Goal: Task Accomplishment & Management: Use online tool/utility

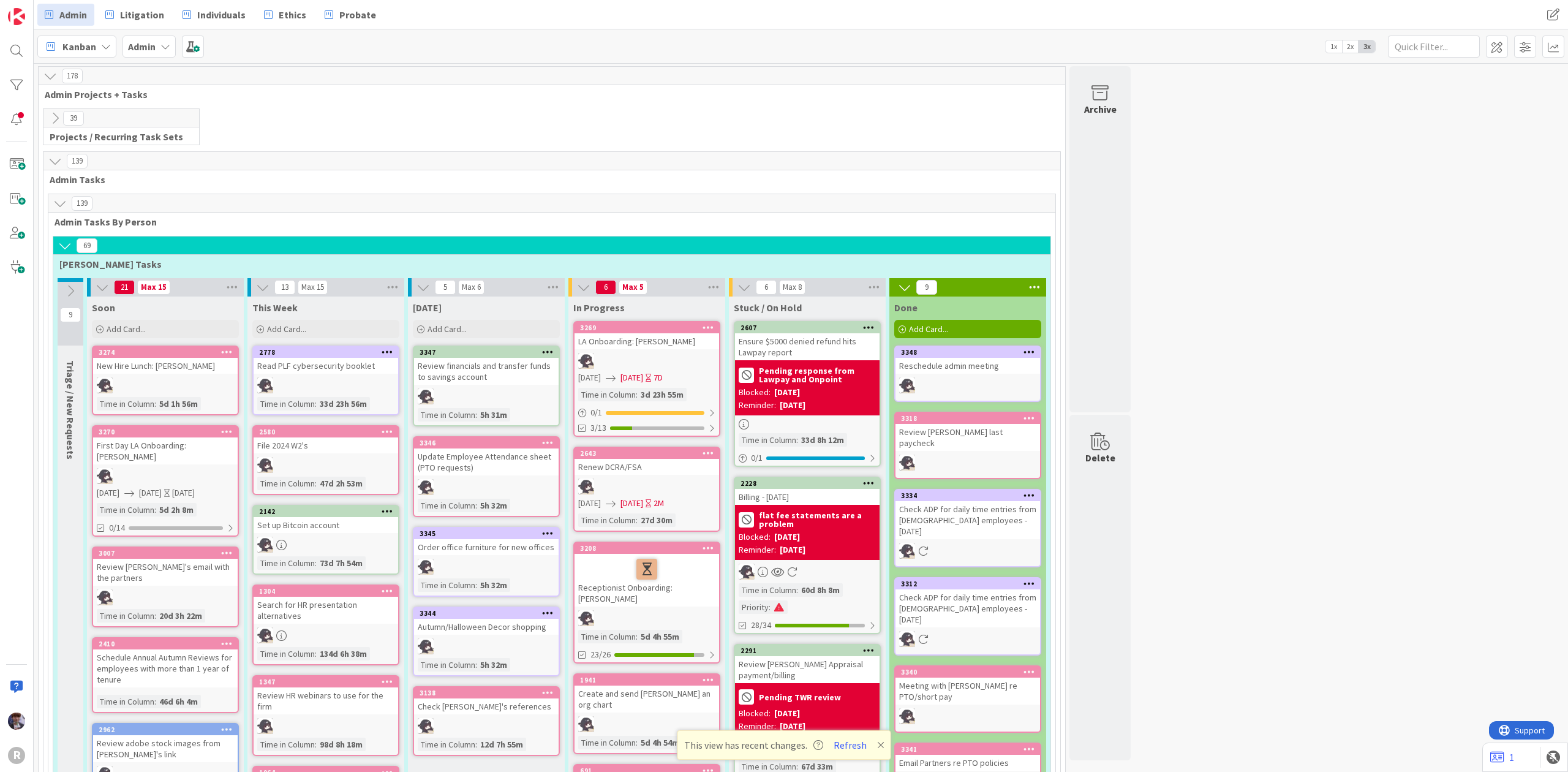
scroll to position [2266, 0]
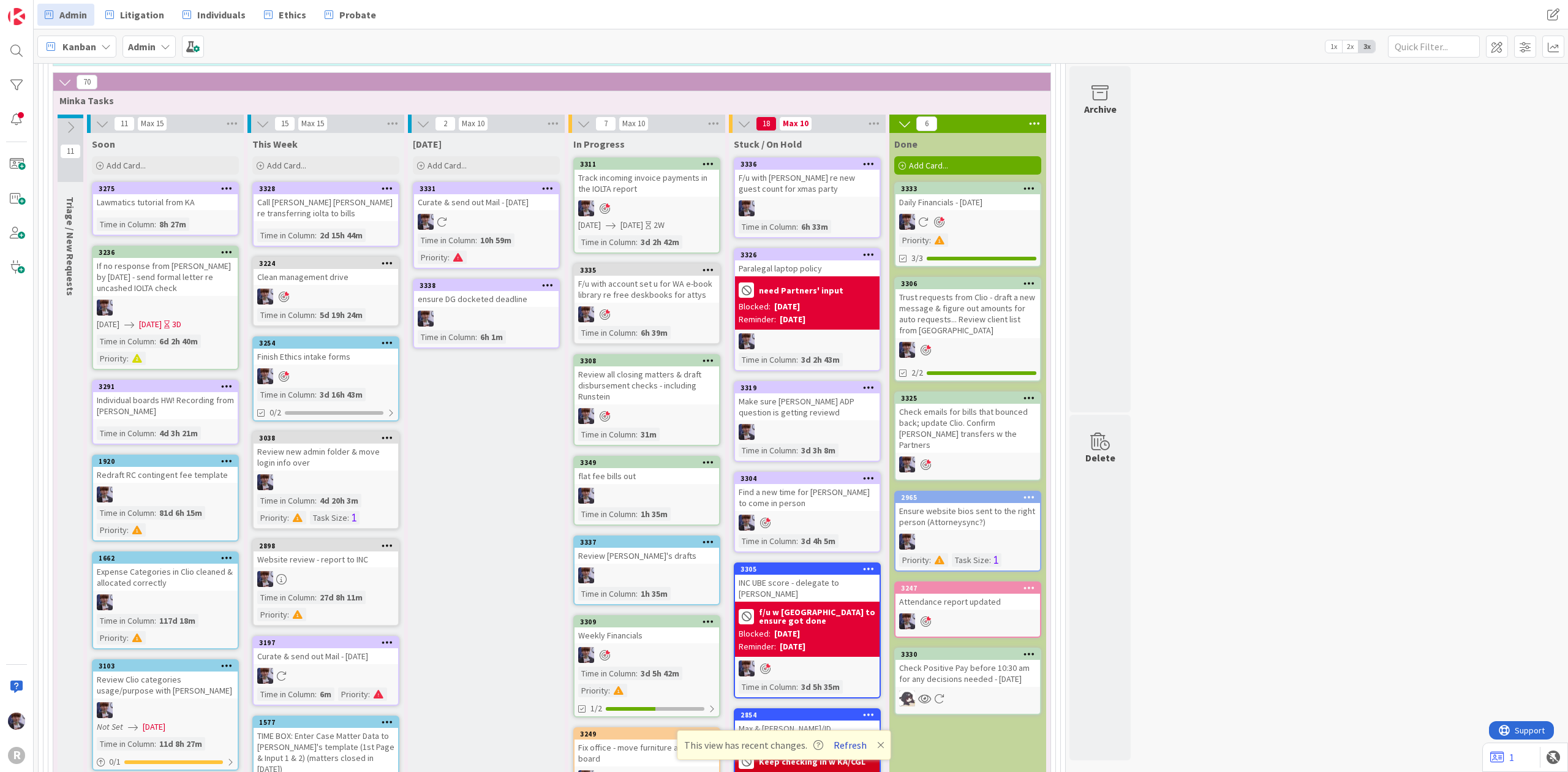
click at [842, 746] on button "Refresh" at bounding box center [850, 745] width 42 height 16
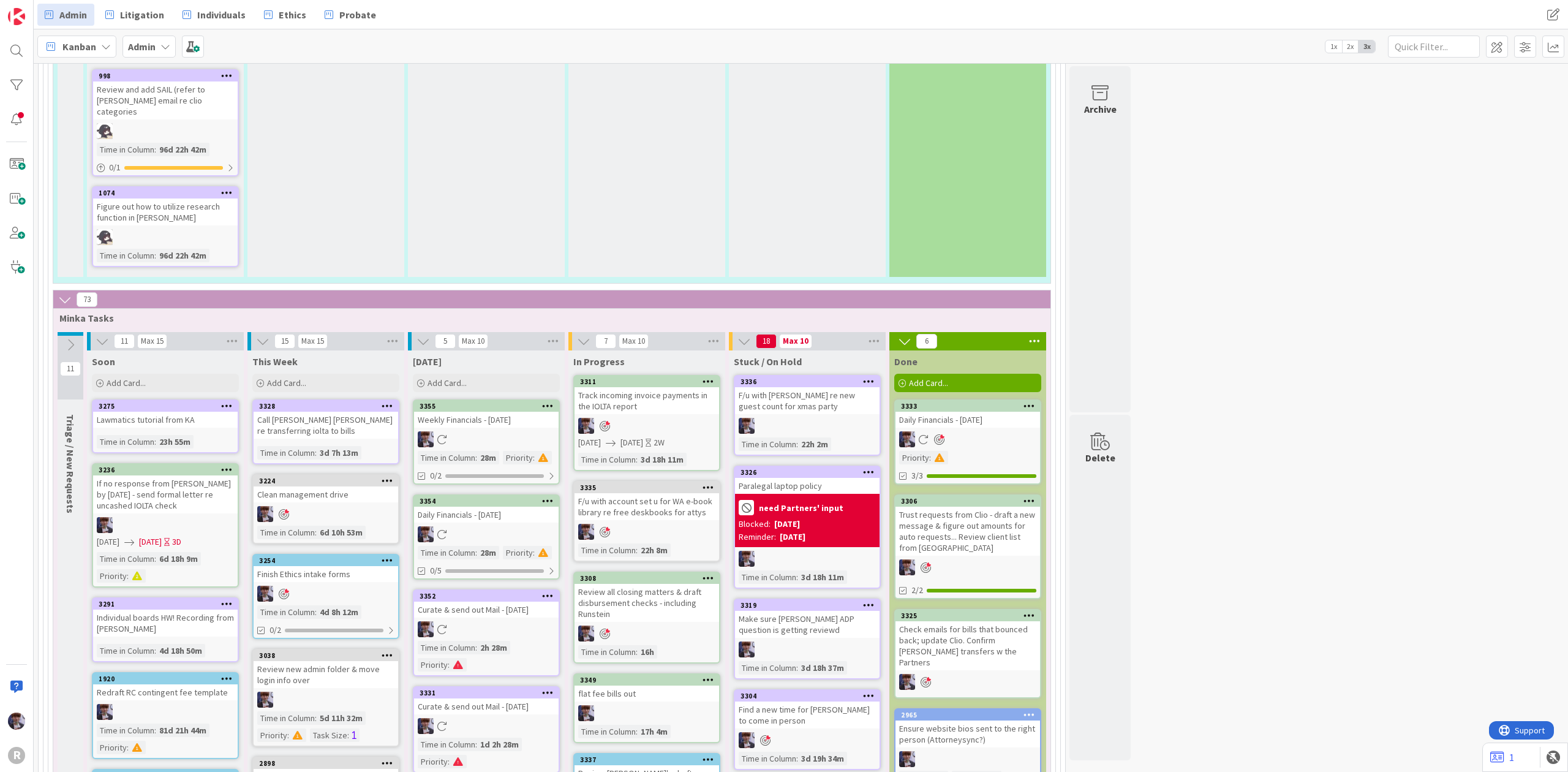
scroll to position [2042, 0]
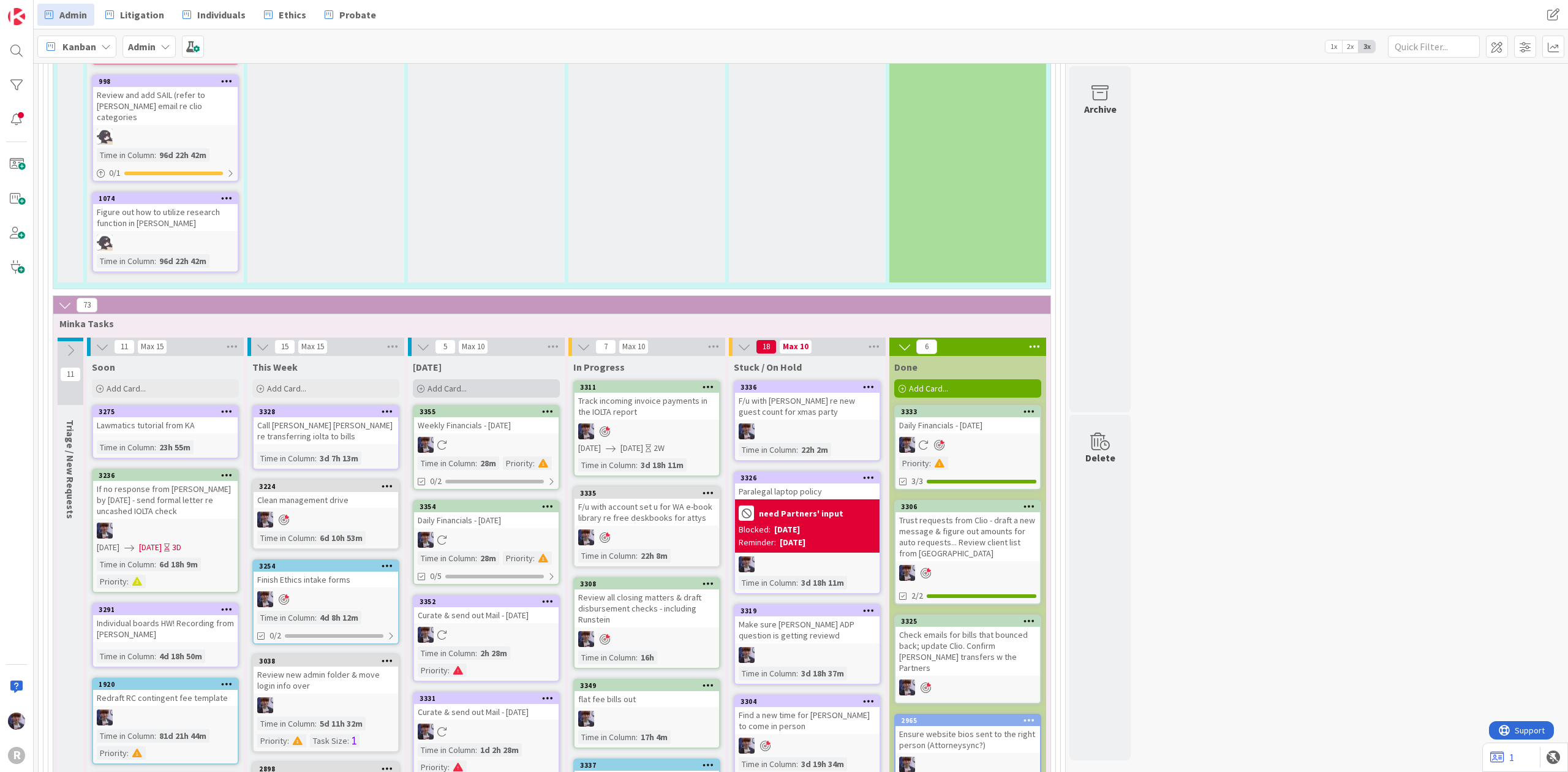
click at [464, 379] on div "Add Card..." at bounding box center [486, 388] width 147 height 18
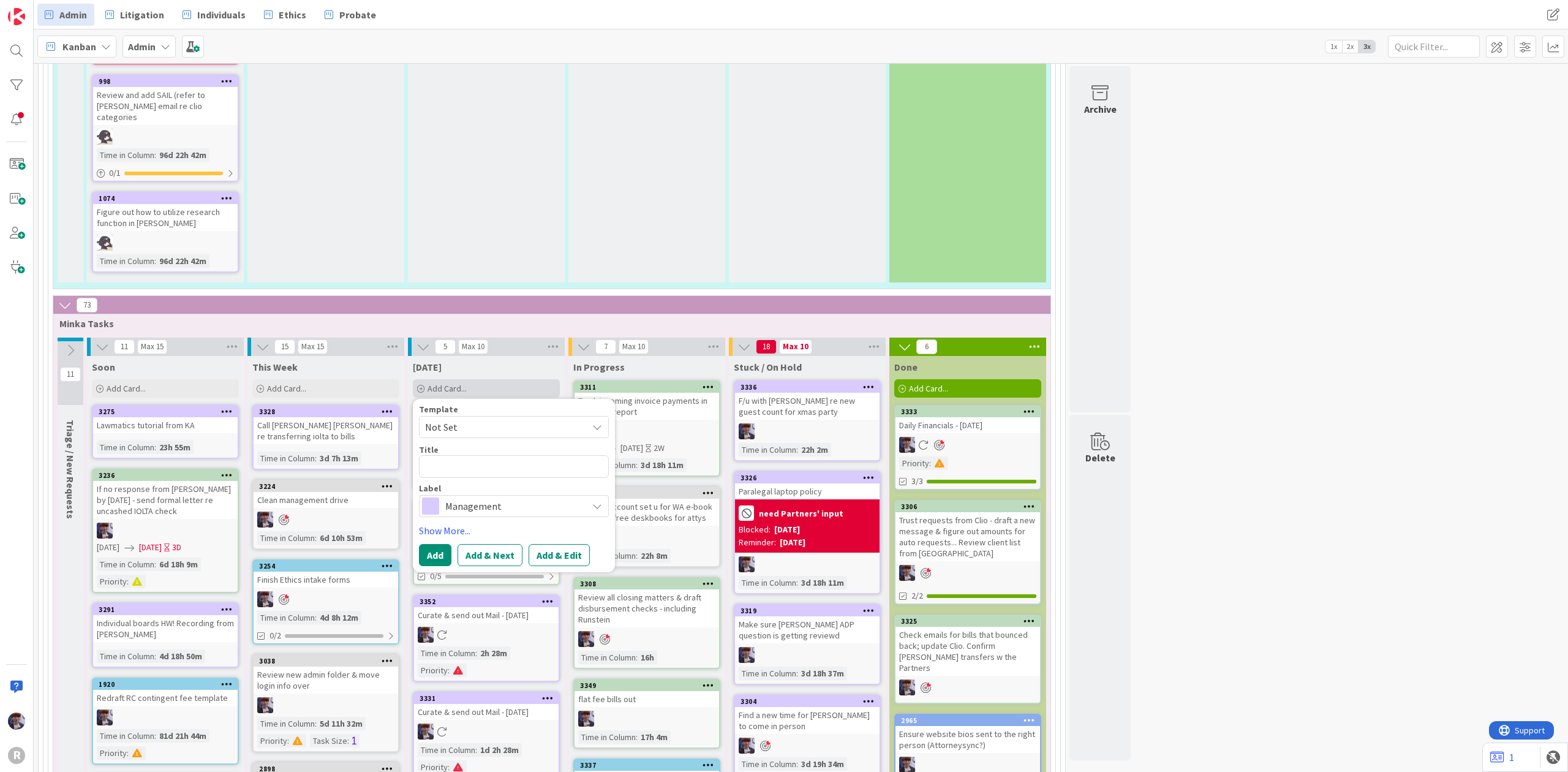
type textarea "x"
type textarea "C"
type textarea "x"
type textarea "Ca"
type textarea "x"
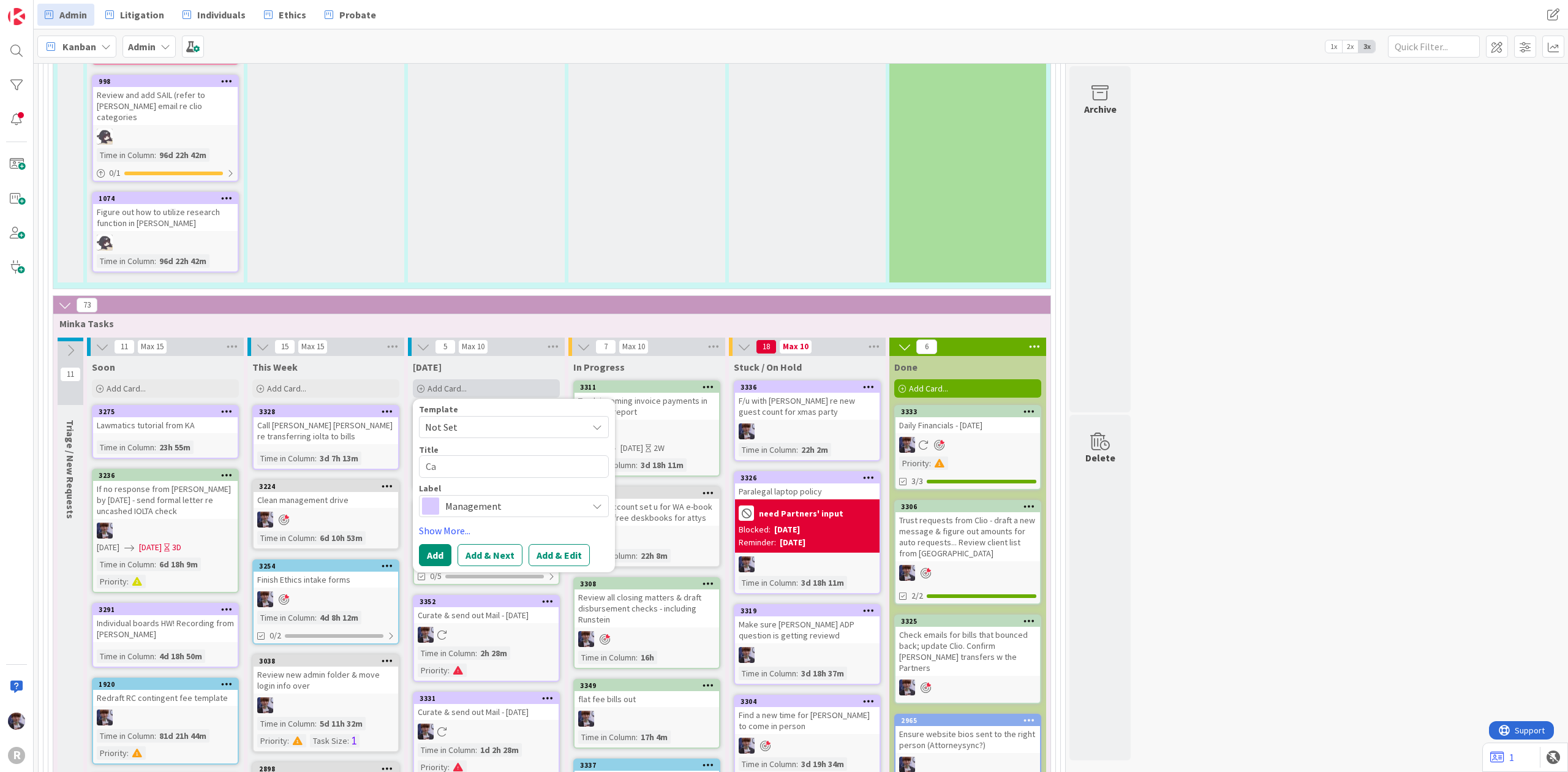
type textarea "Cal"
type textarea "x"
type textarea "Call"
type textarea "x"
type textarea "Call"
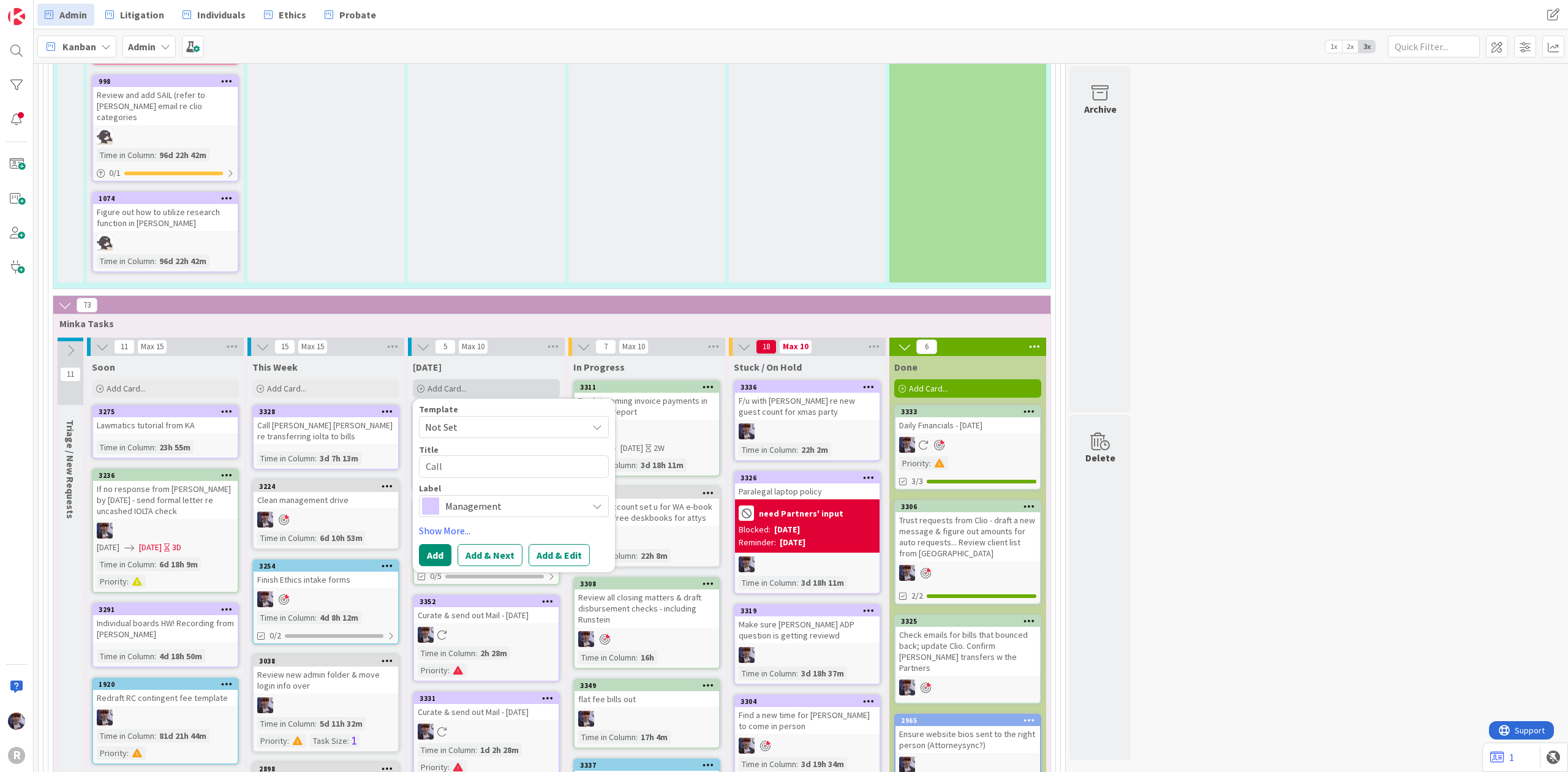
type textarea "x"
type textarea "Call w"
type textarea "x"
type textarea "Call wo"
type textarea "x"
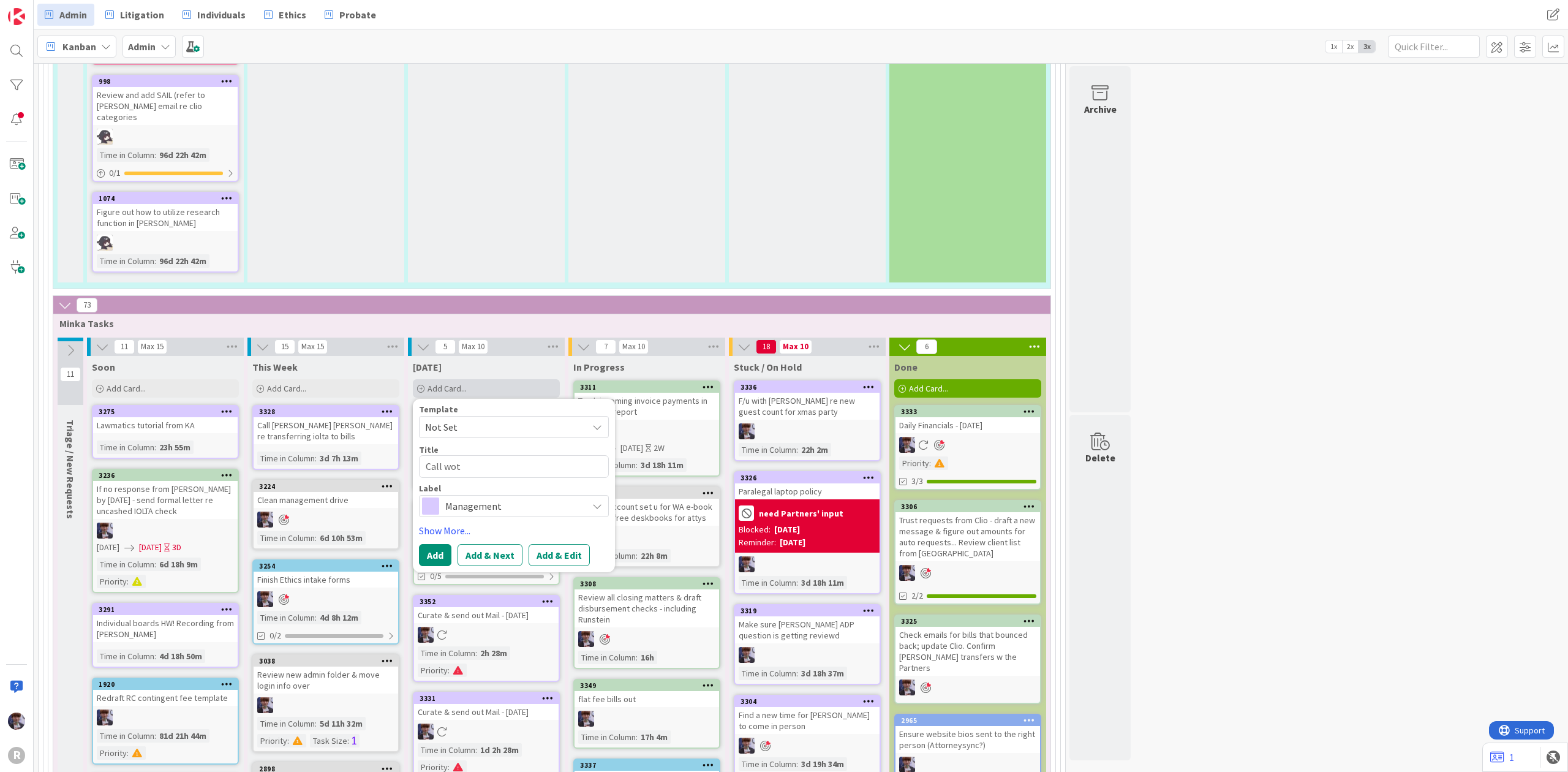
type textarea "Call woth"
type textarea "x"
type textarea "Call woth"
type textarea "x"
type textarea "Call woth J"
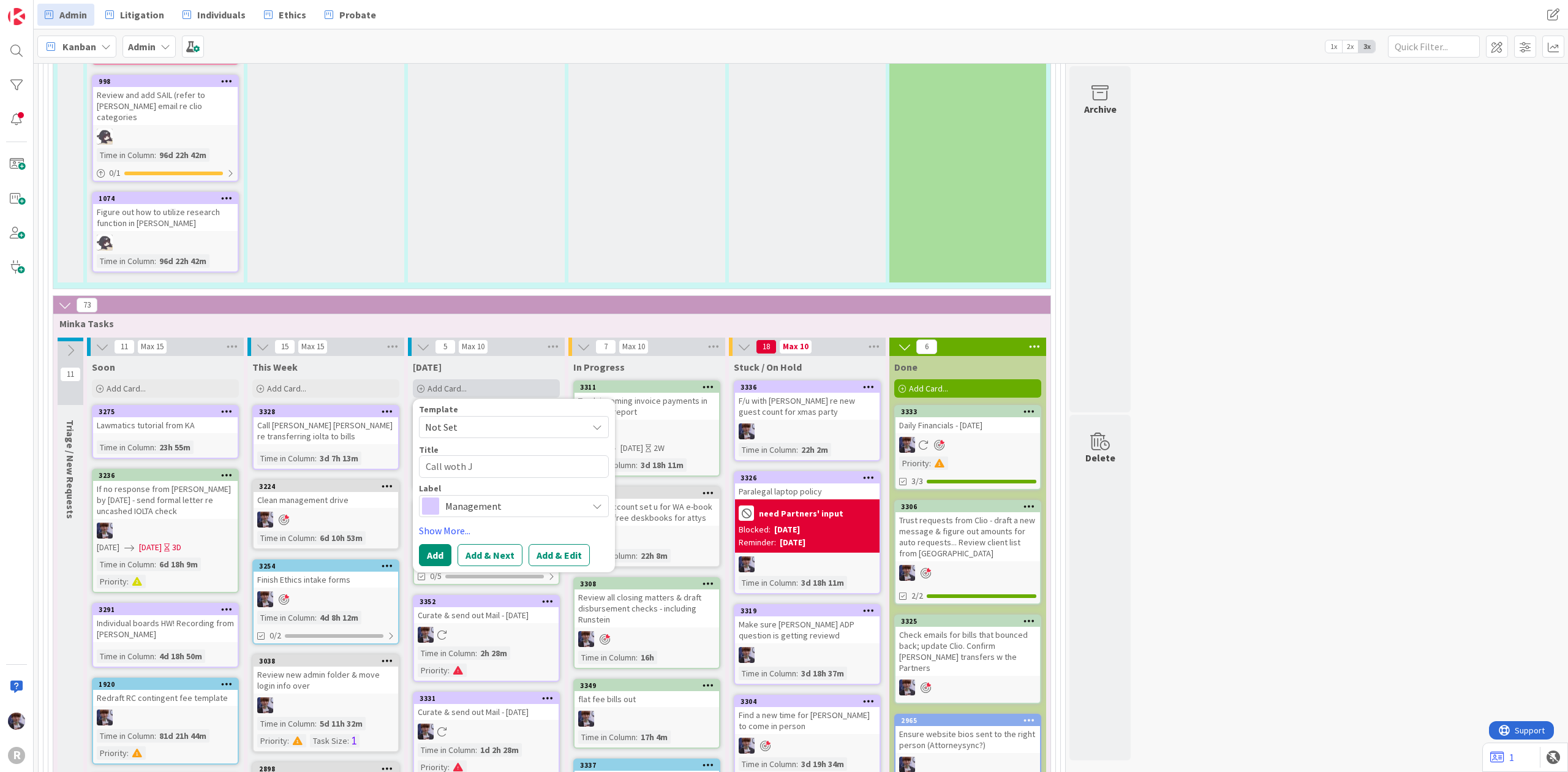
type textarea "x"
type textarea "Call woth Jo"
type textarea "x"
type textarea "Call woth Joh"
type textarea "x"
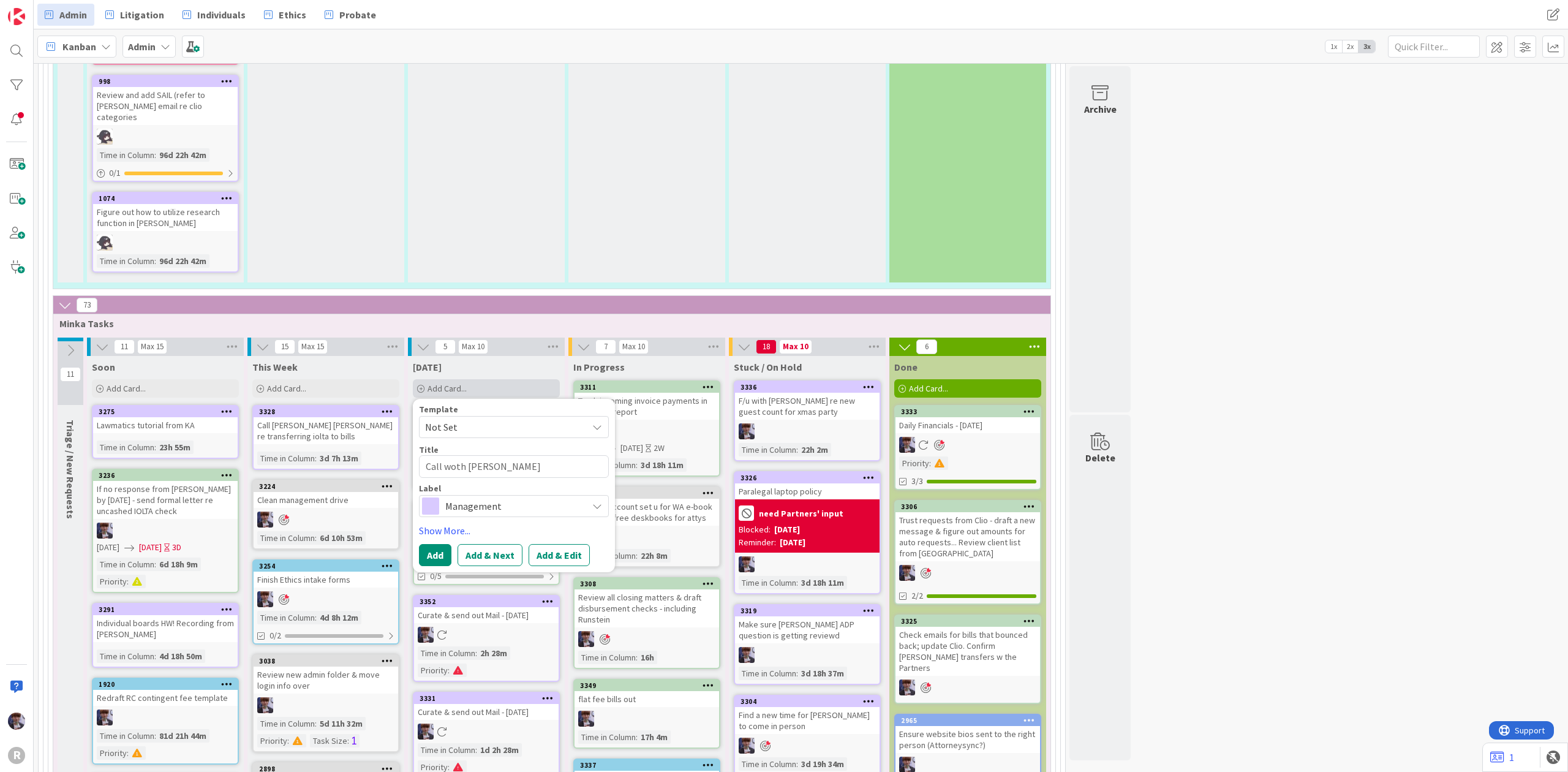
type textarea "Call woth [PERSON_NAME]"
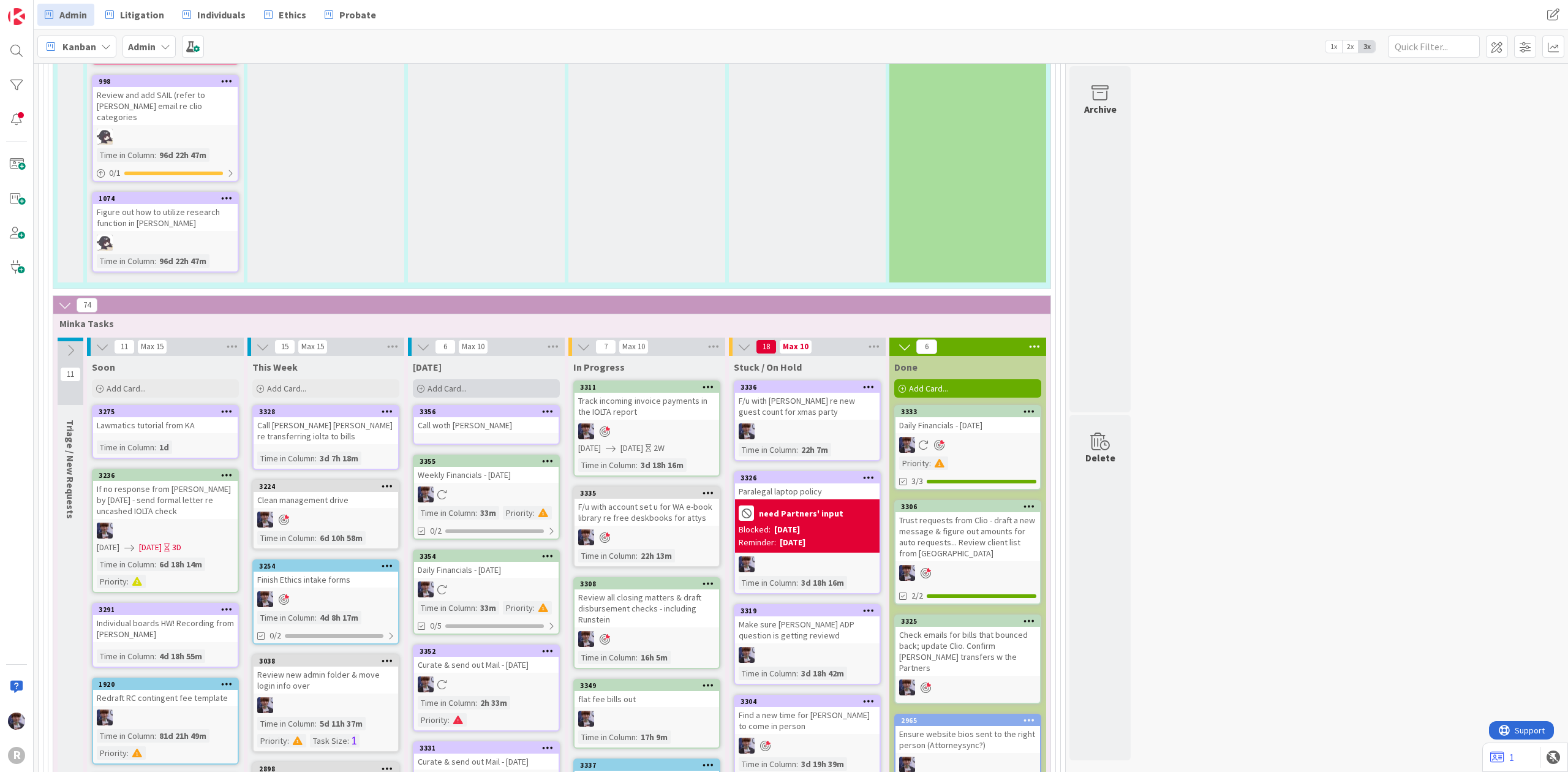
click at [464, 379] on div "Add Card..." at bounding box center [486, 388] width 147 height 18
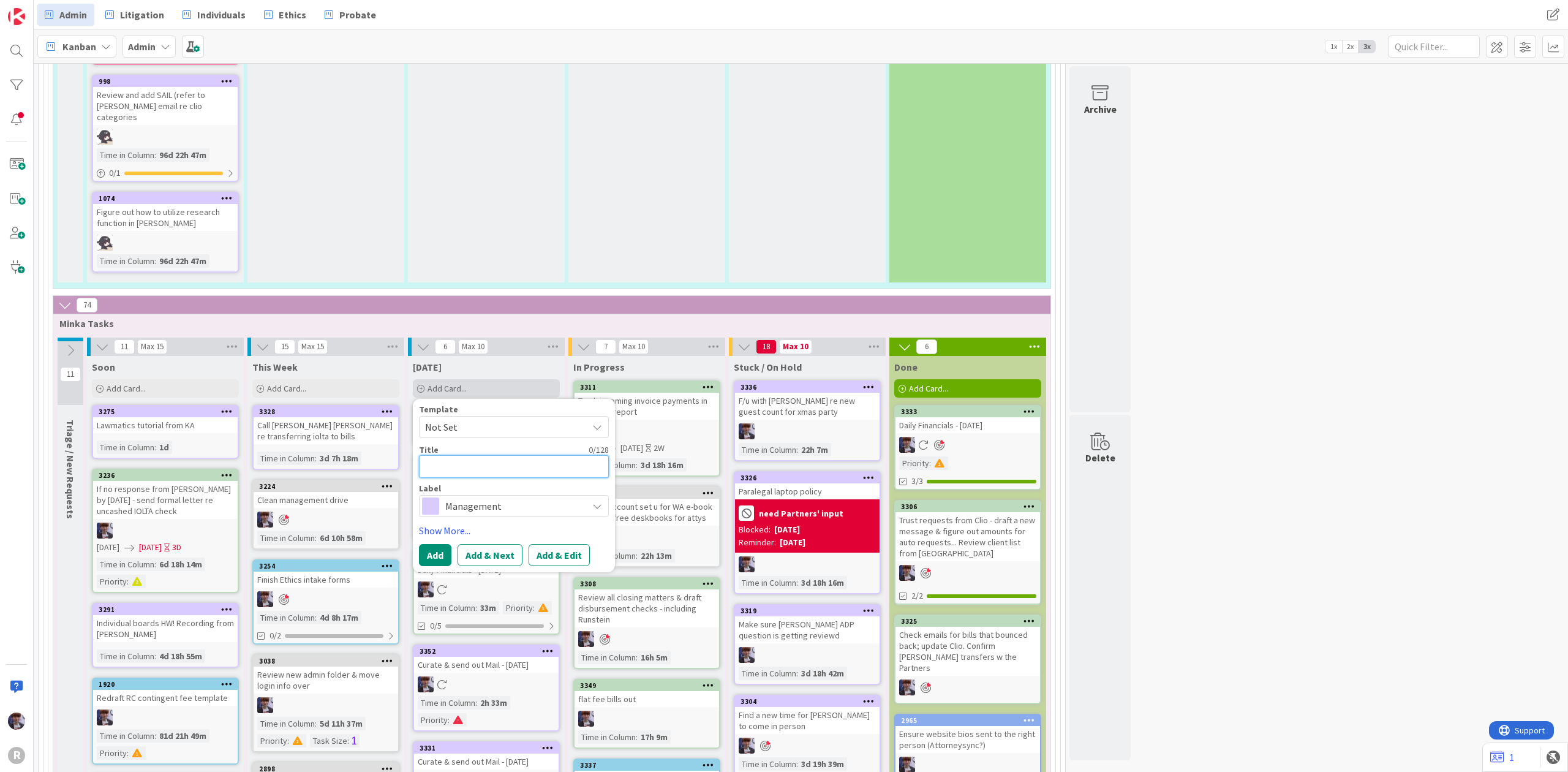
type textarea "x"
type textarea "C"
type textarea "x"
type textarea "Ca"
type textarea "x"
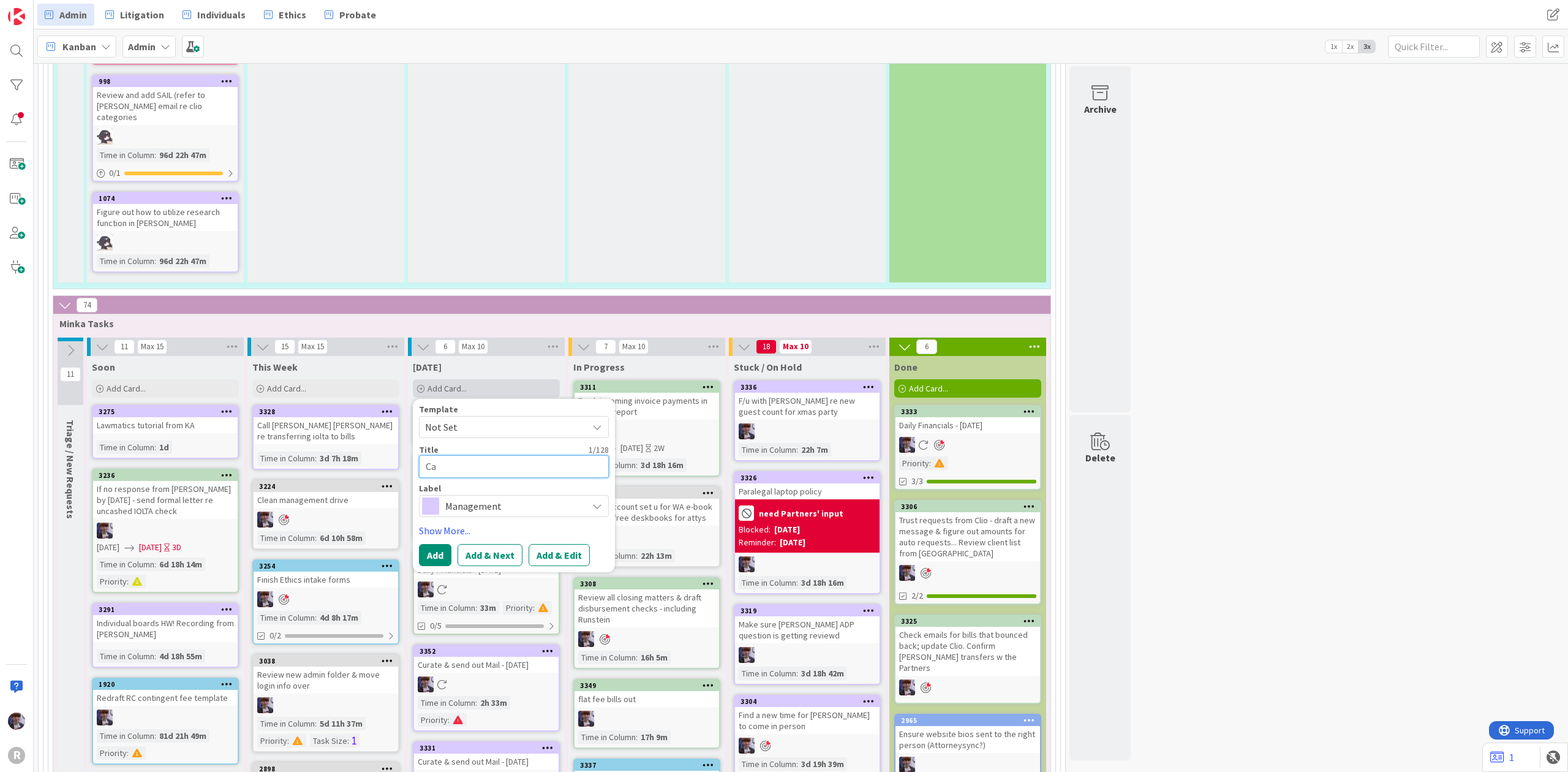
type textarea "Cal"
type textarea "x"
type textarea "Call"
type textarea "x"
type textarea "Call"
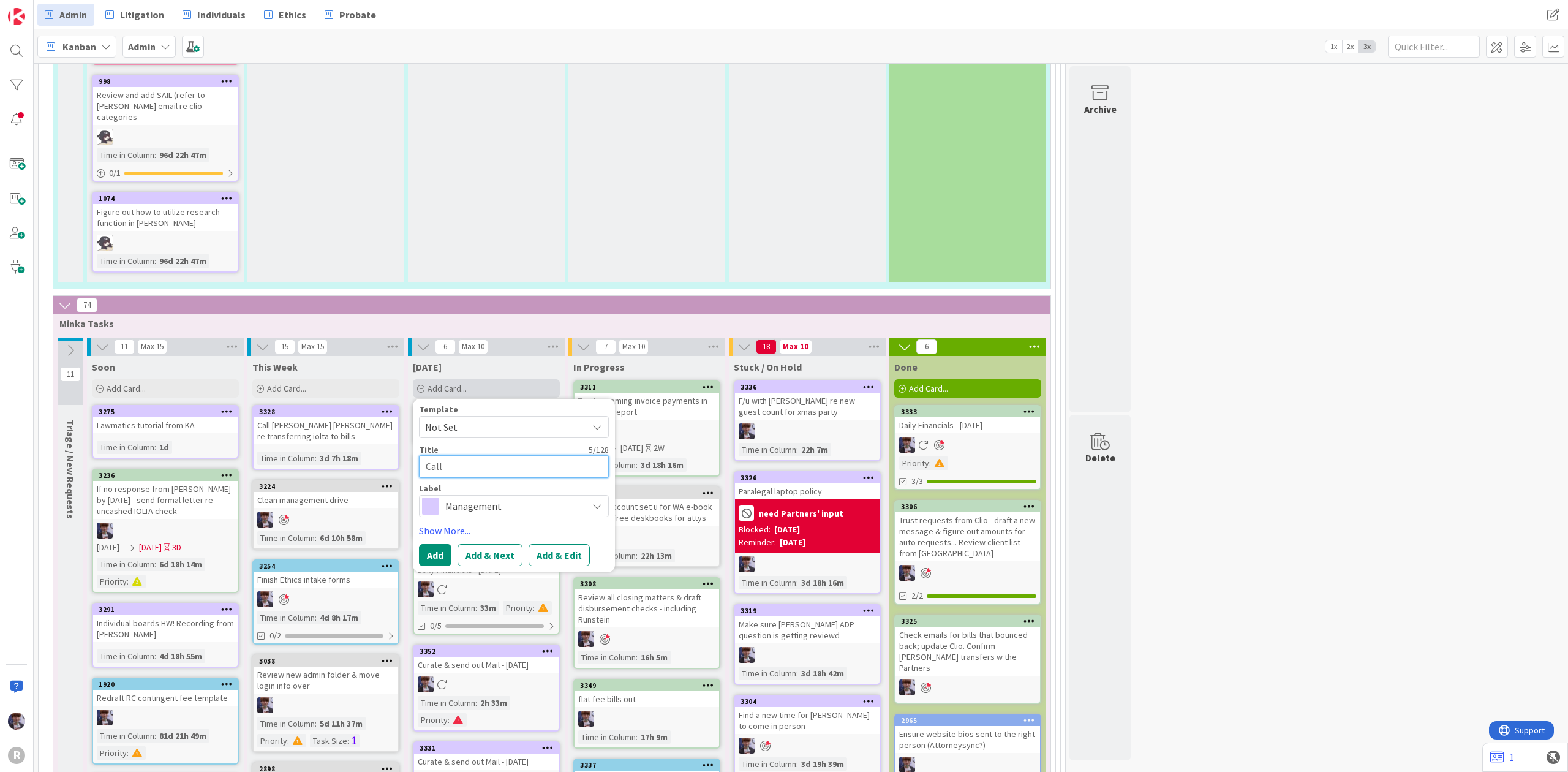
type textarea "x"
type textarea "Call w"
type textarea "x"
type textarea "Call wi"
type textarea "x"
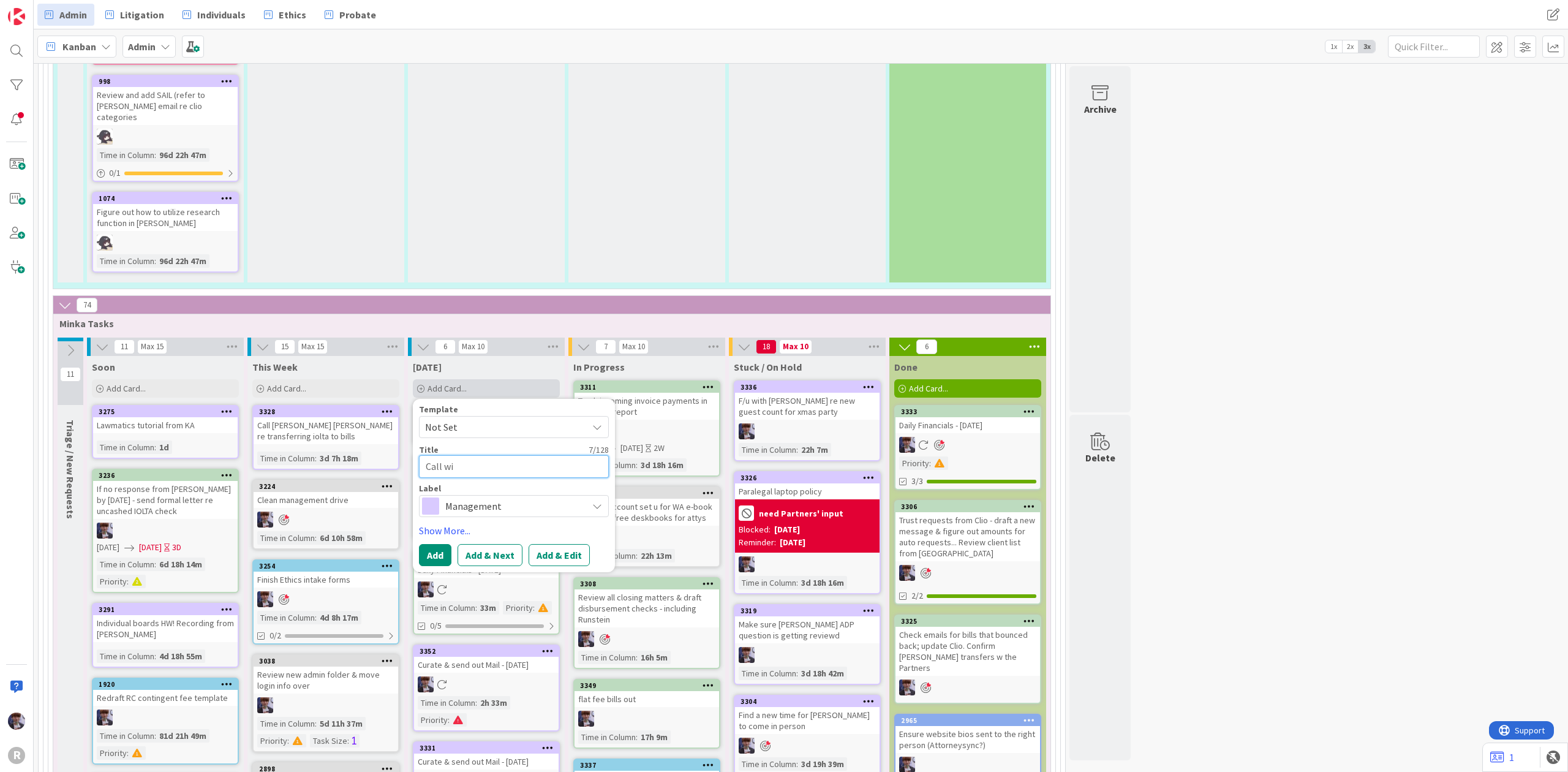
type textarea "Call wit"
type textarea "x"
type textarea "Call with"
type textarea "x"
type textarea "Call with"
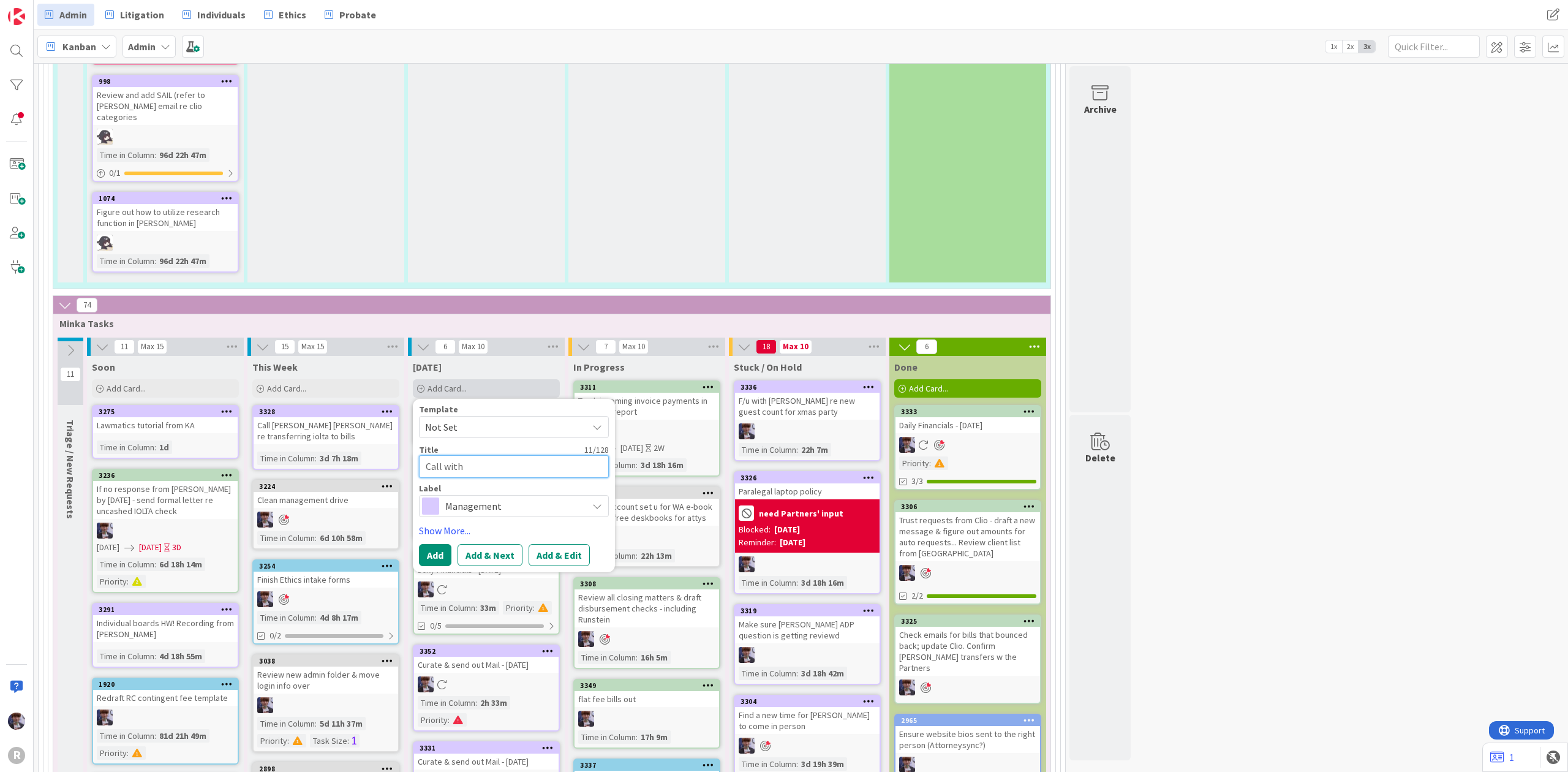
type textarea "x"
type textarea "Call with K"
type textarea "x"
type textarea "Call with [PERSON_NAME]"
type textarea "x"
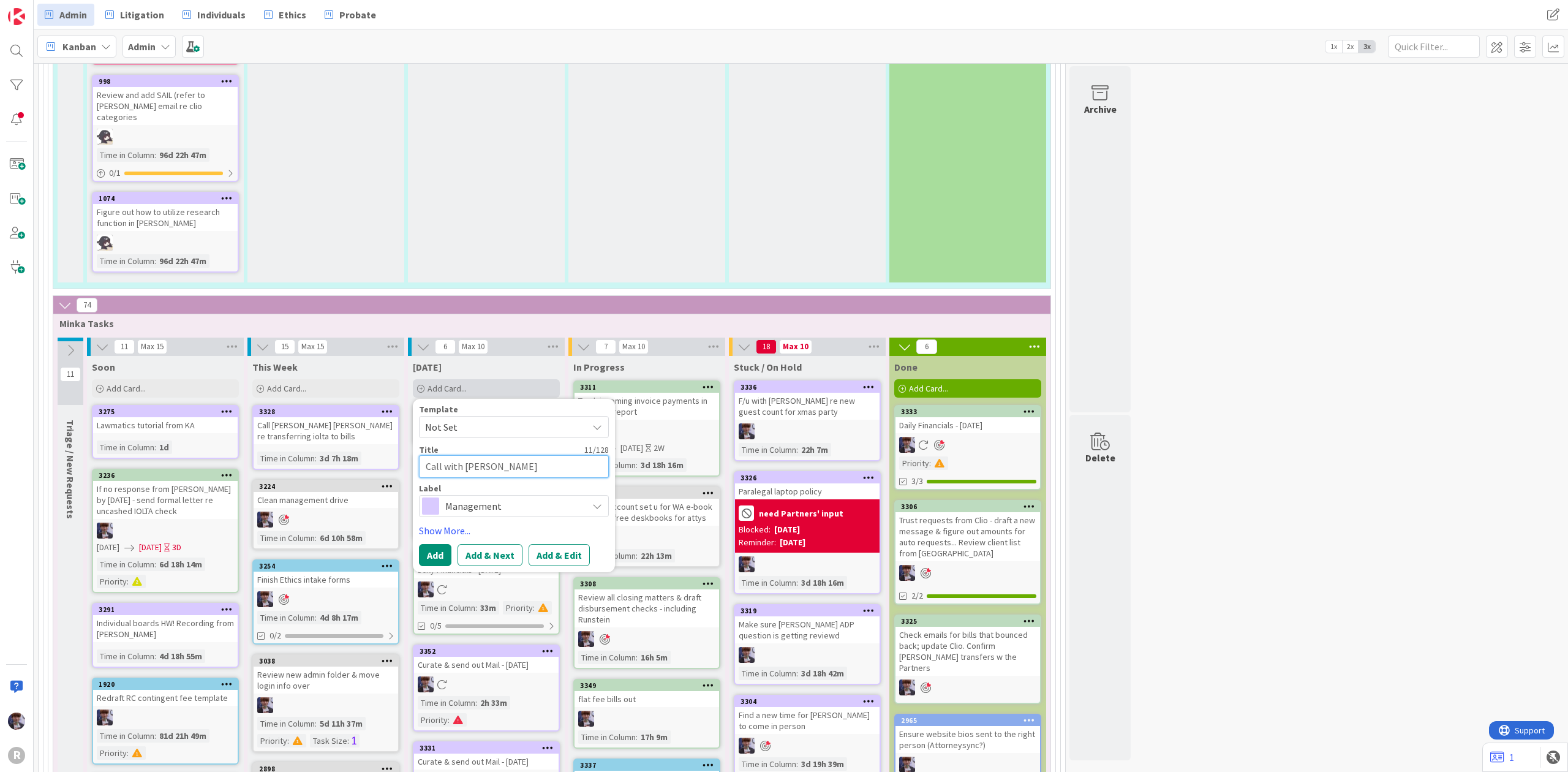
type textarea "Call with Kel"
type textarea "x"
type textarea "Call with [PERSON_NAME]"
type textarea "x"
type textarea "Call with [PERSON_NAME]"
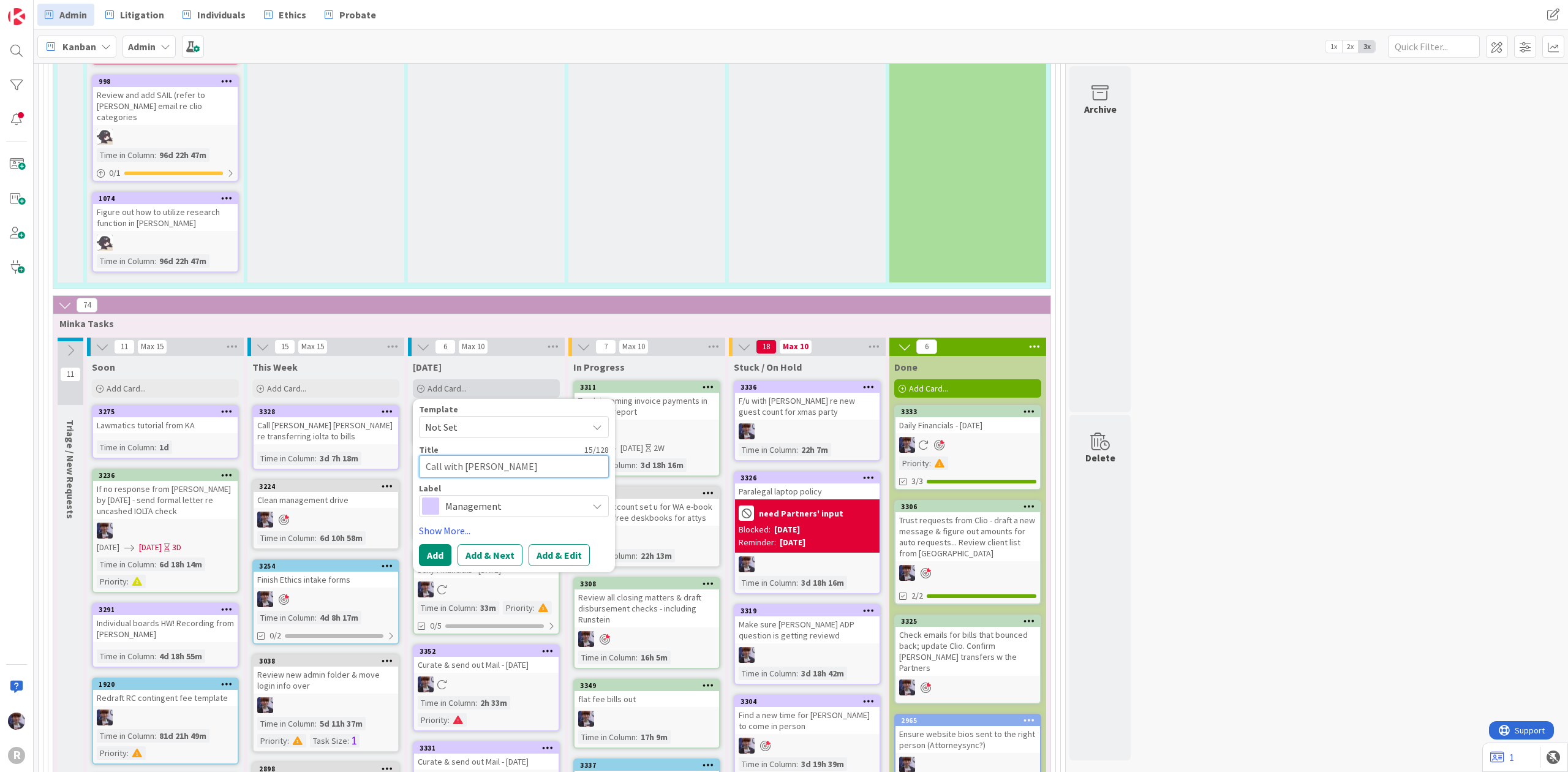
type textarea "x"
type textarea "Call with [PERSON_NAME]"
type textarea "x"
type textarea "Call with [PERSON_NAME]"
type textarea "x"
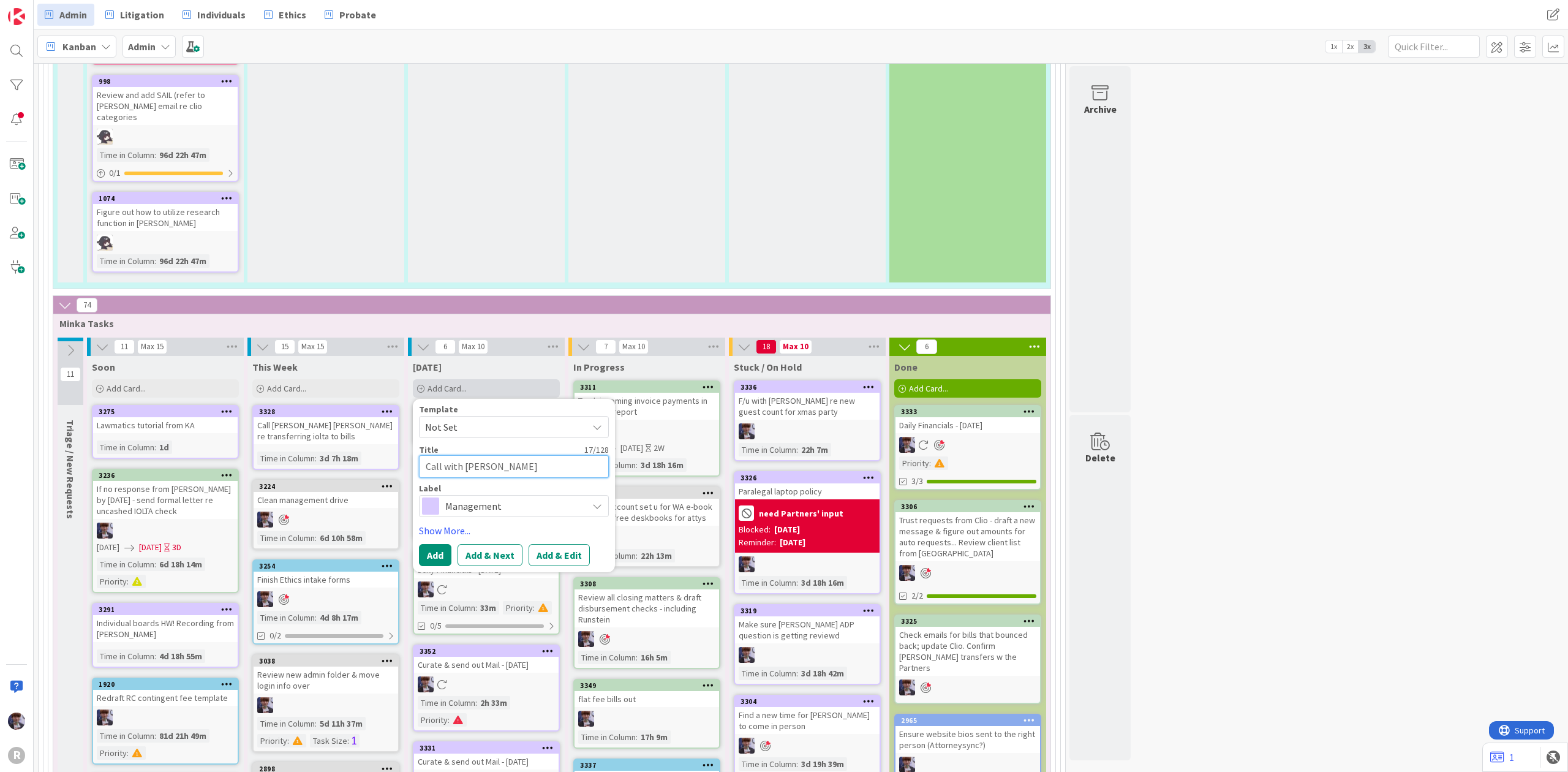
type textarea "Call with [PERSON_NAME] re"
type textarea "x"
type textarea "Call with [PERSON_NAME] re"
type textarea "x"
type textarea "Call with [PERSON_NAME] re f"
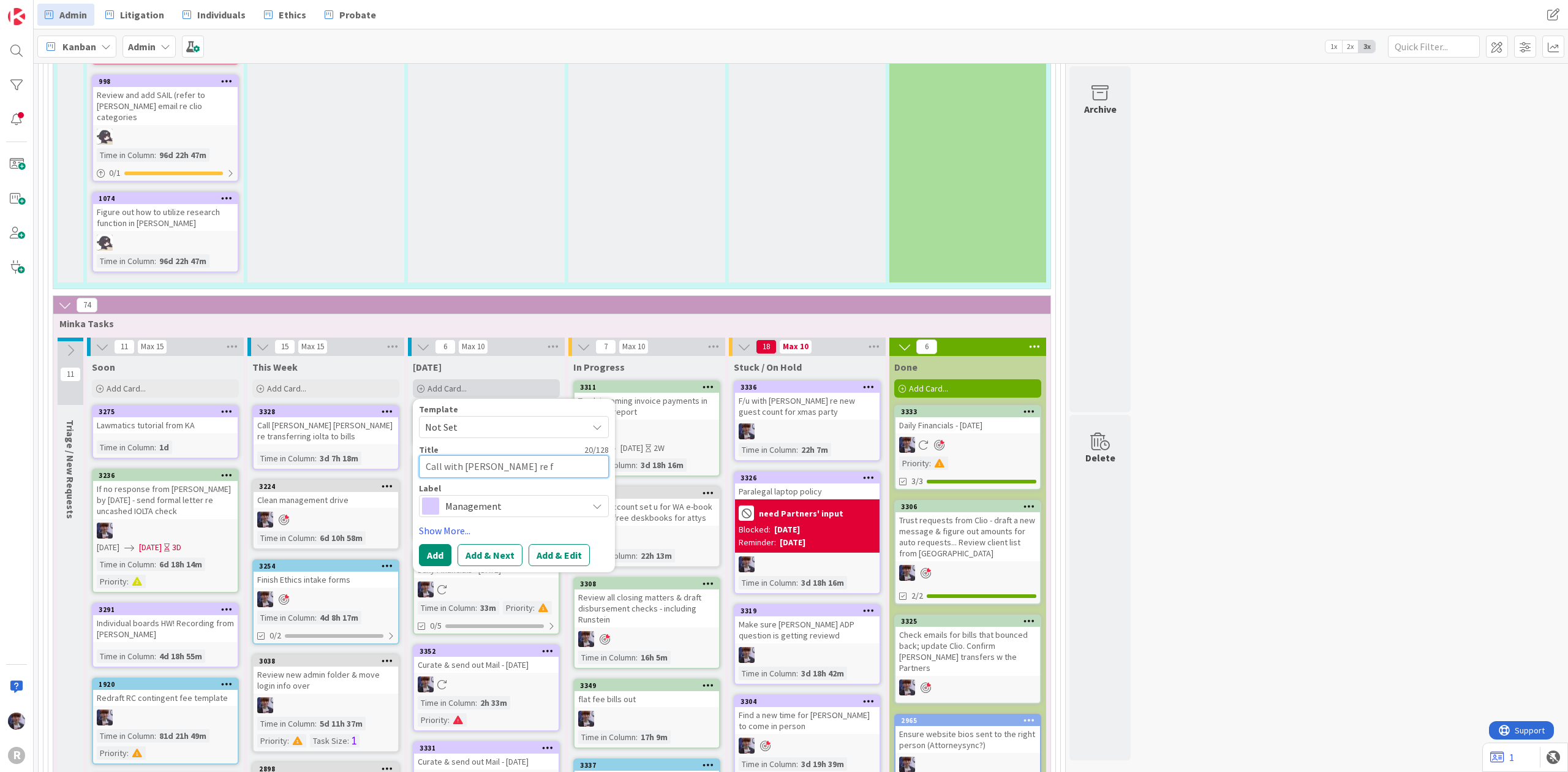
type textarea "x"
type textarea "Call with [PERSON_NAME] re fl"
type textarea "x"
type textarea "Call with [PERSON_NAME] re fla"
type textarea "x"
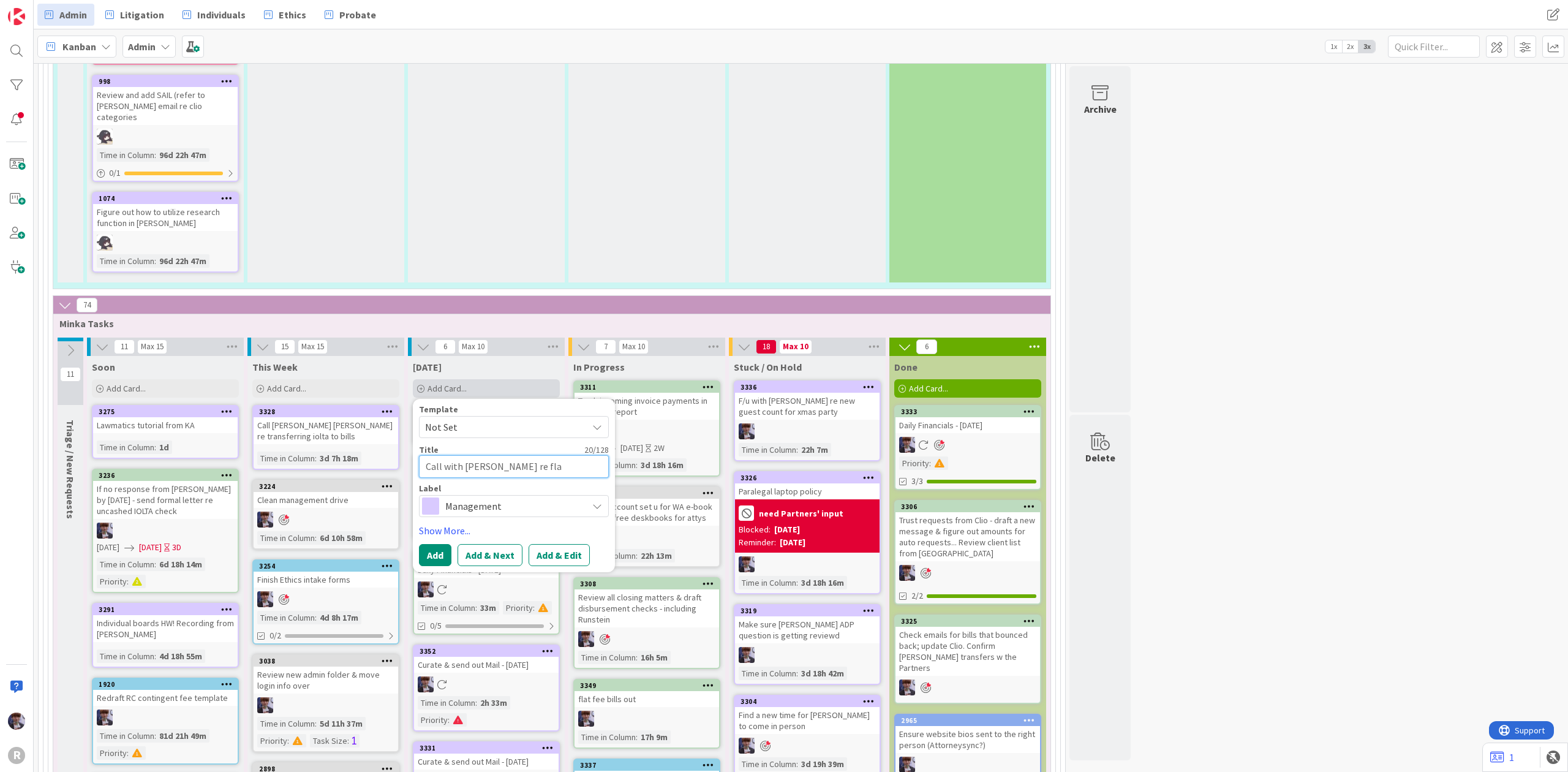
type textarea "Call with [PERSON_NAME] re flat"
type textarea "x"
type textarea "Call with [PERSON_NAME] re flat"
type textarea "x"
type textarea "Call with [PERSON_NAME] re flat f"
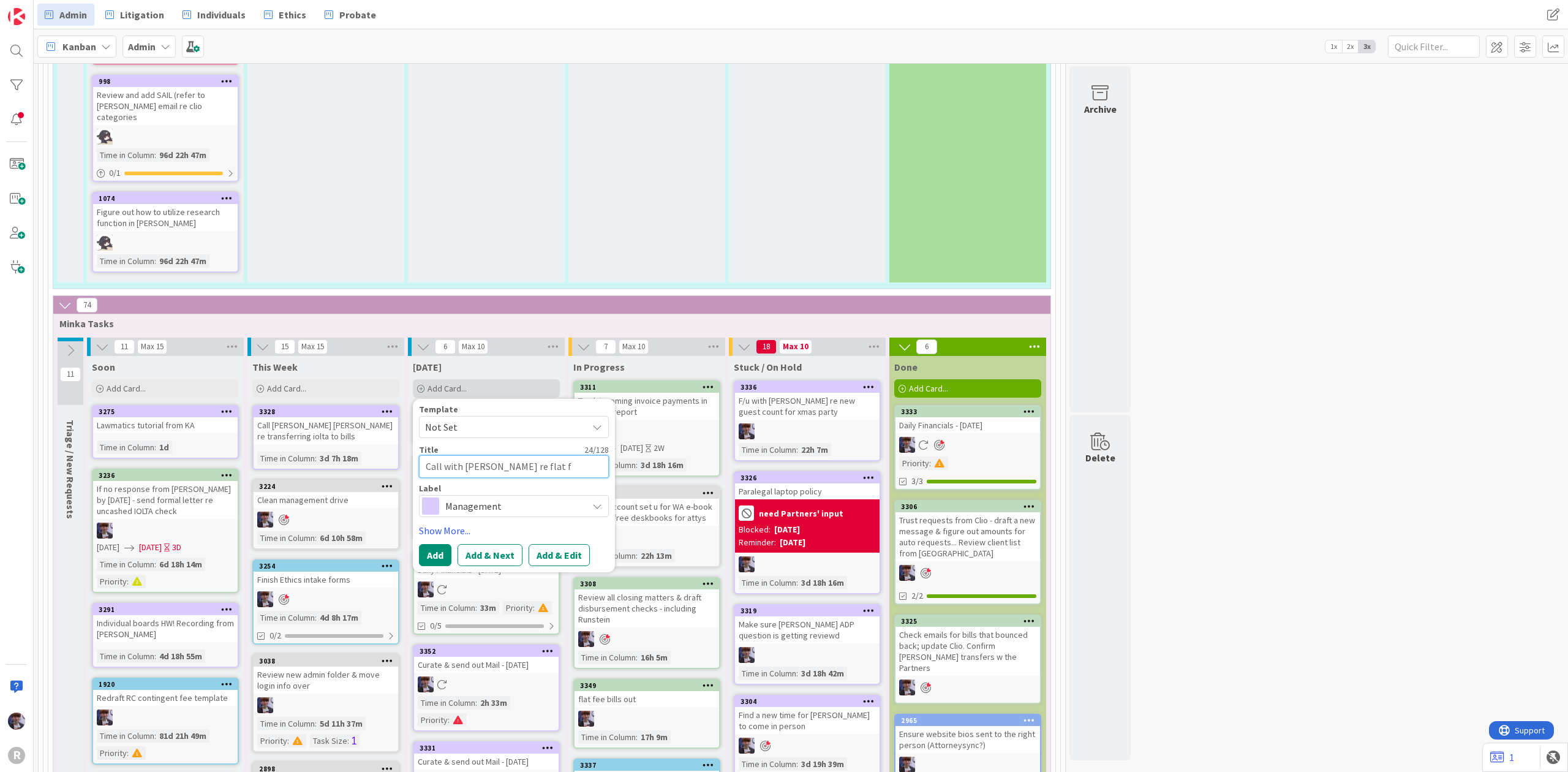
type textarea "x"
type textarea "Call with [PERSON_NAME] re flat fe"
type textarea "x"
type textarea "Call with [PERSON_NAME] re flat fee"
type textarea "x"
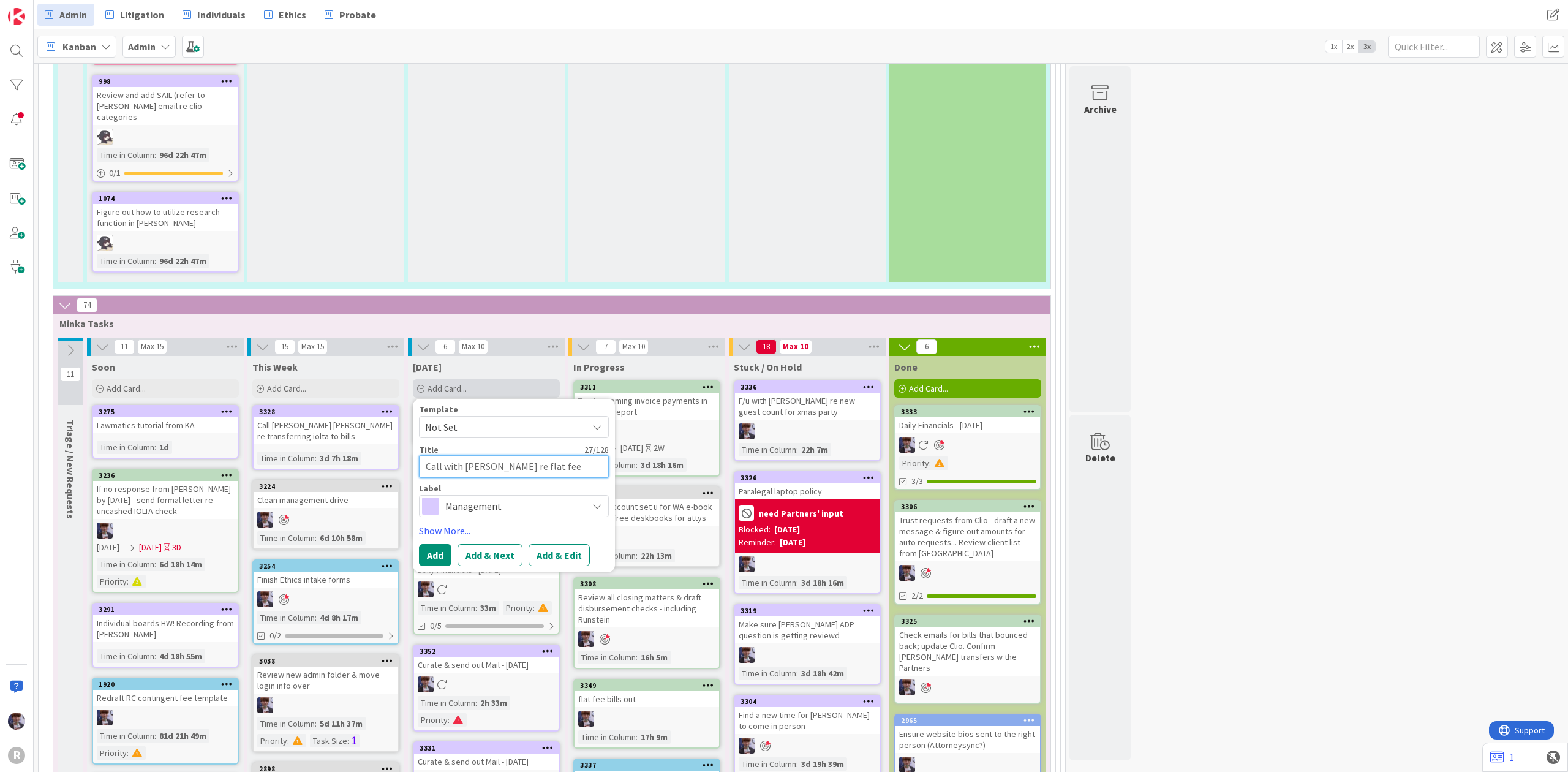
type textarea "Call with [PERSON_NAME] re flat fees"
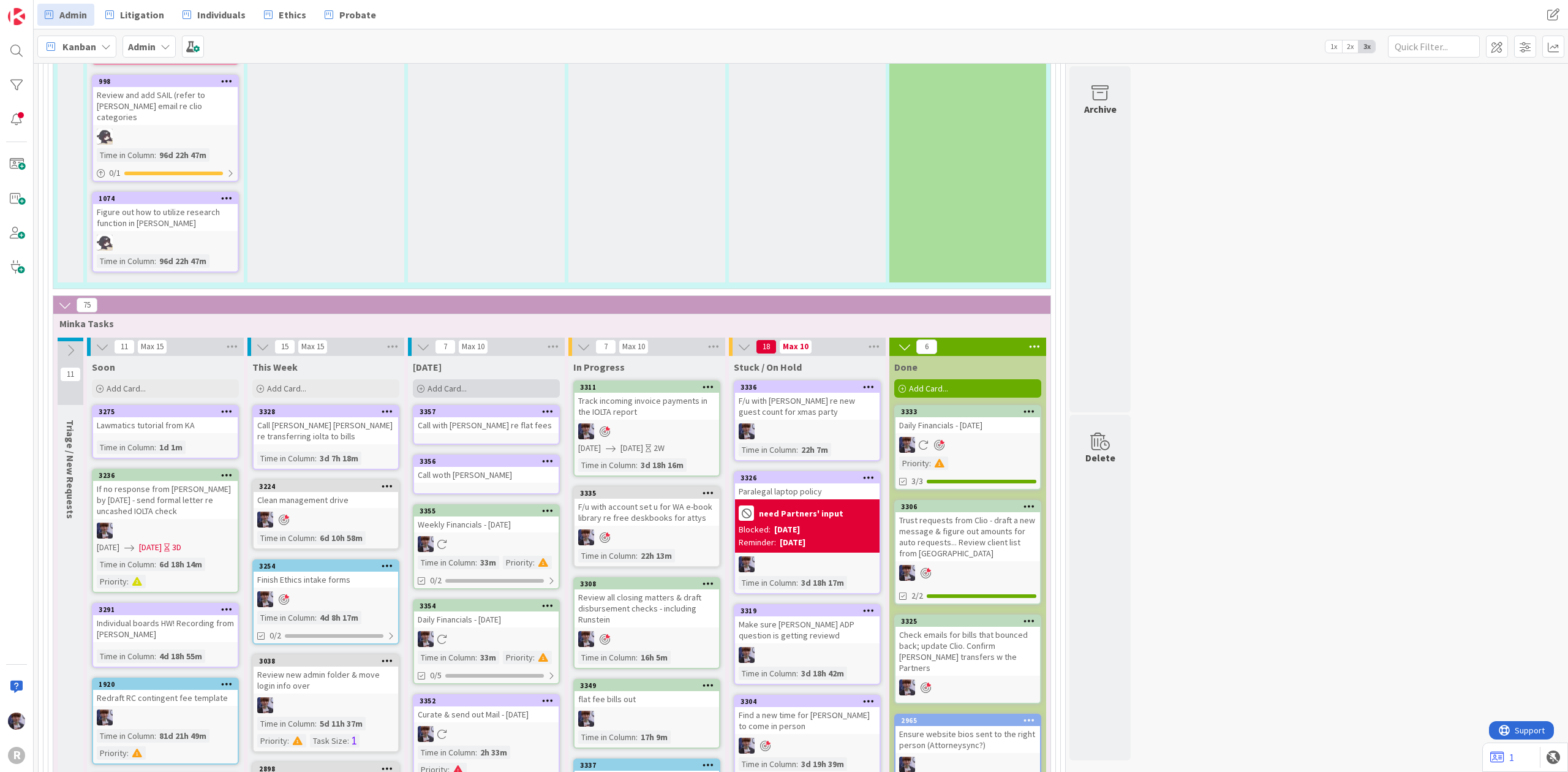
click at [464, 379] on div "Add Card..." at bounding box center [486, 388] width 147 height 18
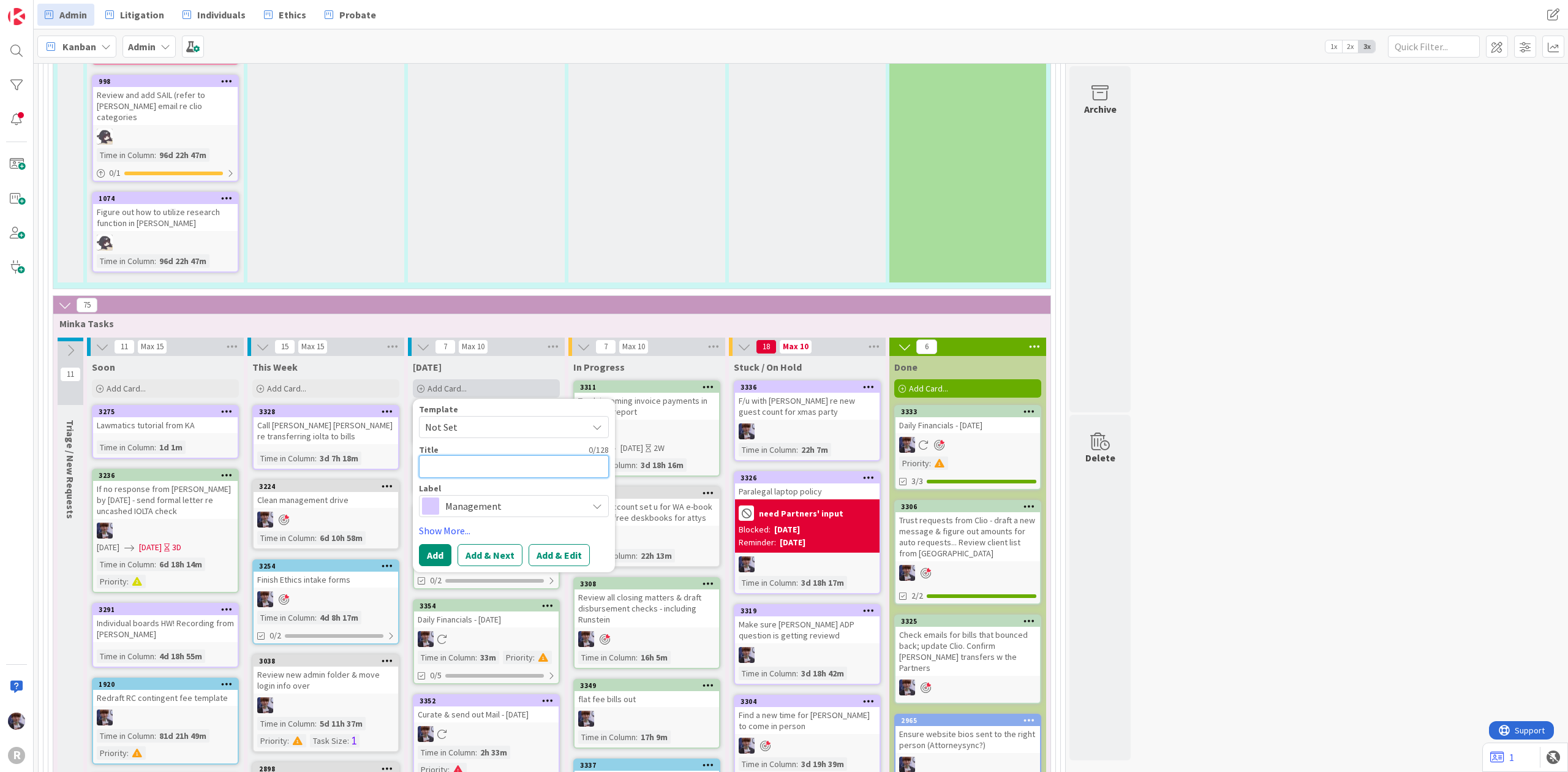
type textarea "x"
type textarea "R"
type textarea "x"
type textarea "Re"
type textarea "x"
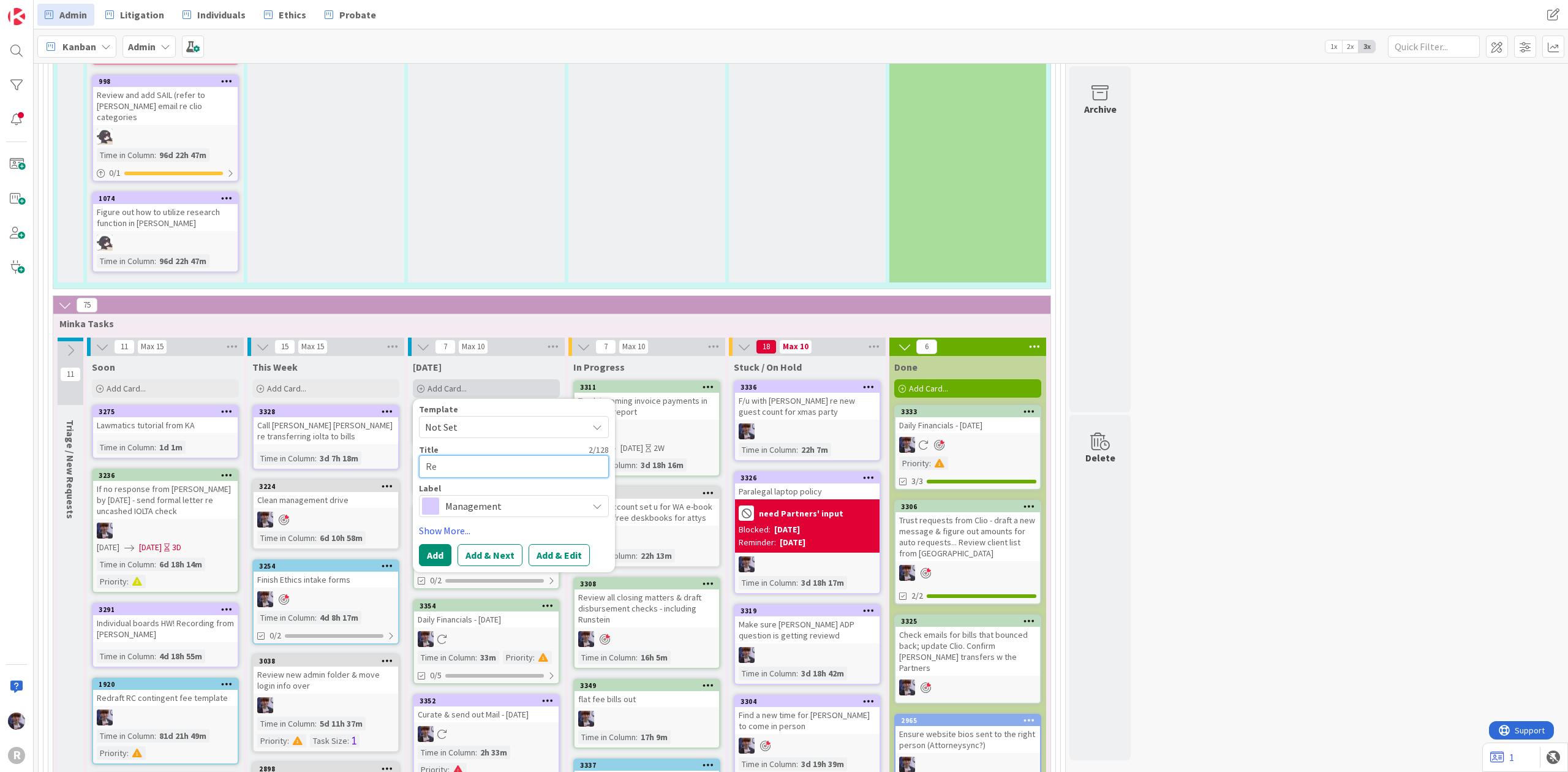
type textarea "Res"
type textarea "x"
type textarea "Resp"
type textarea "x"
type textarea "Respo"
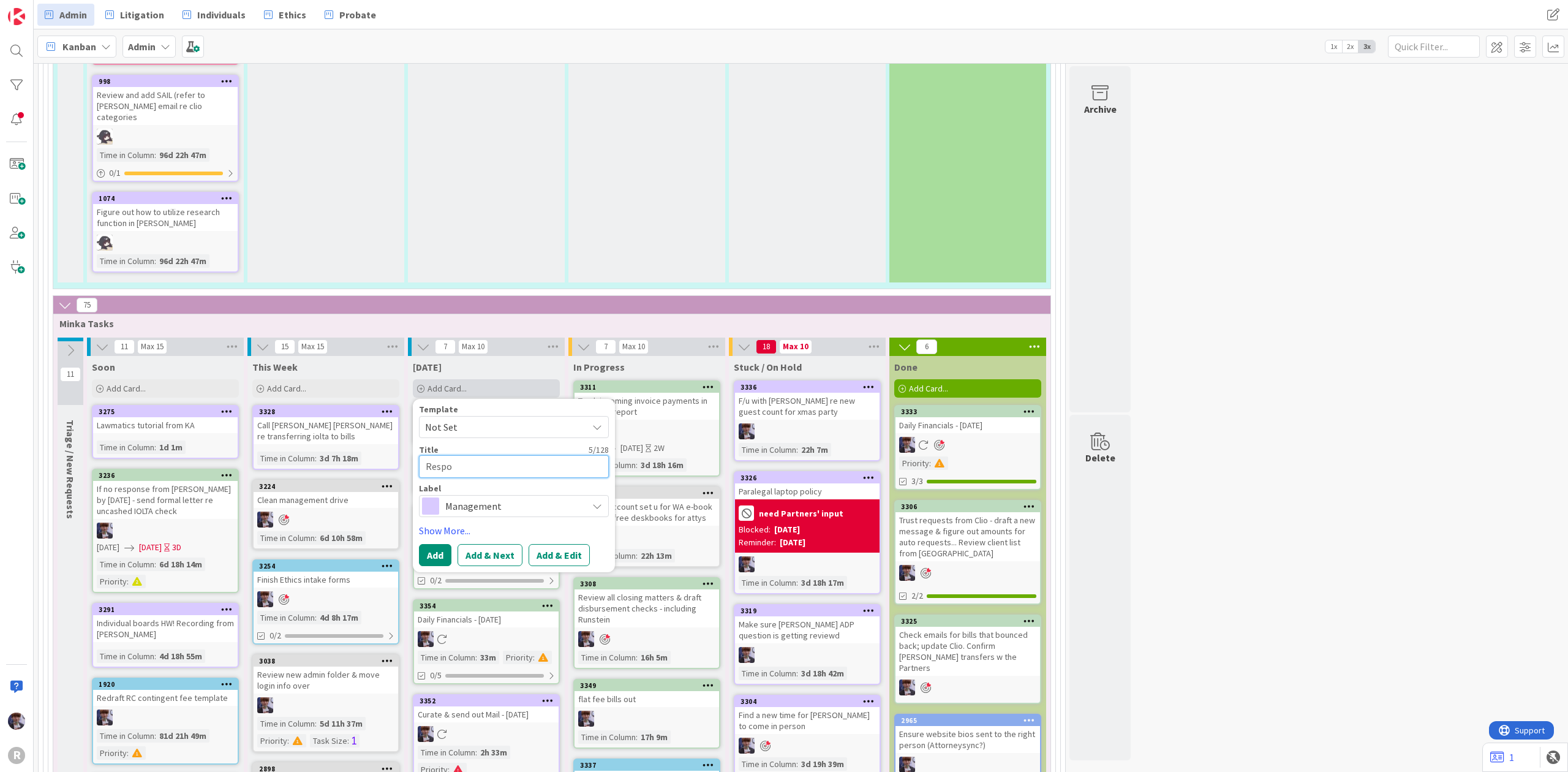
type textarea "x"
type textarea "Respon"
type textarea "x"
type textarea "Respond"
type textarea "x"
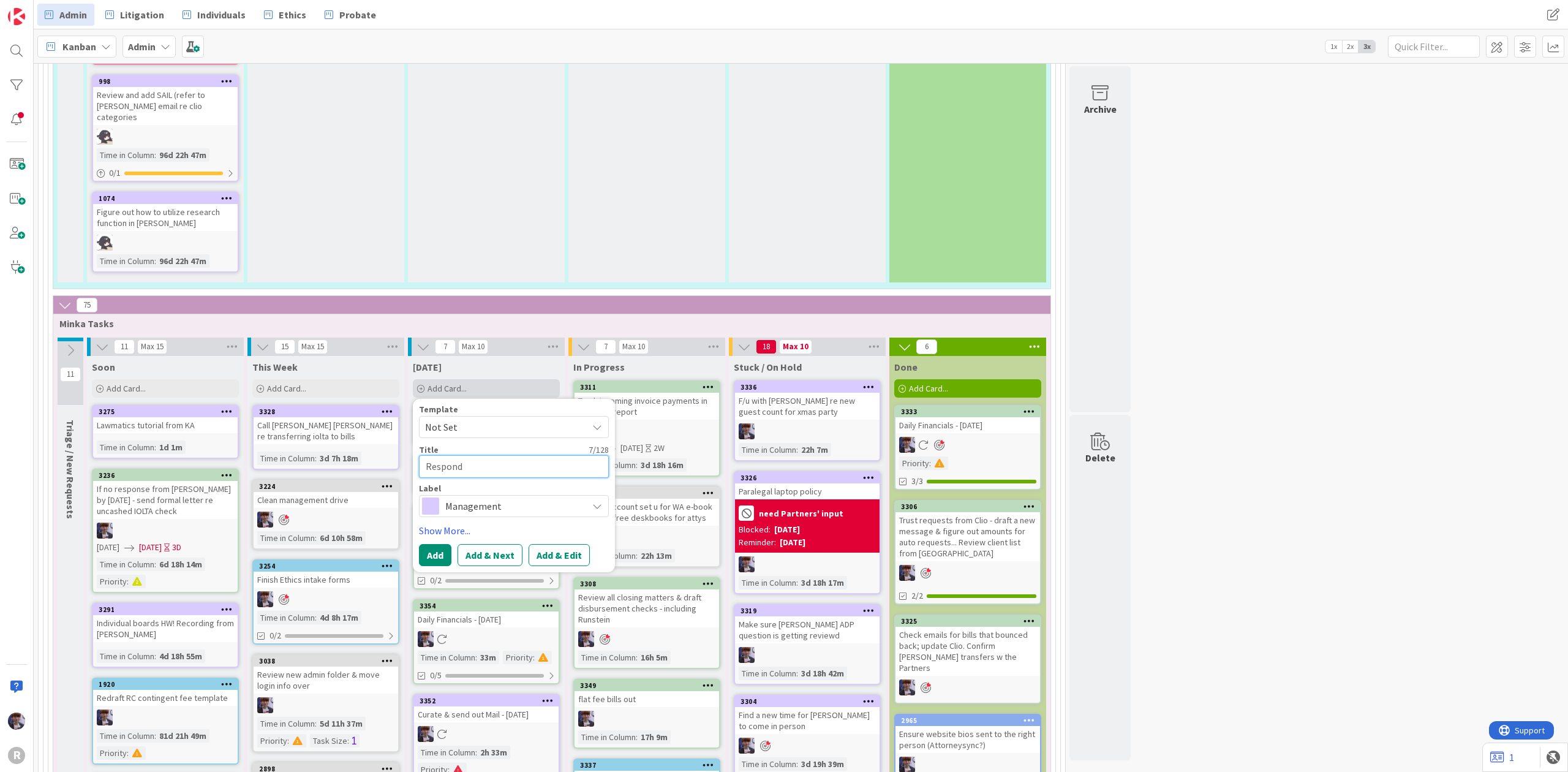
type textarea "Respond"
type textarea "x"
type textarea "Respond t"
type textarea "x"
type textarea "Respond to"
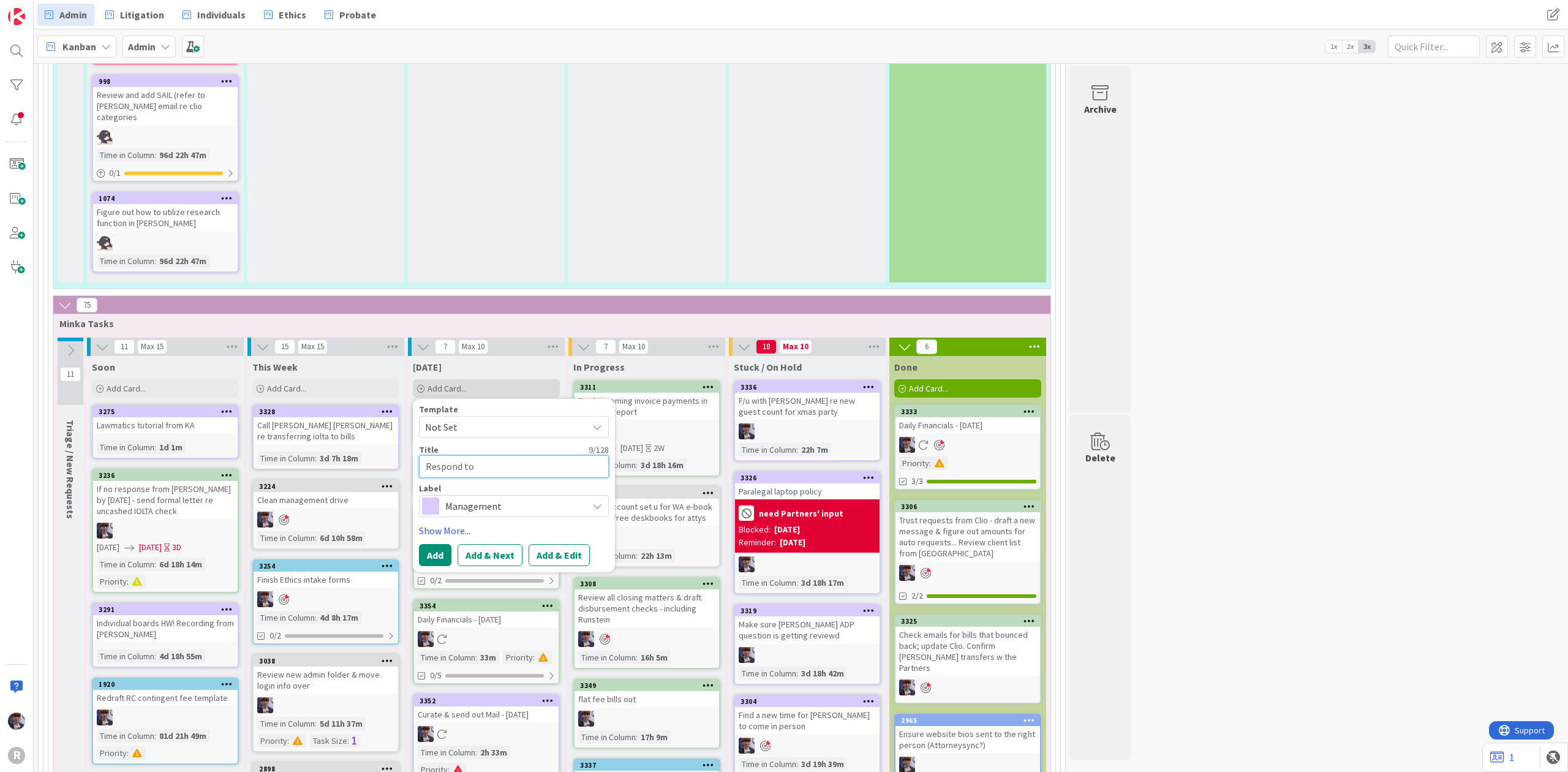
type textarea "x"
type textarea "Respond to"
type textarea "x"
type textarea "Respond to c"
type textarea "x"
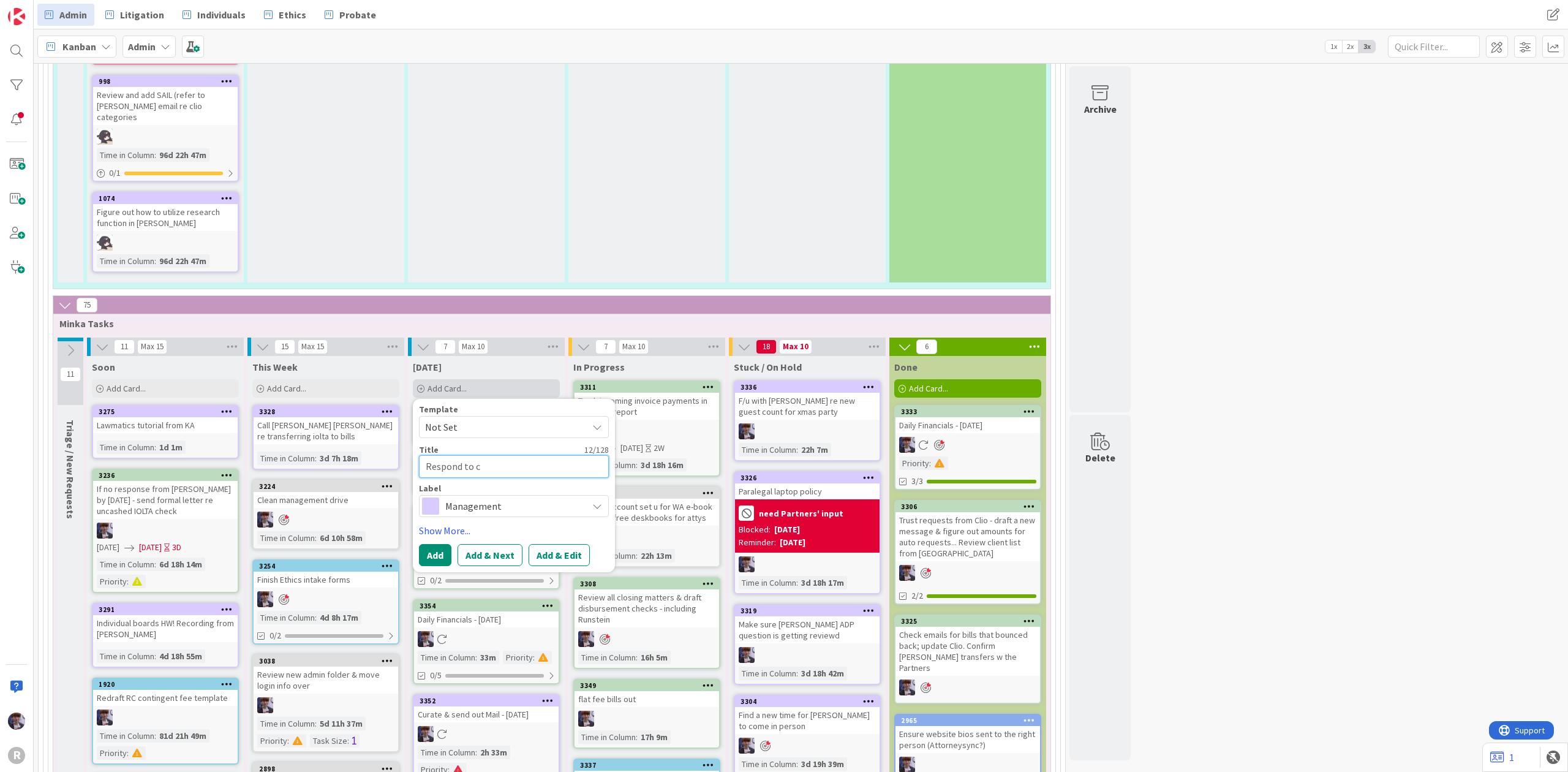
type textarea "Respond to cl"
type textarea "x"
type textarea "Respond to cli"
type textarea "x"
type textarea "Respond to clie"
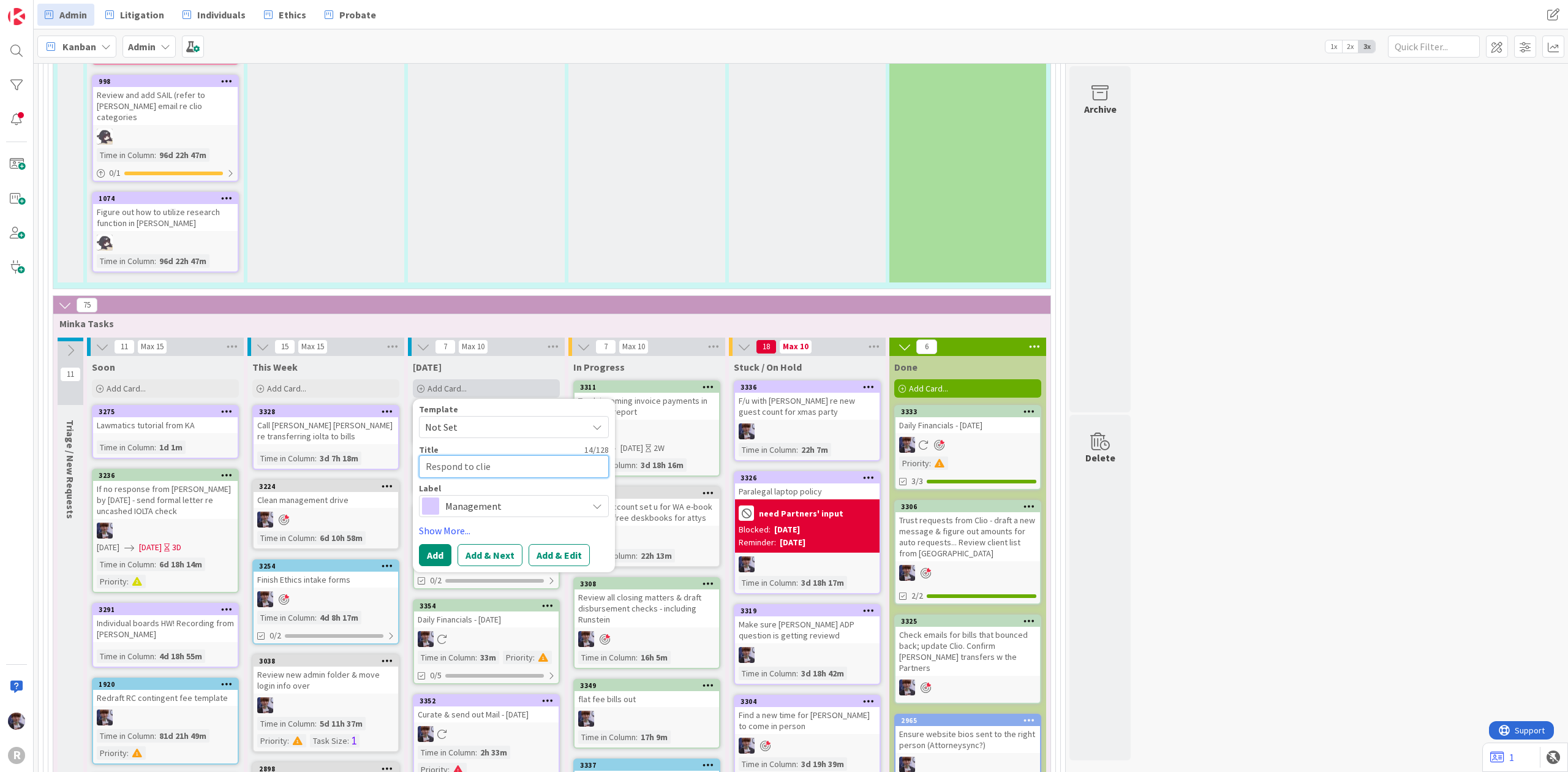
type textarea "x"
type textarea "Respond to clien"
type textarea "x"
type textarea "Respond to client"
type textarea "x"
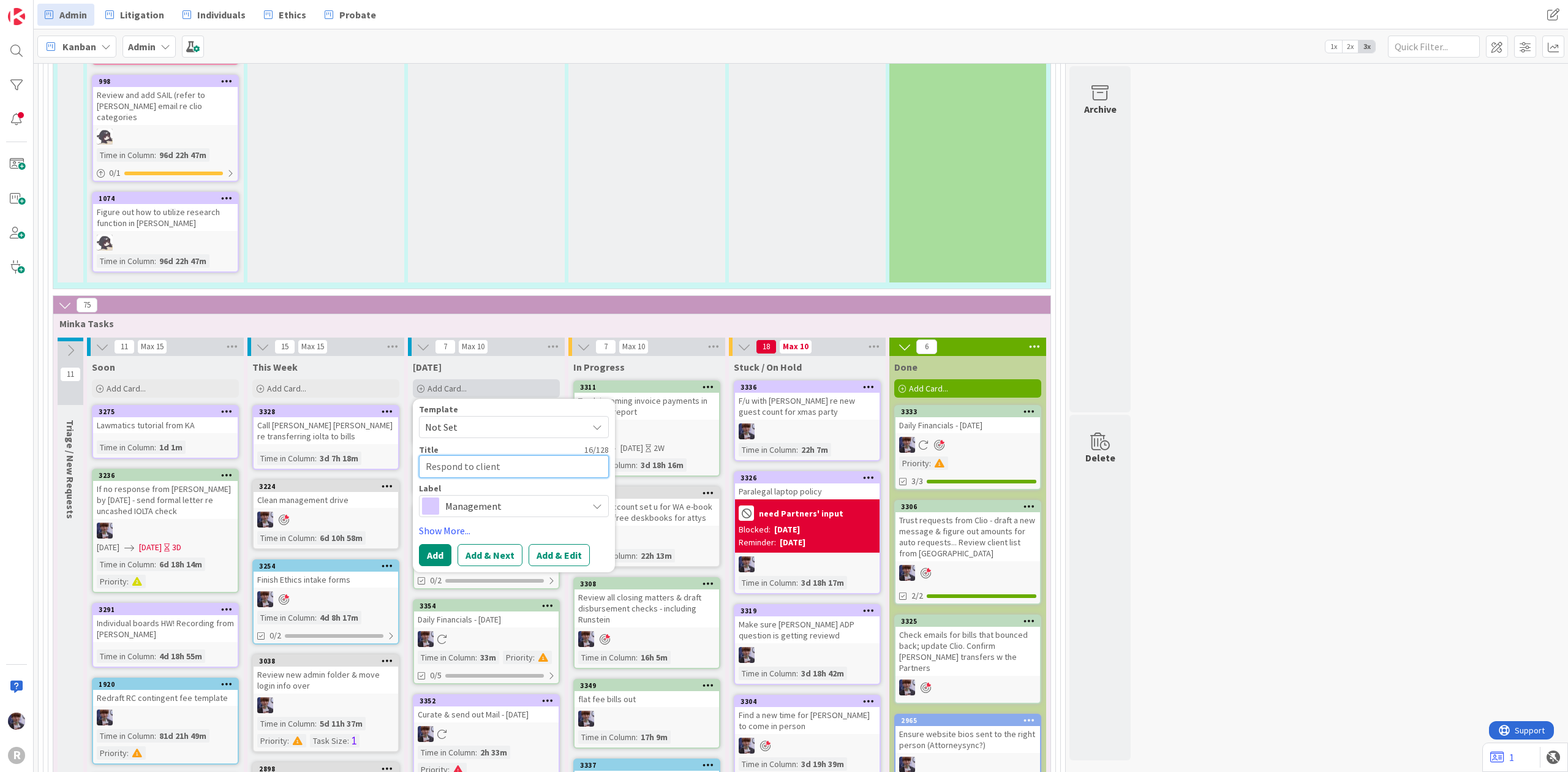
type textarea "Respond to client"
type textarea "x"
type textarea "Respond to client e"
type textarea "x"
type textarea "Respond to client em"
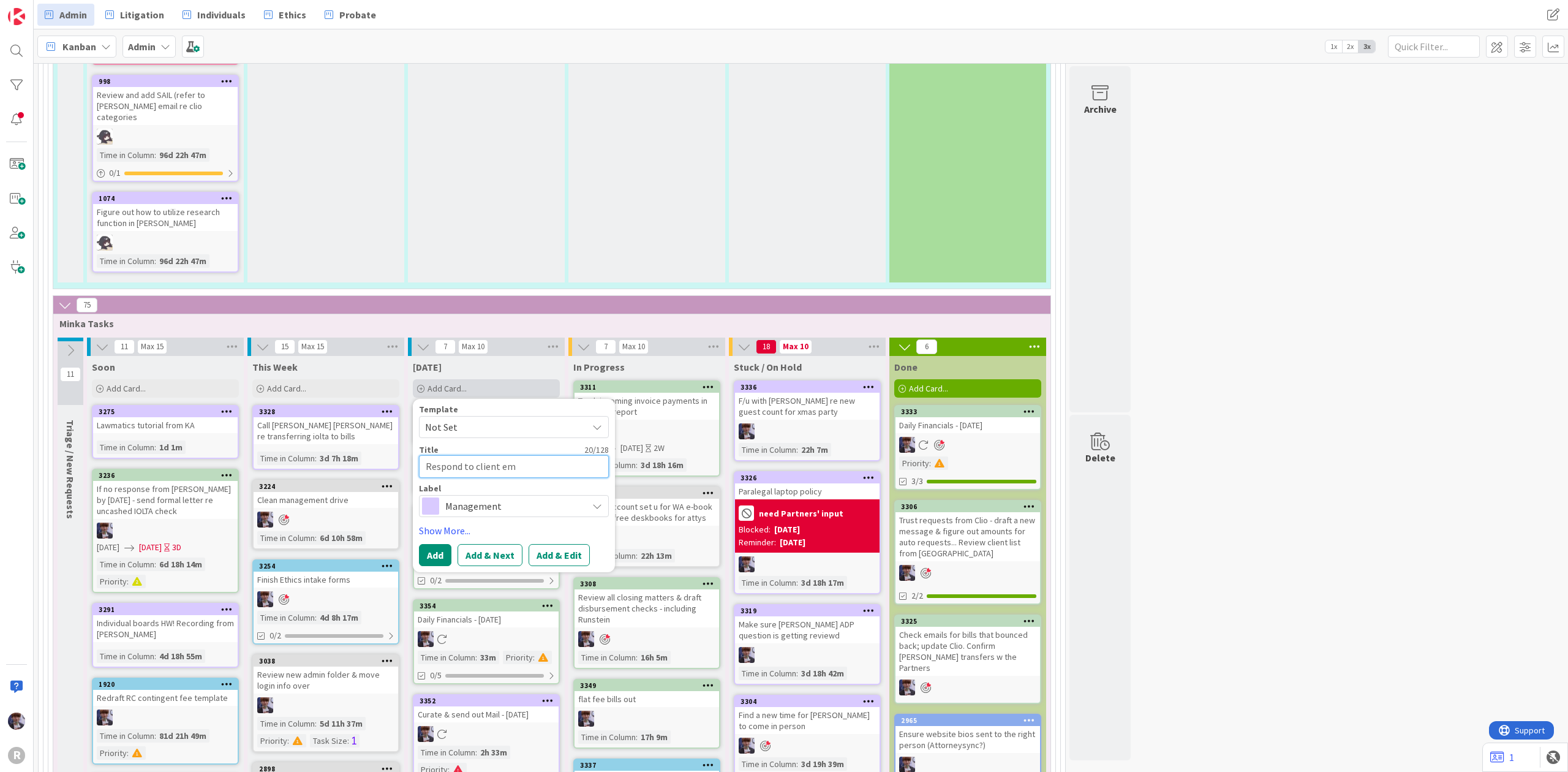
type textarea "x"
type textarea "Respond to client ema"
type textarea "x"
type textarea "Respond to client emai"
type textarea "x"
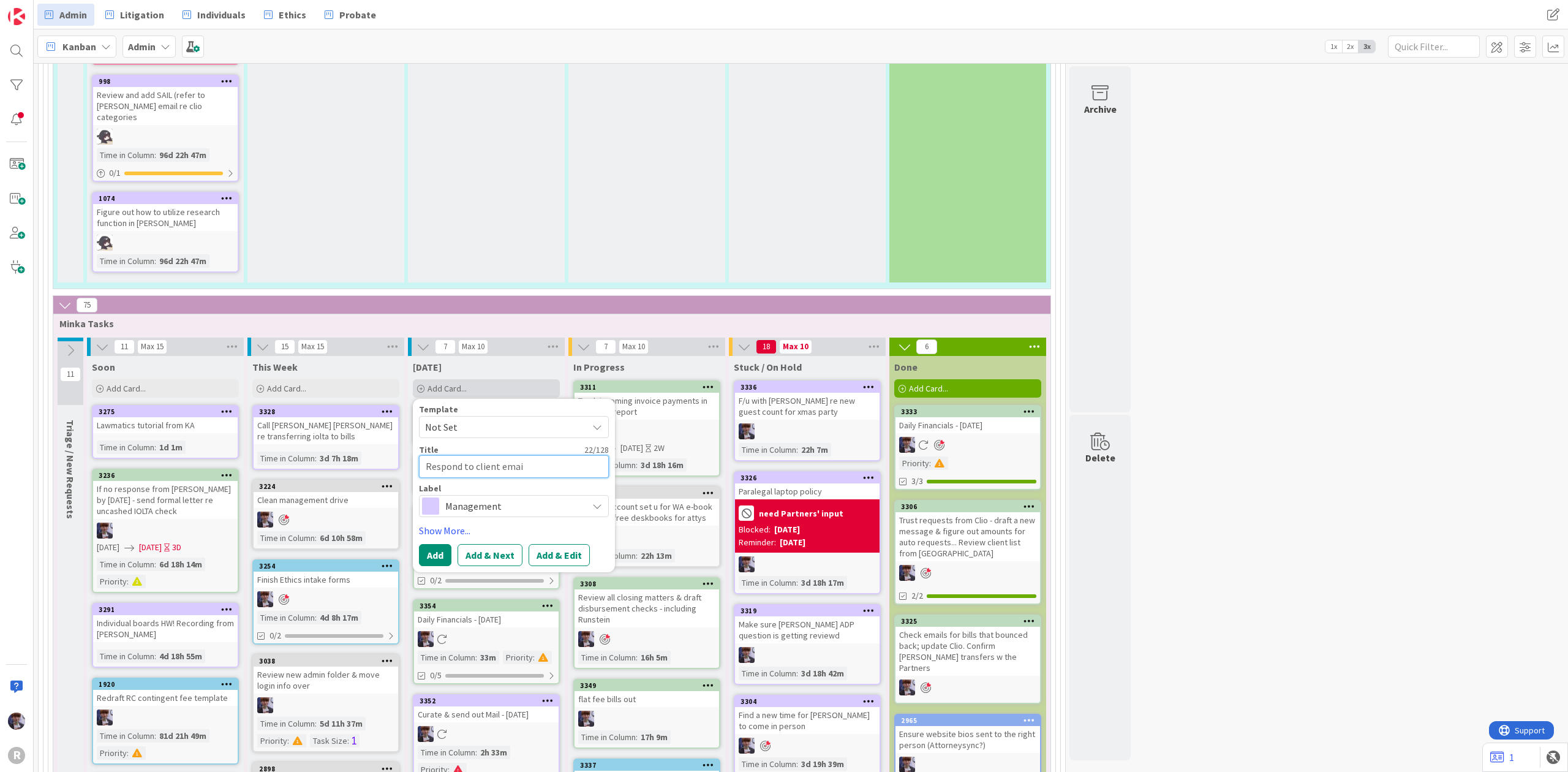
type textarea "Respond to client email"
type textarea "x"
type textarea "Respond to client emails"
type textarea "x"
type textarea "Respond to client emails/"
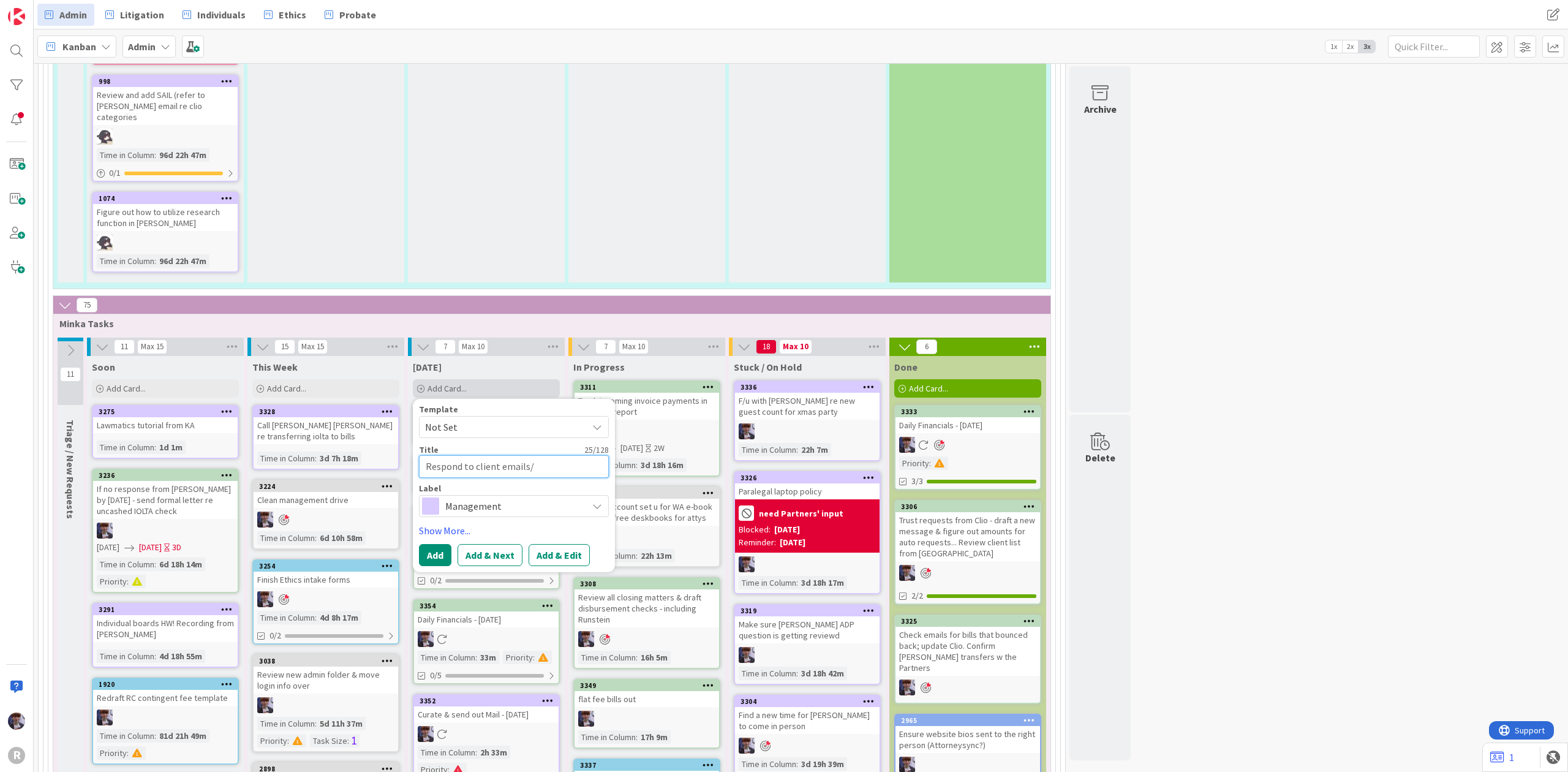
type textarea "x"
type textarea "Respond to client emails/c"
type textarea "x"
type textarea "Respond to client emails/ca"
type textarea "x"
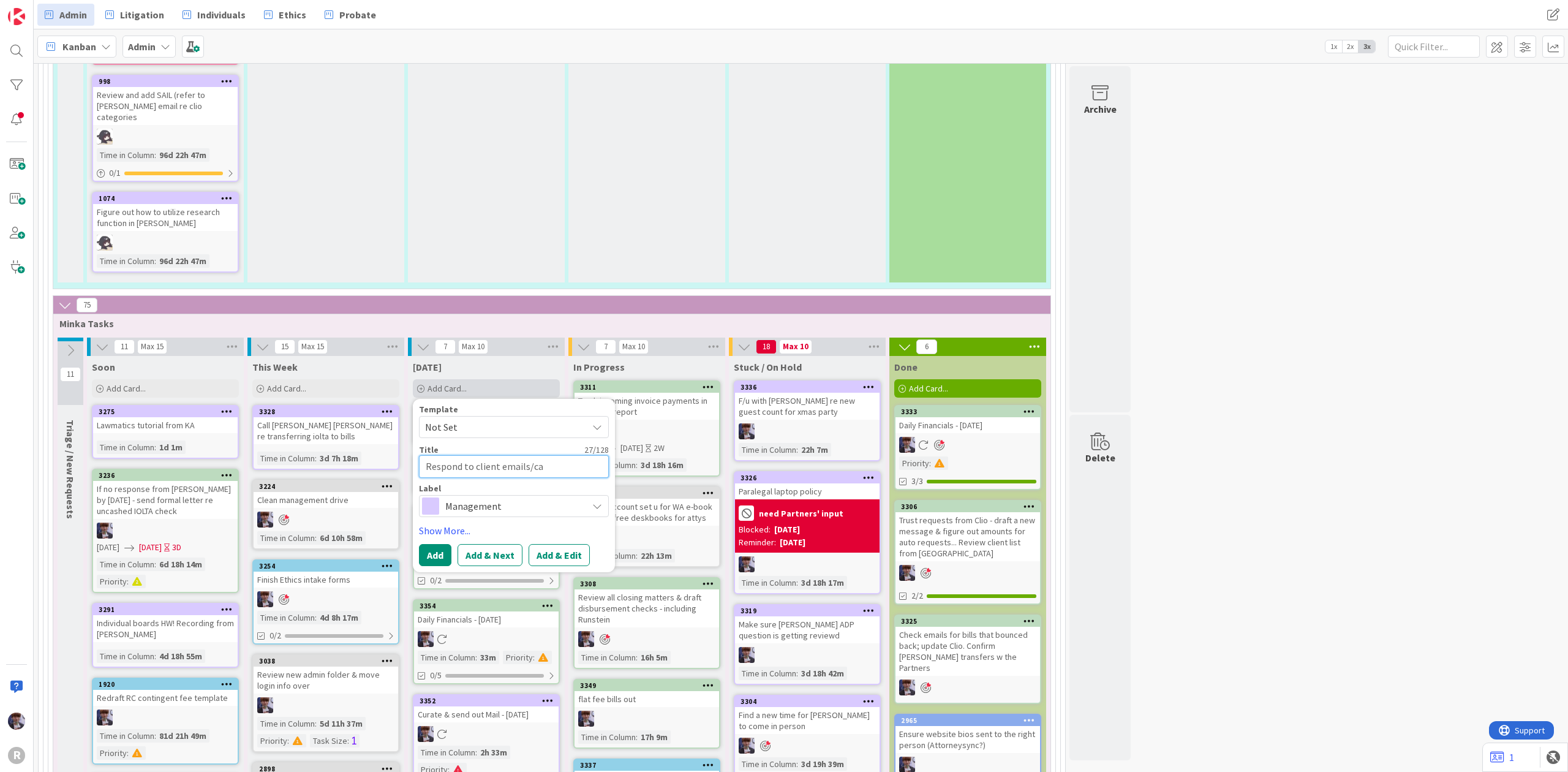
type textarea "Respond to client emails/cal"
type textarea "x"
type textarea "Respond to client emails/call"
type textarea "x"
type textarea "Respond to client emails/calls"
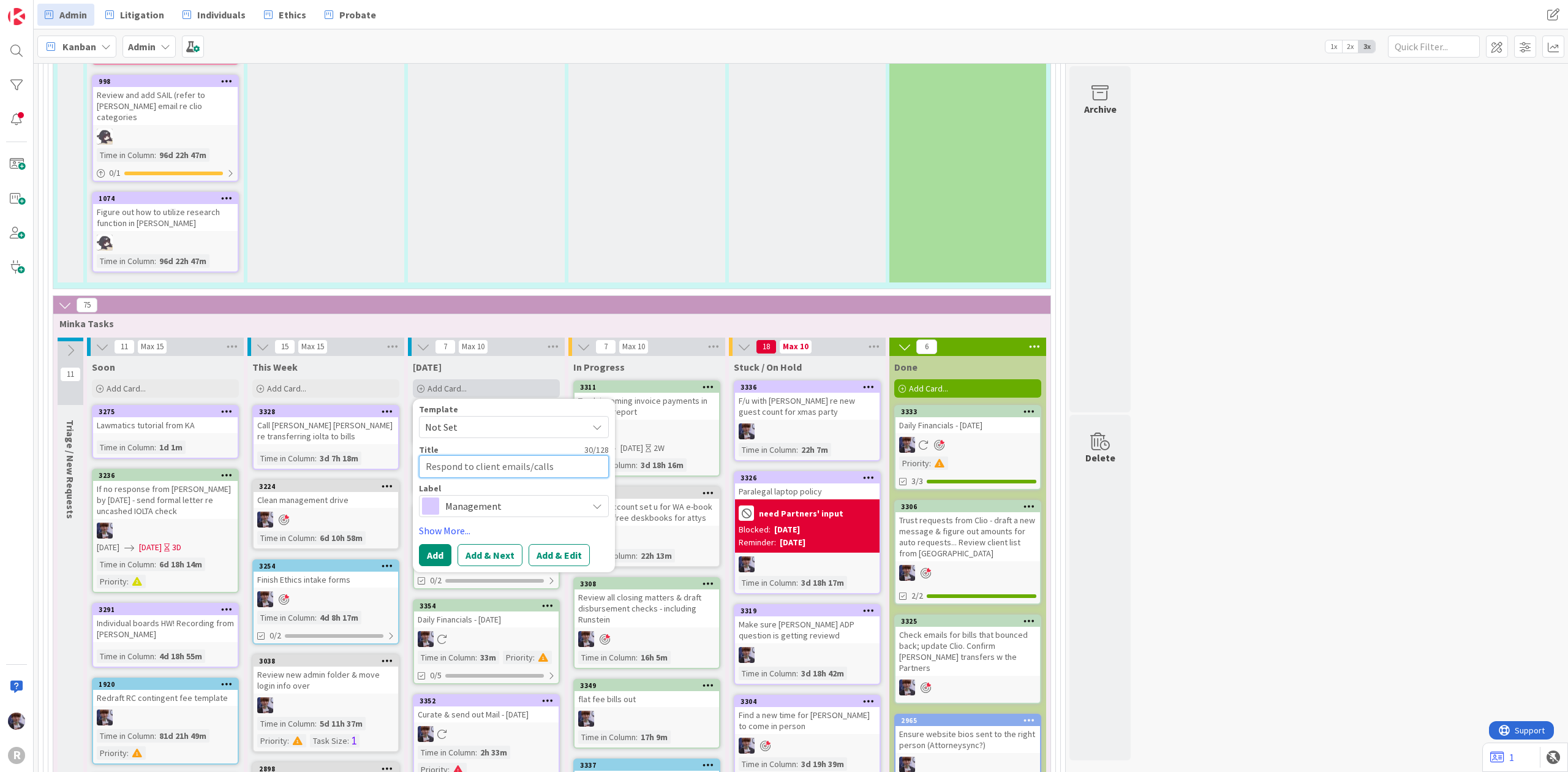
type textarea "x"
type textarea "Respond to client emails/calls"
type textarea "x"
type textarea "Respond to client emails/calls r"
type textarea "x"
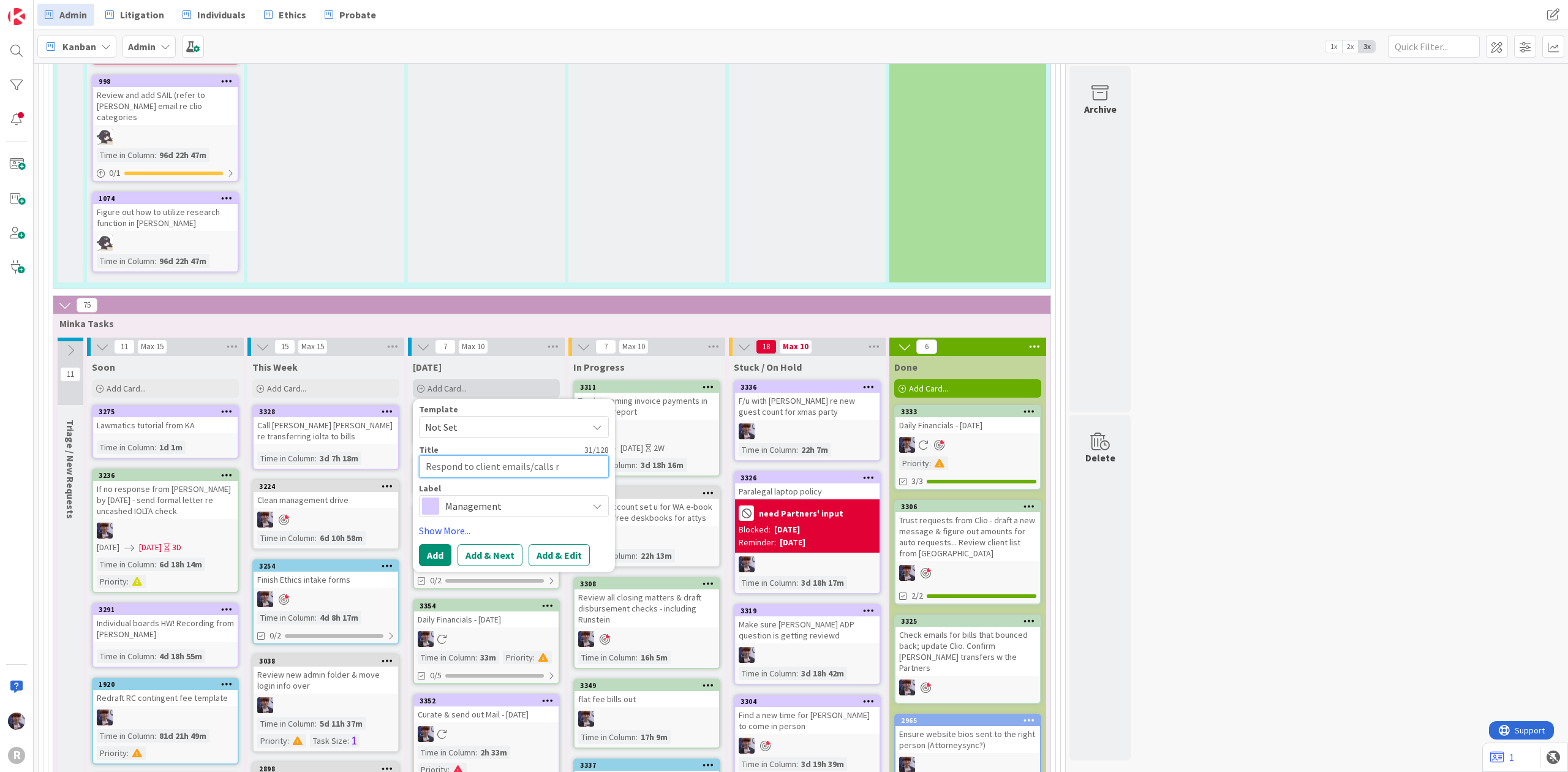
type textarea "Respond to client emails/calls re"
type textarea "x"
type textarea "Respond to client emails/calls re"
type textarea "x"
type textarea "Respond to client emails/calls re t"
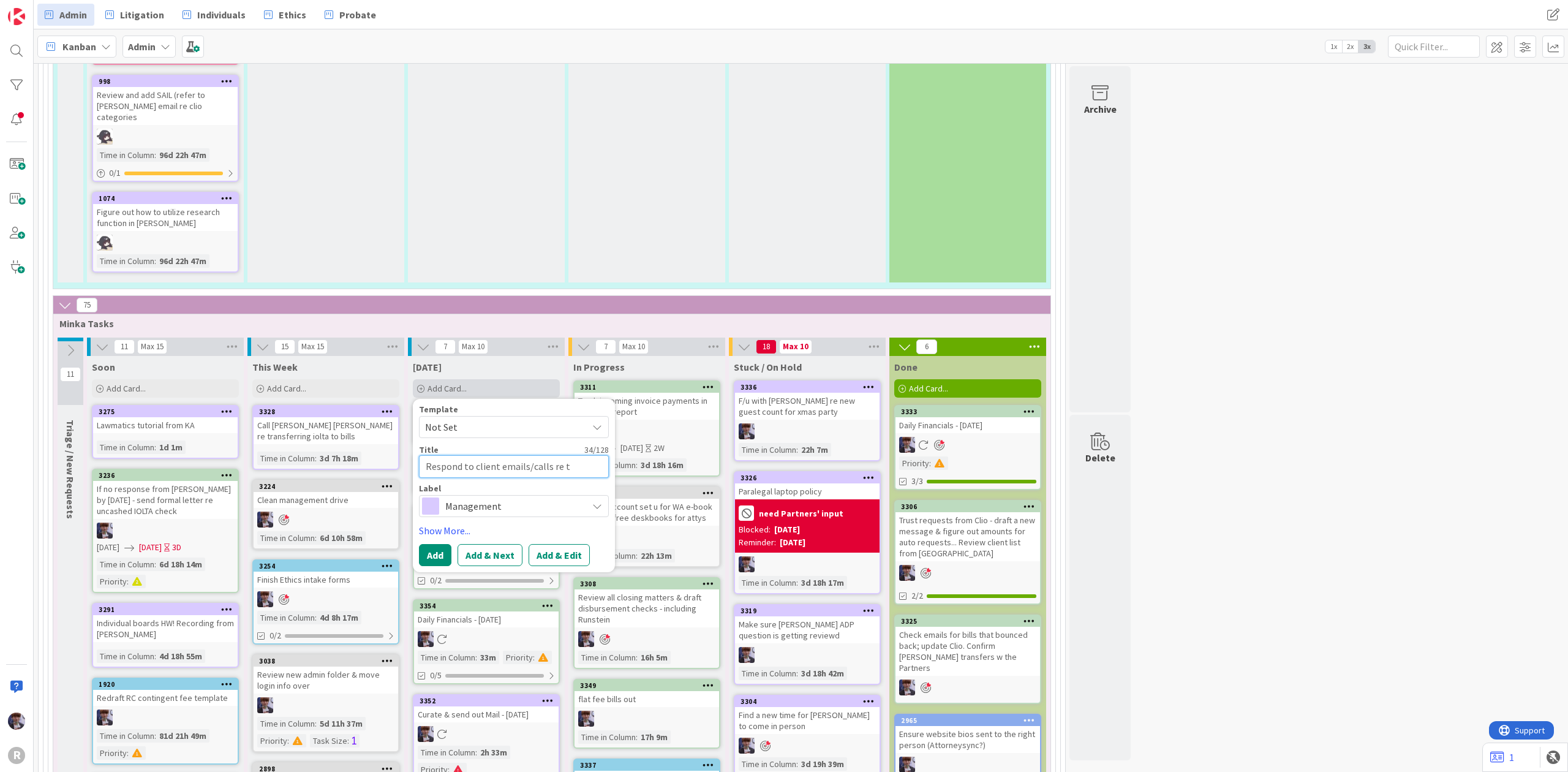
type textarea "x"
type textarea "Respond to client emails/calls re tr"
type textarea "x"
type textarea "Respond to client emails/calls re tru"
type textarea "x"
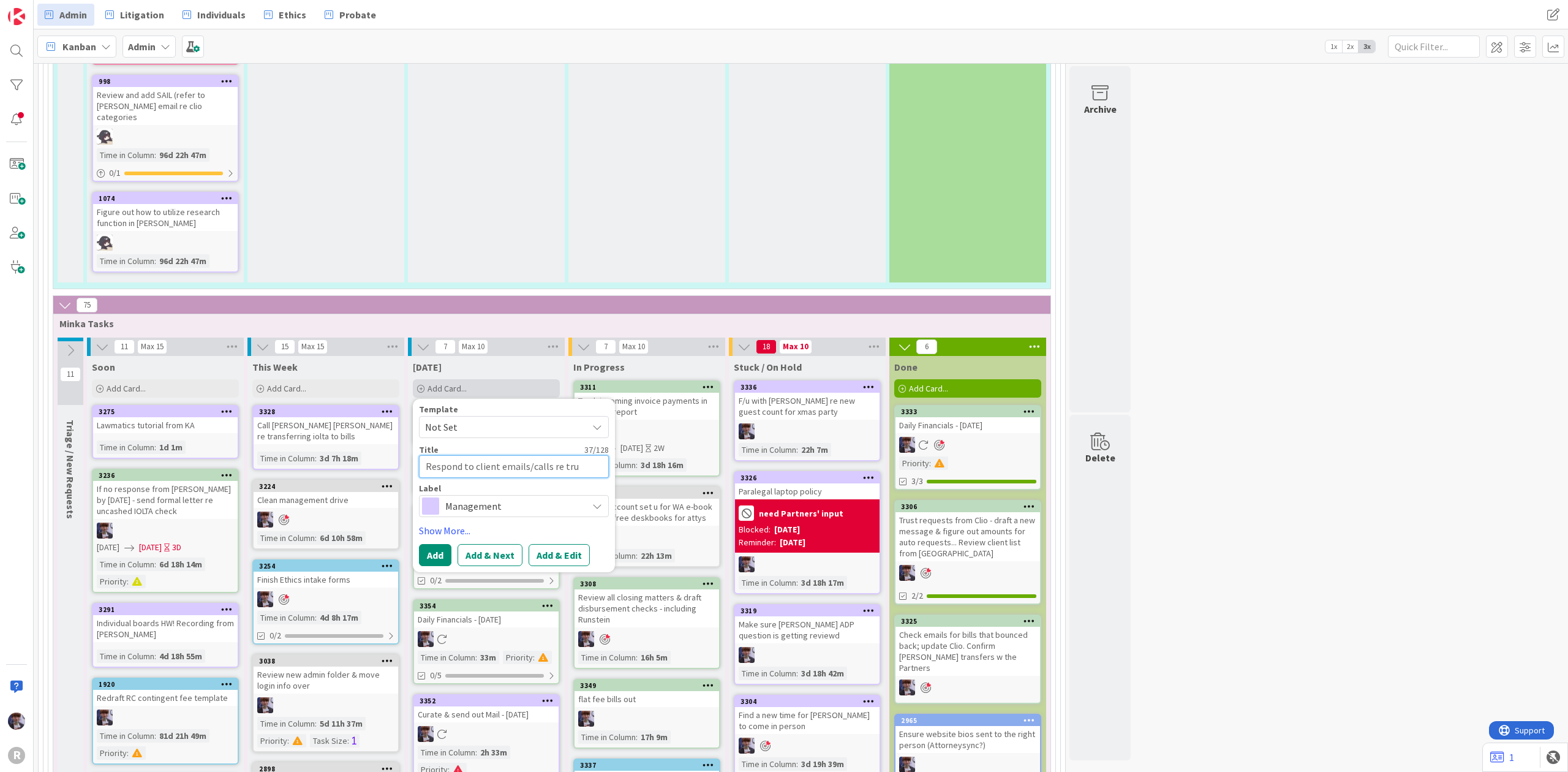
type textarea "Respond to client emails/calls re trus"
type textarea "x"
type textarea "Respond to client emails/calls re trust"
type textarea "x"
type textarea "Respond to client emails/calls re trust"
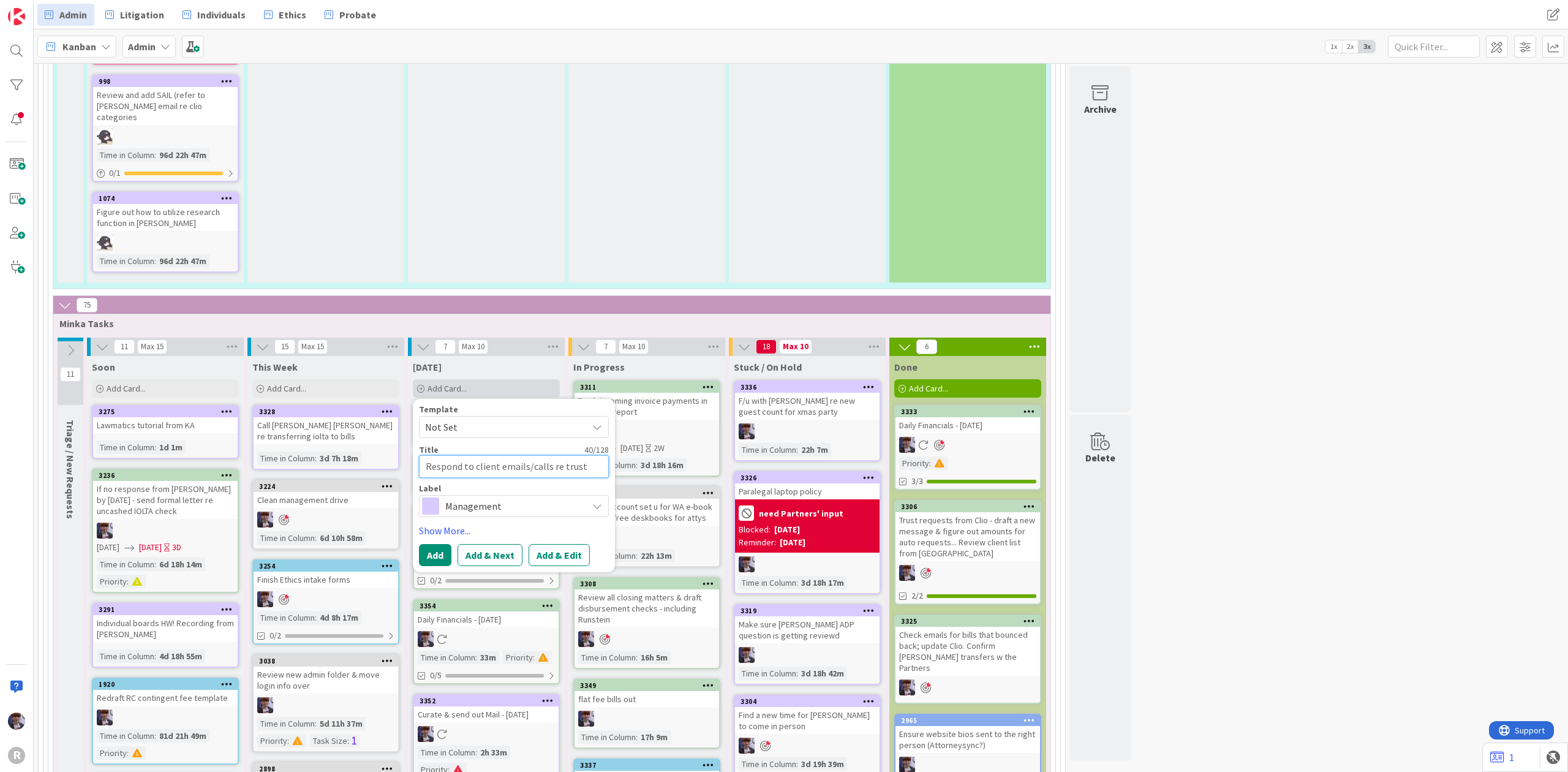
type textarea "x"
type textarea "Respond to client emails/calls re trust r"
type textarea "x"
type textarea "Respond to client emails/calls re trust re"
type textarea "x"
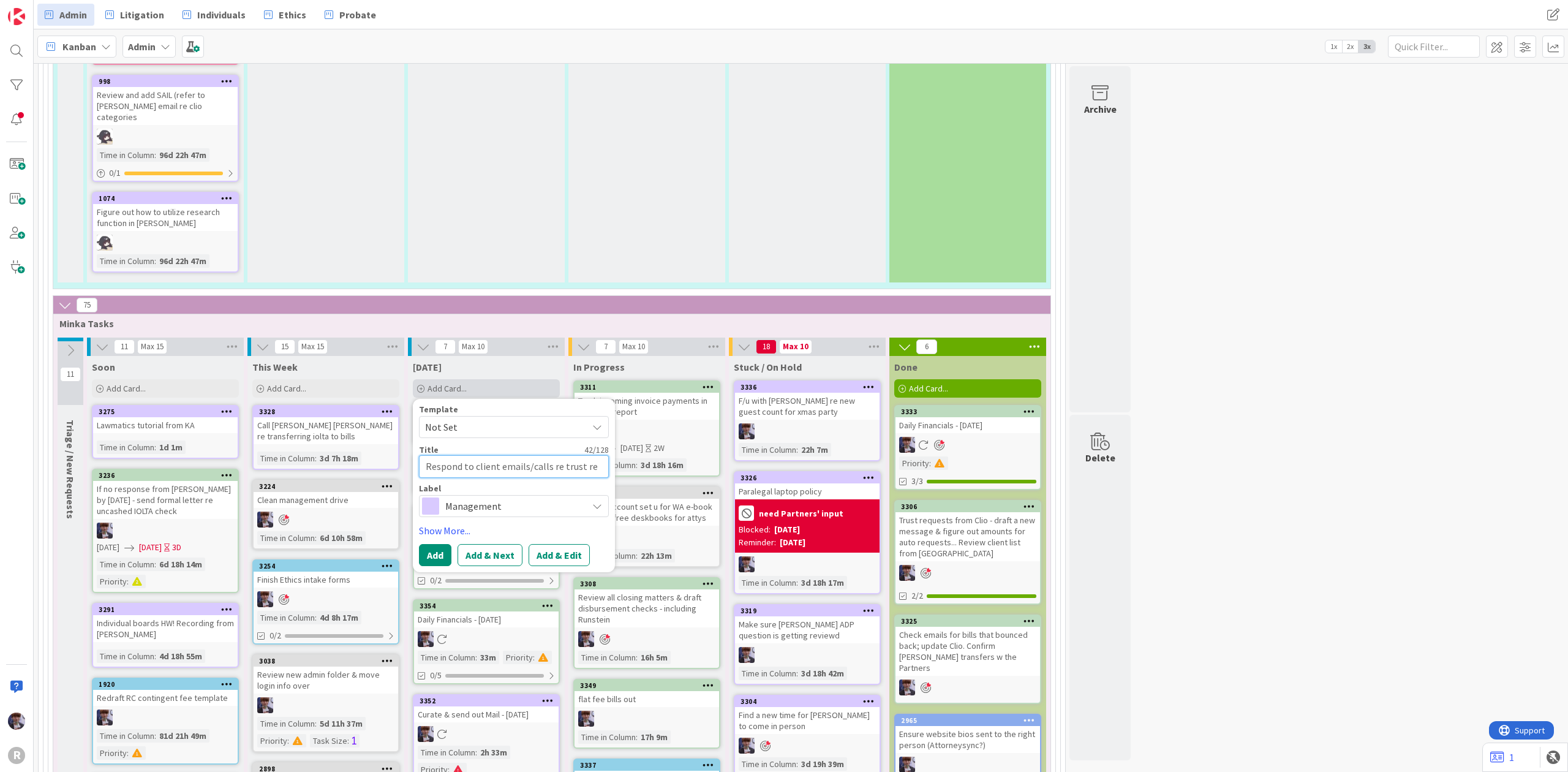
type textarea "Respond to client emails/calls re trust req"
type textarea "x"
type textarea "Respond to client emails/calls re trust requ"
type textarea "x"
type textarea "Respond to client emails/calls re trust reque"
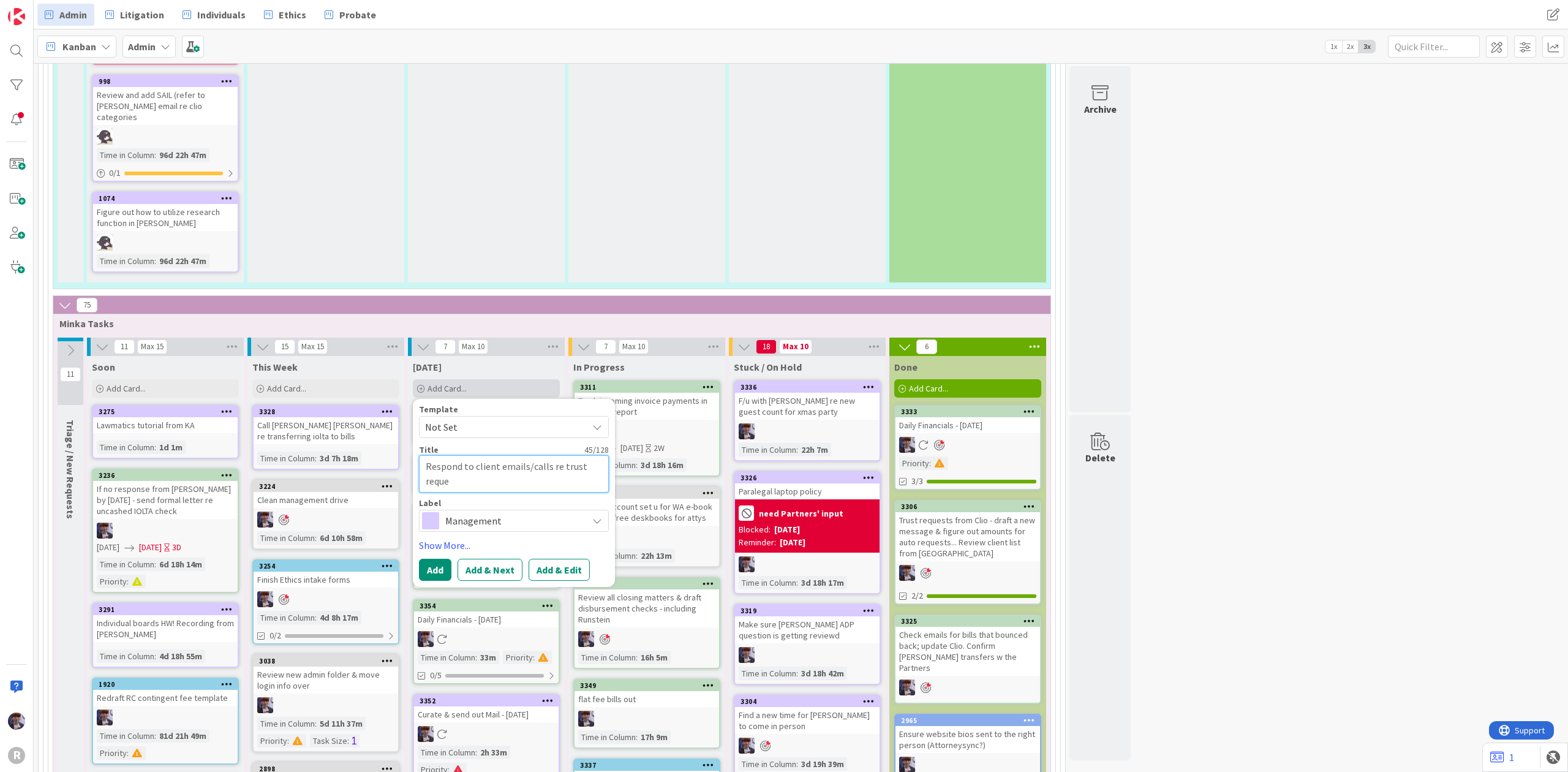
type textarea "x"
type textarea "Respond to client emails/calls re trust requet"
type textarea "x"
type textarea "Respond to client emails/calls re trust requets"
type textarea "x"
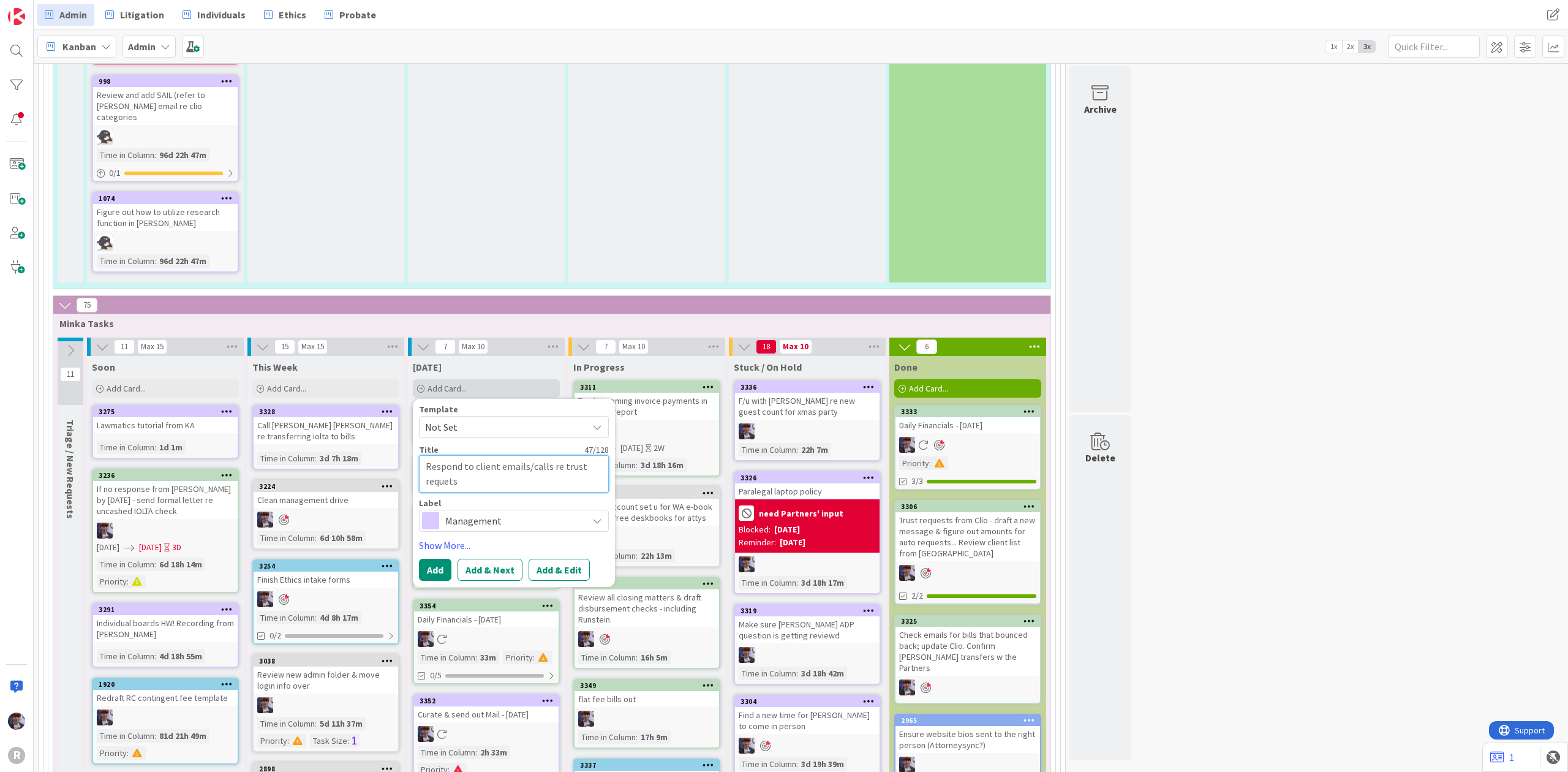
type textarea "Respond to client emails/calls re trust requetss"
type textarea "x"
type textarea "Respond to client emails/calls re trust requetss"
type textarea "x"
type textarea "Respond to client emails/calls re trust requetss"
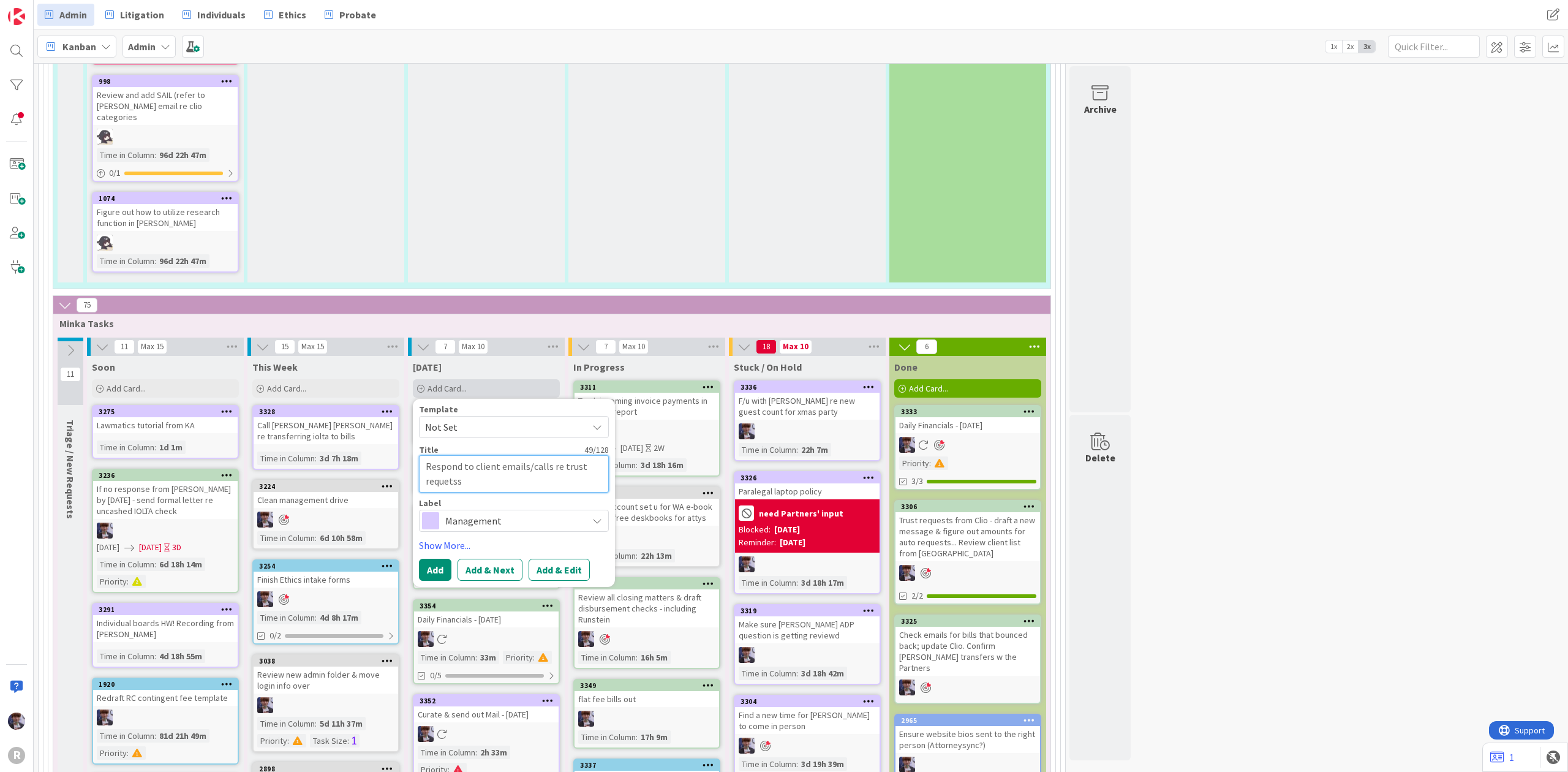
type textarea "x"
type textarea "Respond to client emails/calls re trust requets"
type textarea "x"
type textarea "Respond to client emails/calls re trust requet"
type textarea "x"
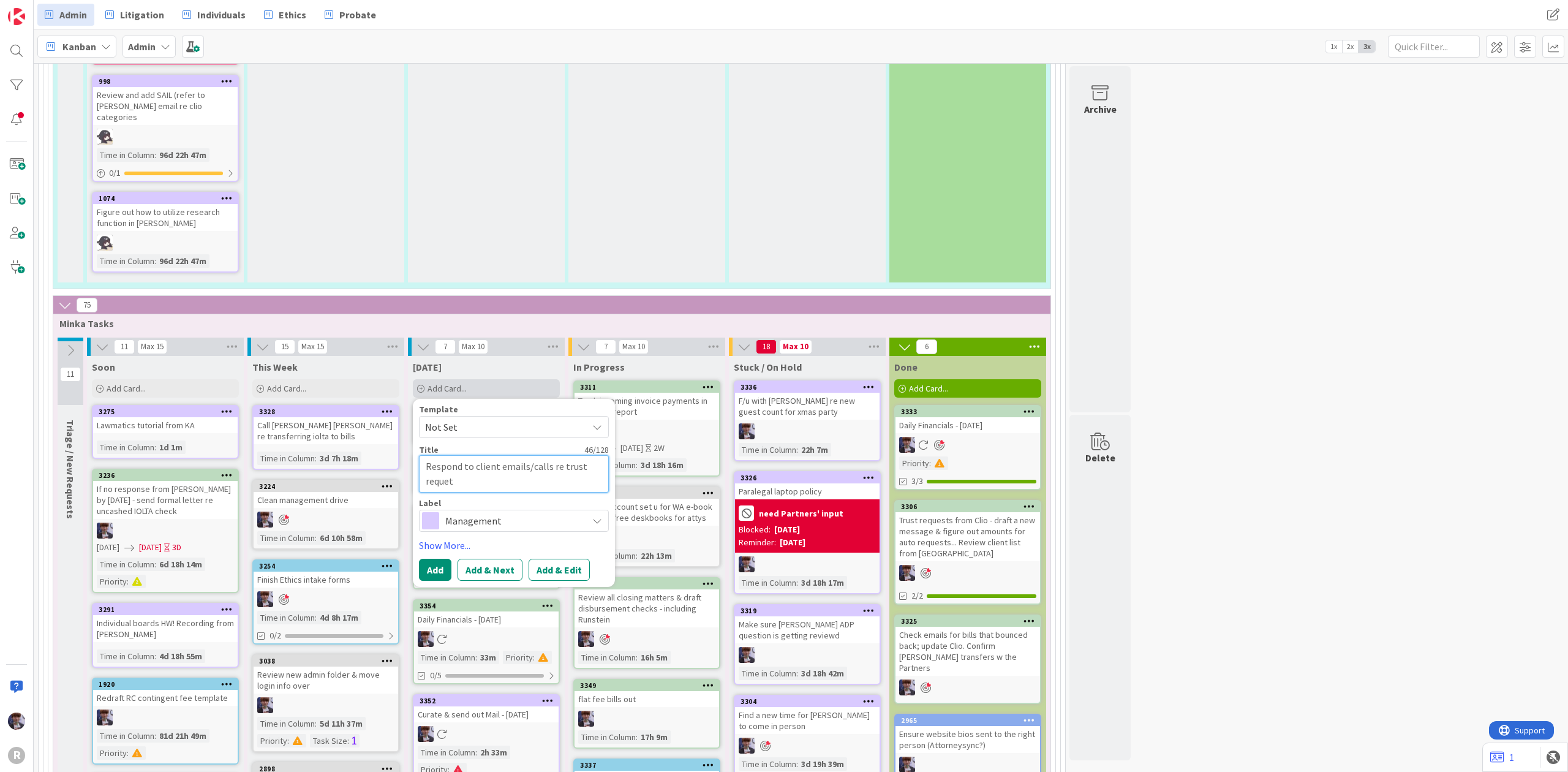
type textarea "Respond to client emails/calls re trust requets"
type textarea "x"
type textarea "Respond to client emails/calls re trust requet"
type textarea "x"
type textarea "Respond to client emails/calls re trust reque"
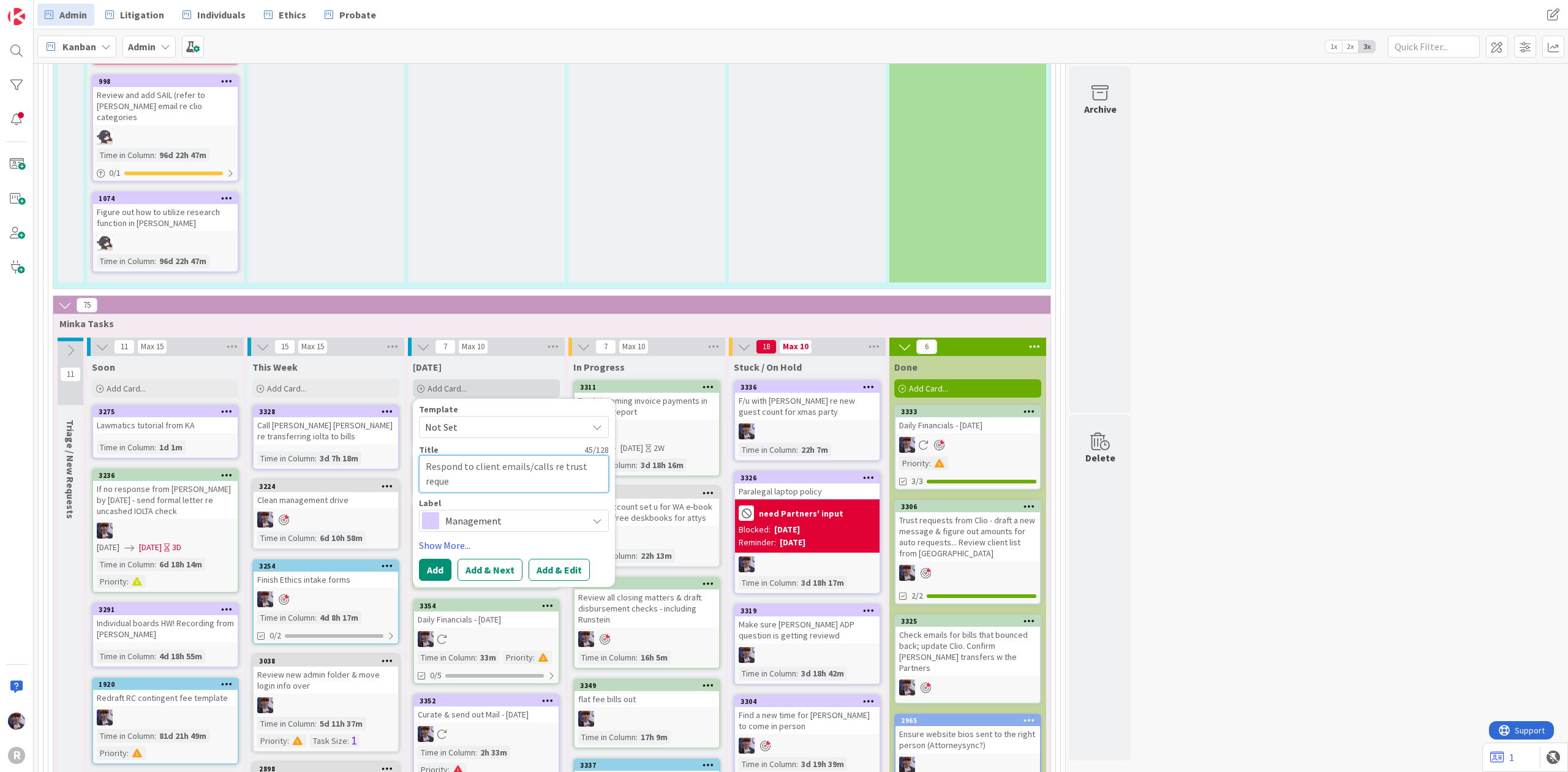
type textarea "x"
type textarea "Respond to client emails/calls re trust reque."
type textarea "x"
type textarea "Respond to client emails/calls re trust reque.."
type textarea "x"
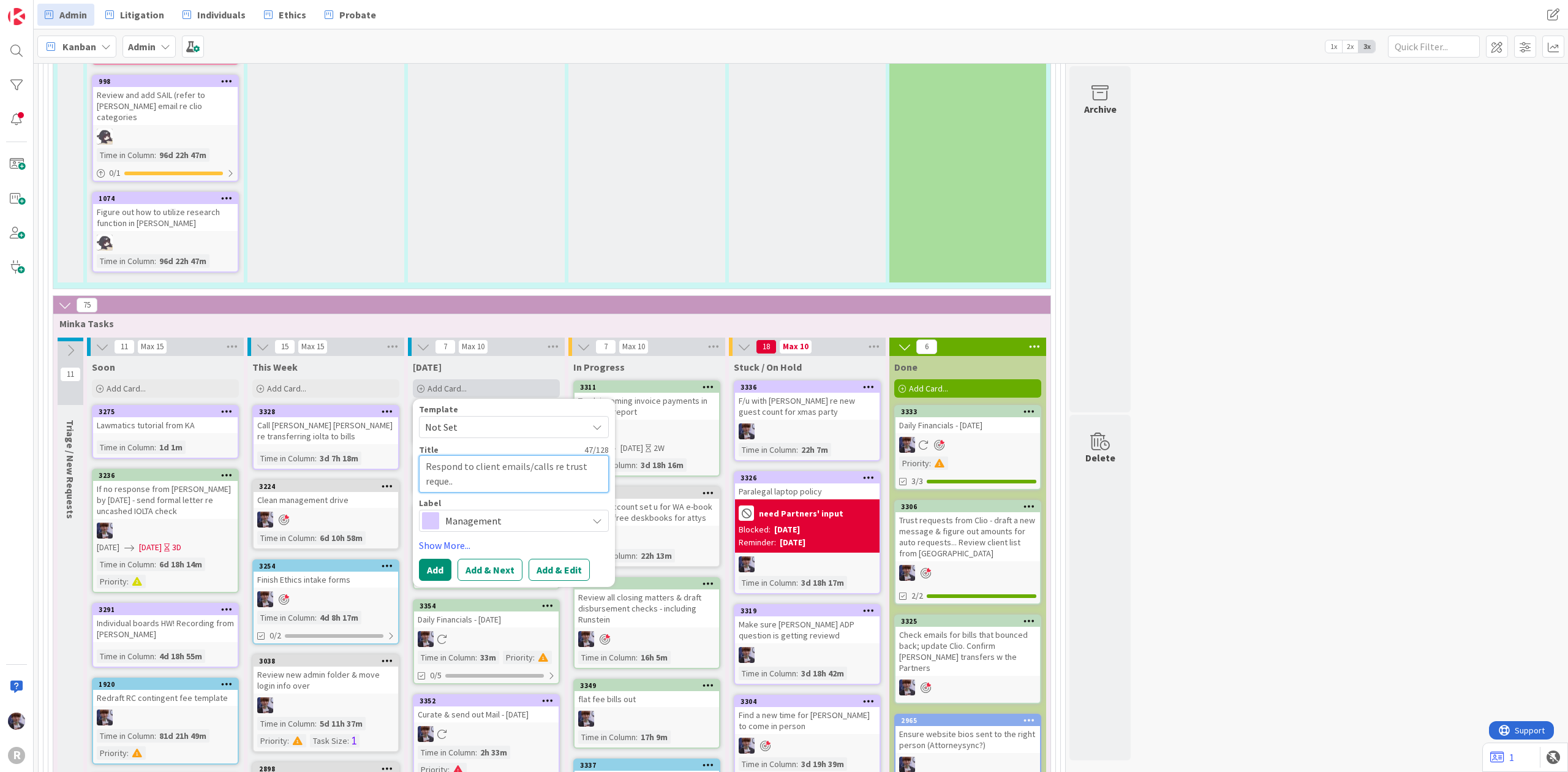
type textarea "Respond to client emails/calls re trust reque."
type textarea "x"
click at [516, 512] on span "Management" at bounding box center [513, 521] width 136 height 17
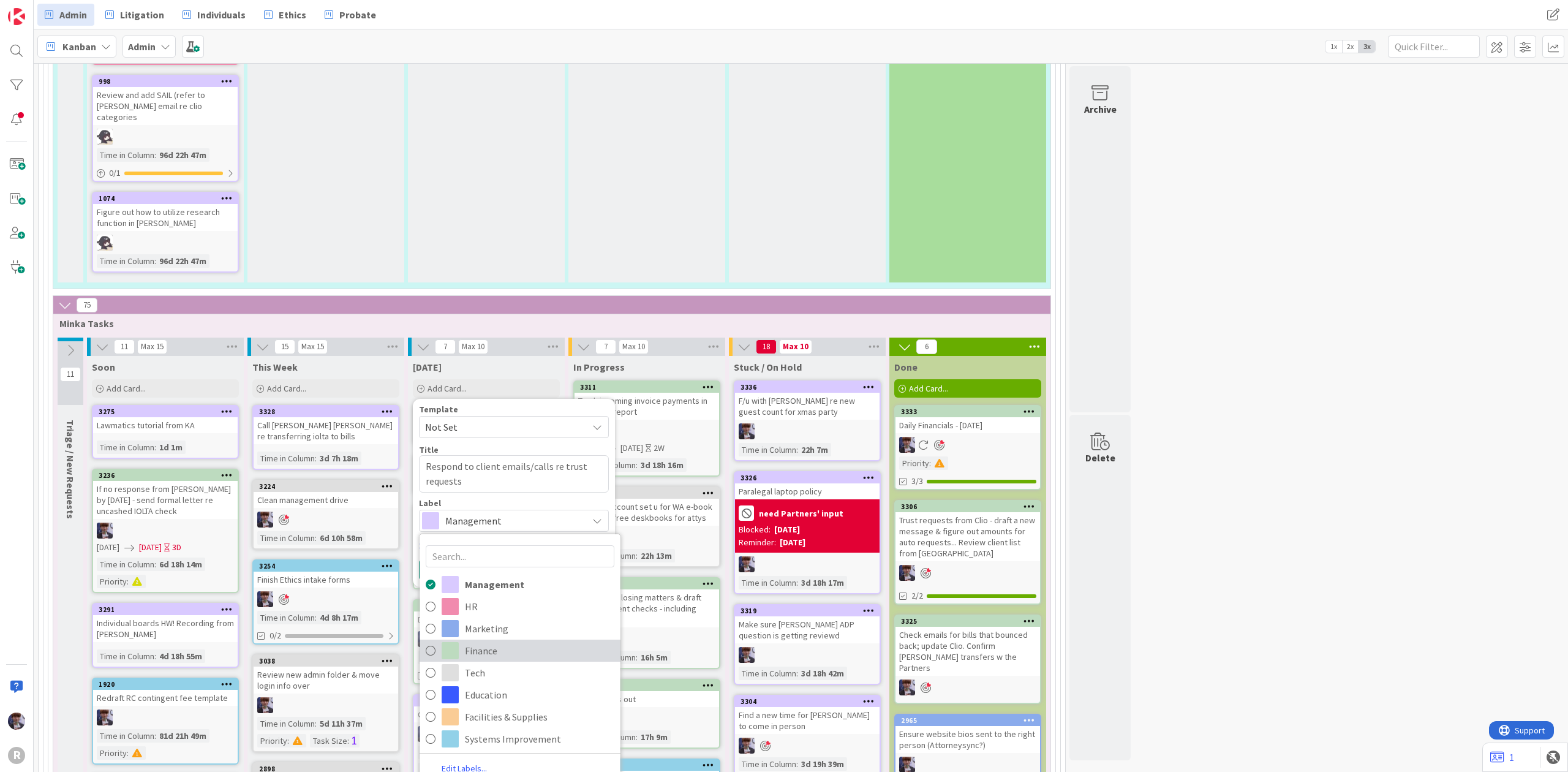
click at [492, 641] on span "Finance" at bounding box center [539, 650] width 149 height 18
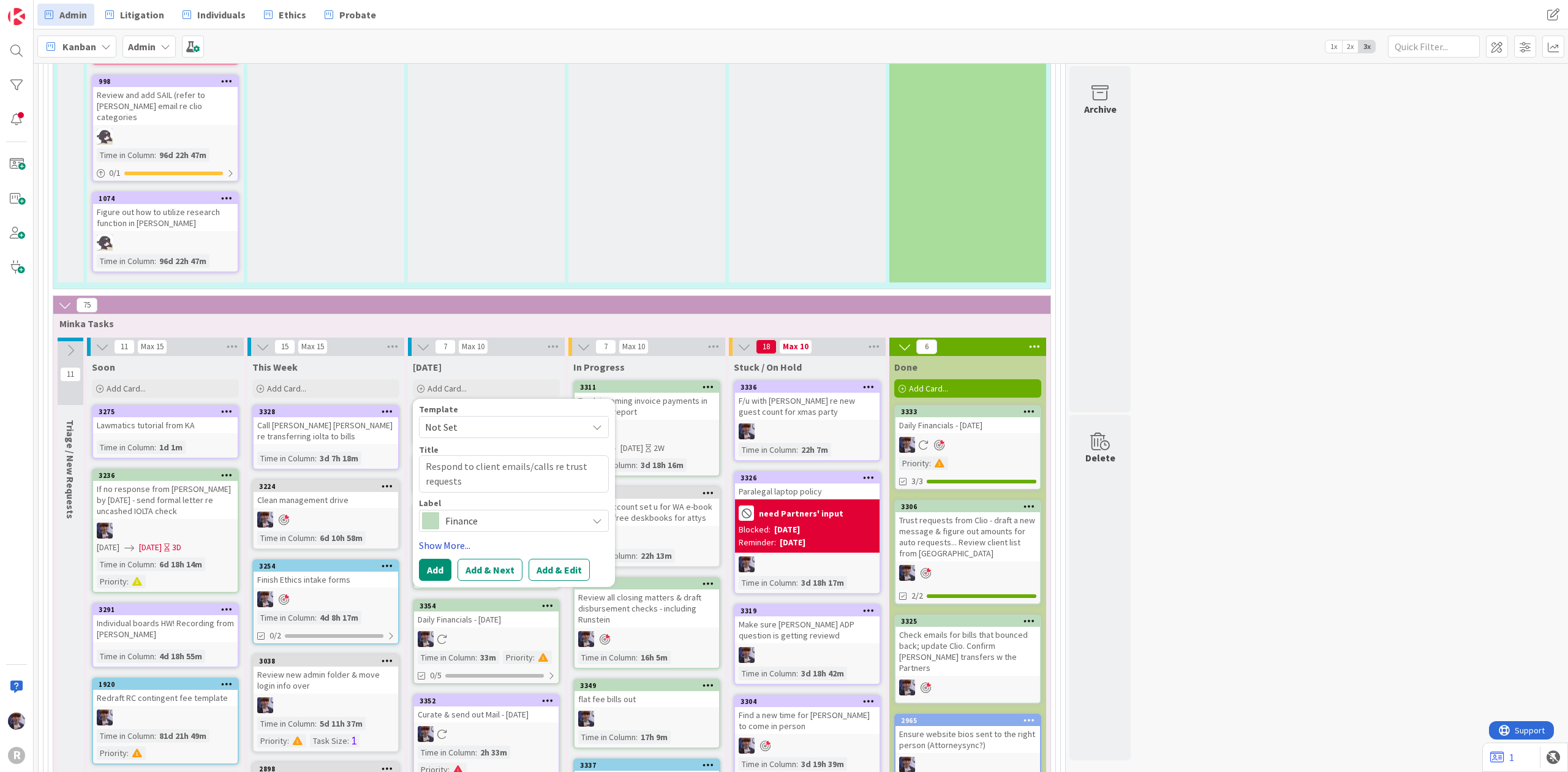
click at [452, 538] on link "Show More..." at bounding box center [514, 545] width 190 height 15
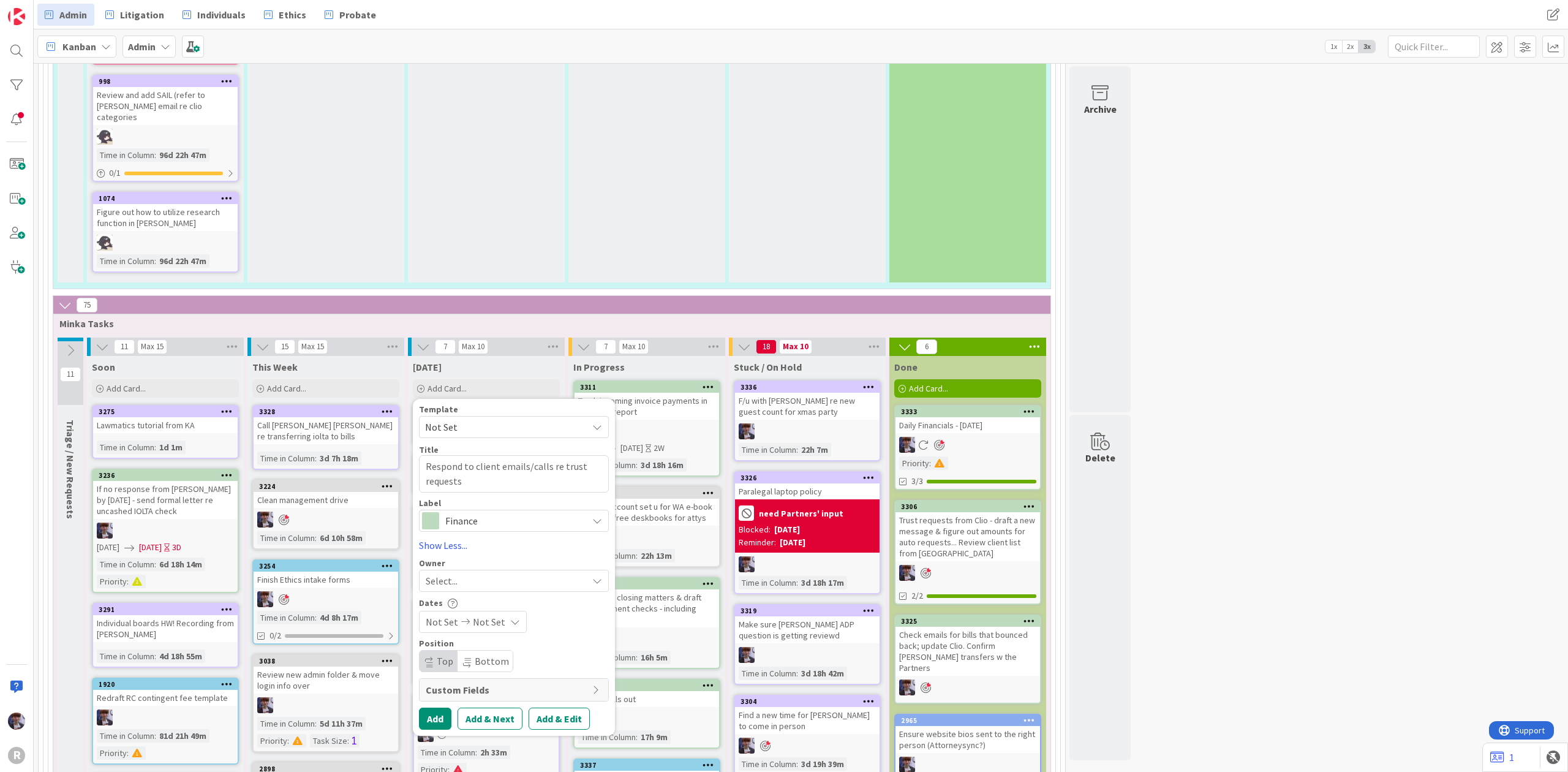
click at [487, 566] on div "Template Not Set Title 49 / 128 Respond to client emails/calls re trust request…" at bounding box center [514, 568] width 190 height 325
drag, startPoint x: 493, startPoint y: 554, endPoint x: 492, endPoint y: 563, distance: 9.1
click at [493, 573] on div "Select..." at bounding box center [506, 581] width 161 height 15
click at [476, 675] on span "[PERSON_NAME]" at bounding box center [496, 684] width 59 height 18
click at [436, 708] on button "Add" at bounding box center [435, 718] width 32 height 22
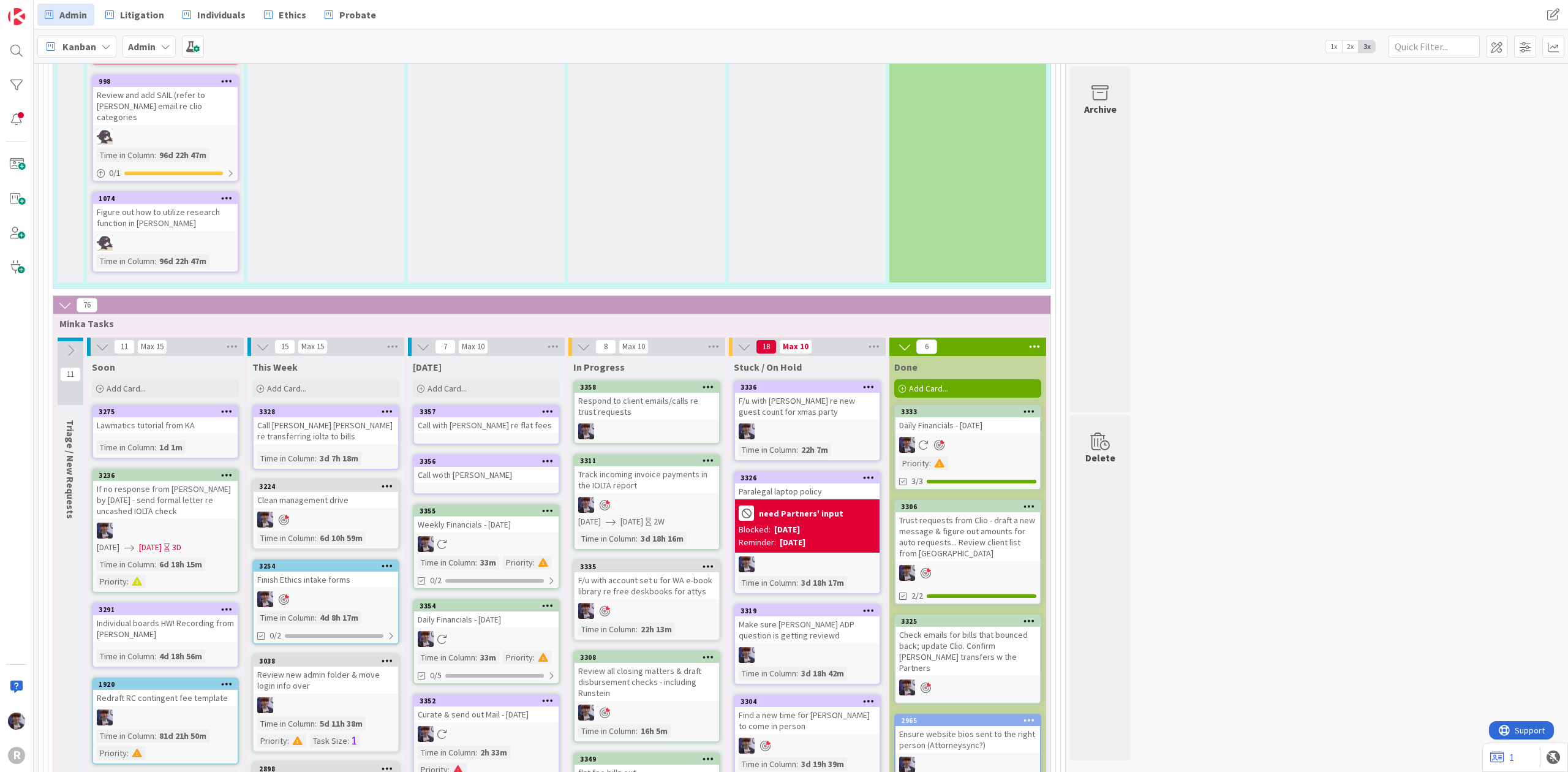
click at [707, 382] on icon at bounding box center [708, 386] width 12 height 8
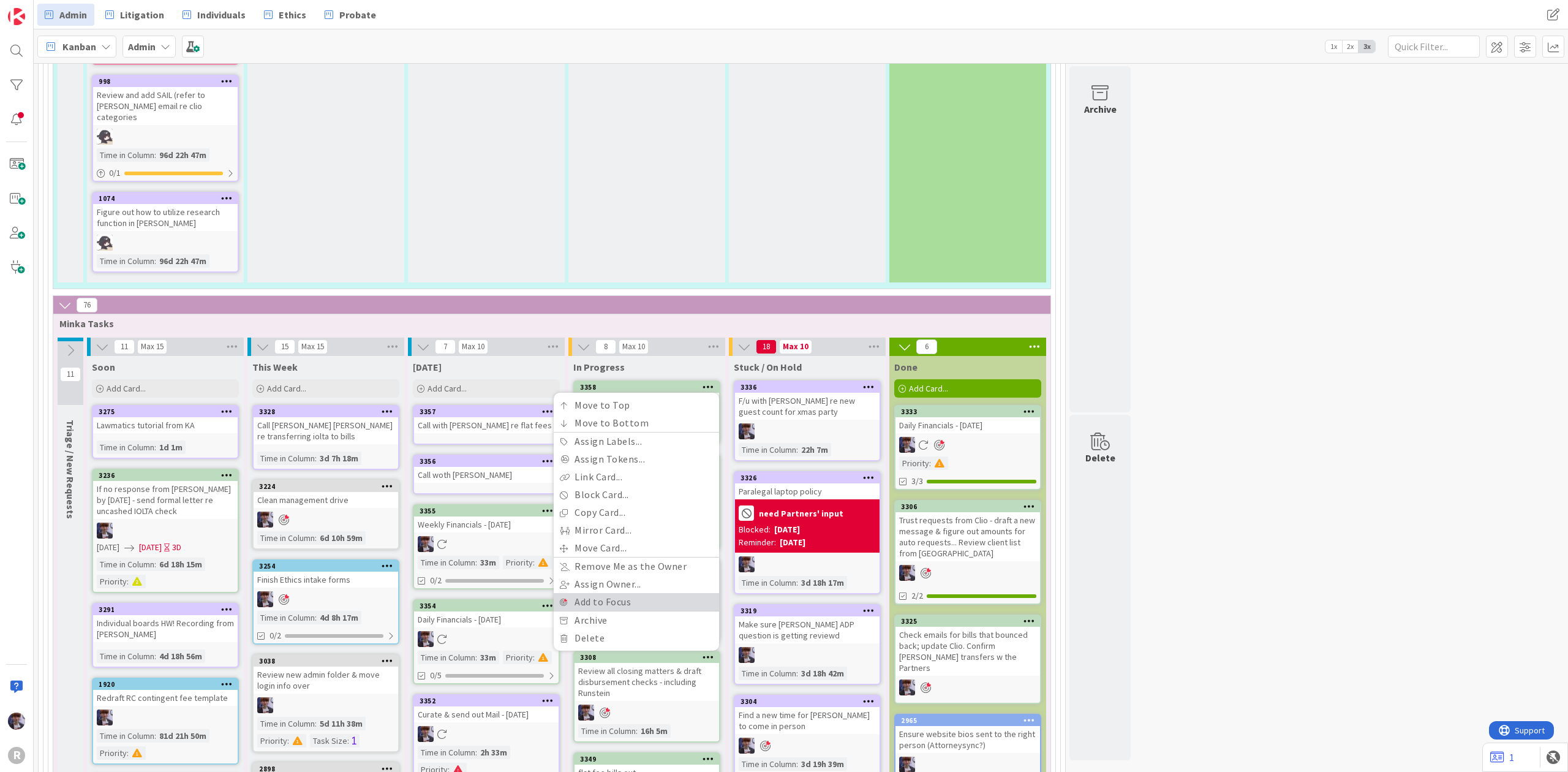
click at [613, 593] on link "Add to Focus" at bounding box center [636, 602] width 166 height 18
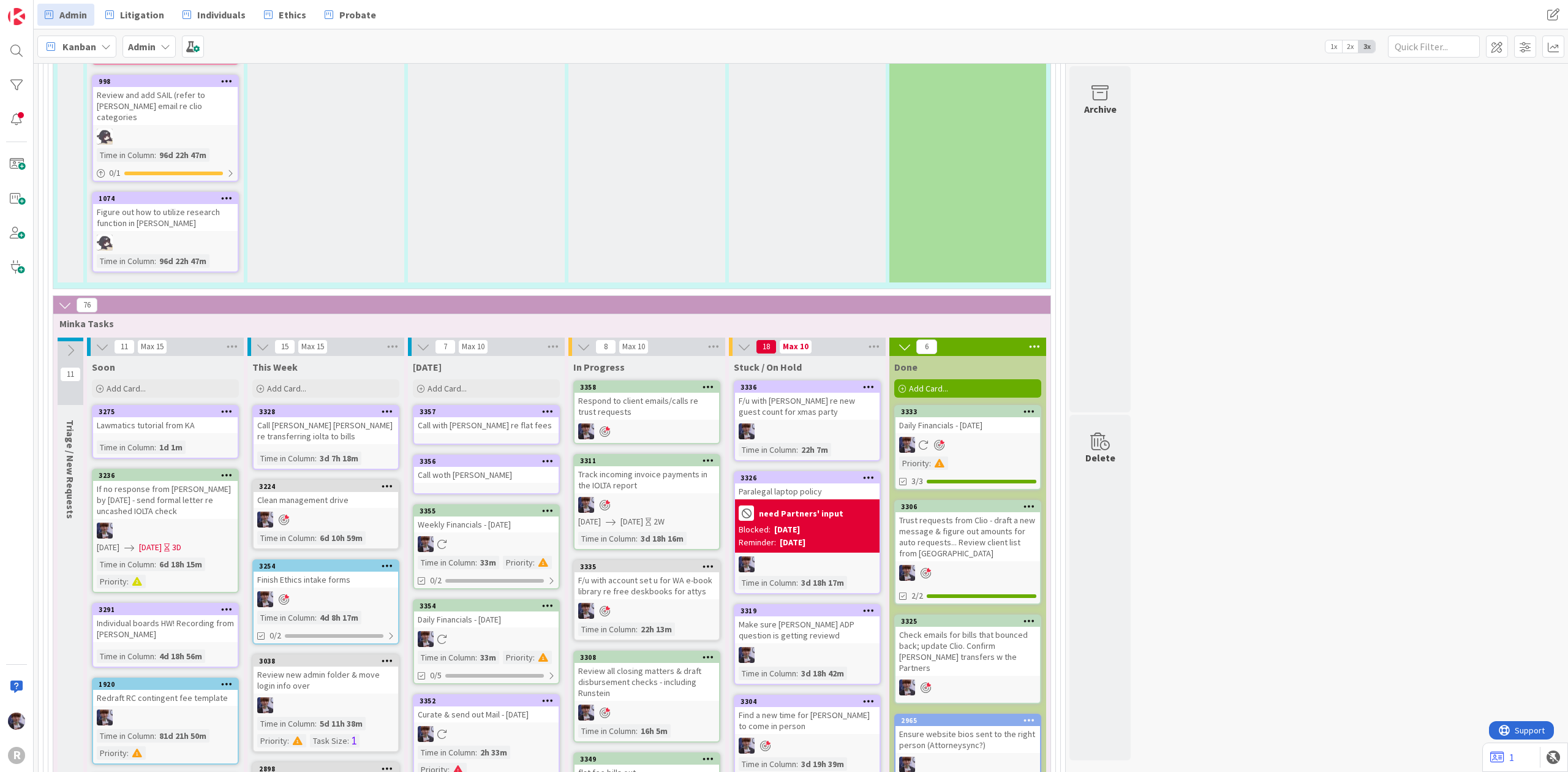
click at [506, 418] on div "Call with [PERSON_NAME] re flat fees" at bounding box center [487, 425] width 145 height 16
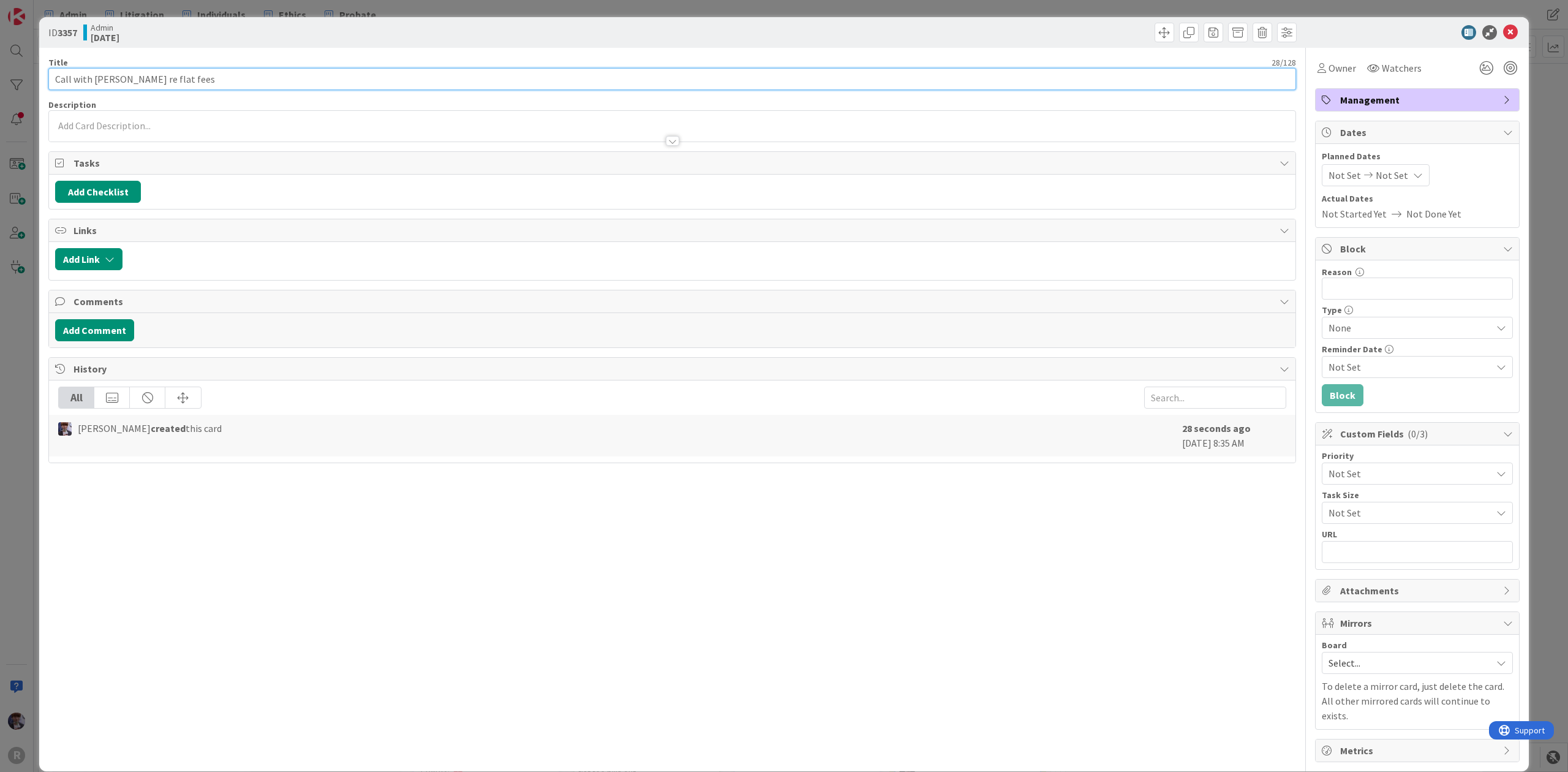
click at [183, 73] on input "Call with [PERSON_NAME] re flat fees" at bounding box center [672, 79] width 1248 height 22
click at [1342, 63] on span "Owner" at bounding box center [1342, 68] width 27 height 15
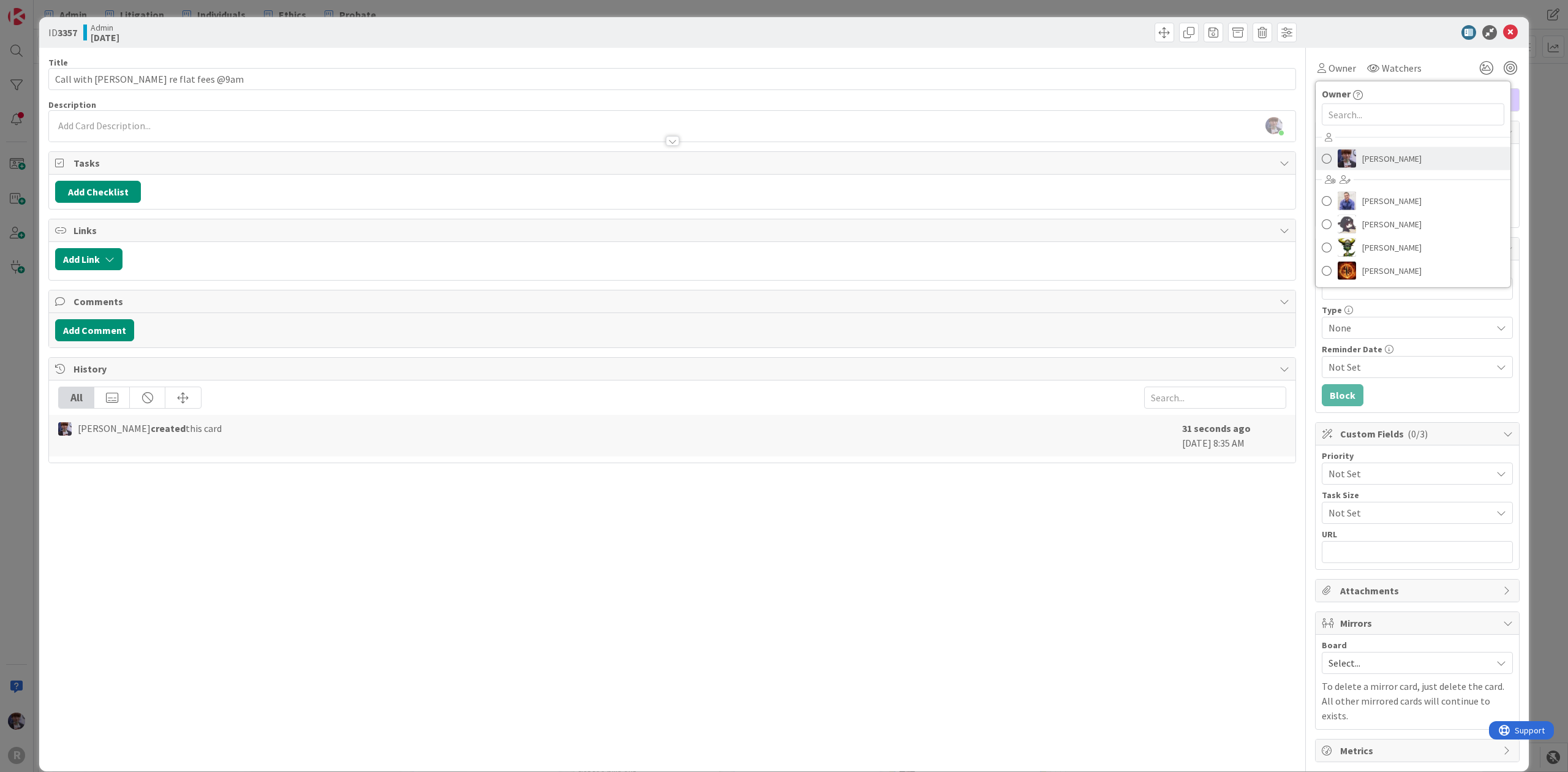
click at [1352, 170] on link "[PERSON_NAME]" at bounding box center [1413, 159] width 195 height 23
click at [1343, 98] on span "Management" at bounding box center [1418, 100] width 156 height 15
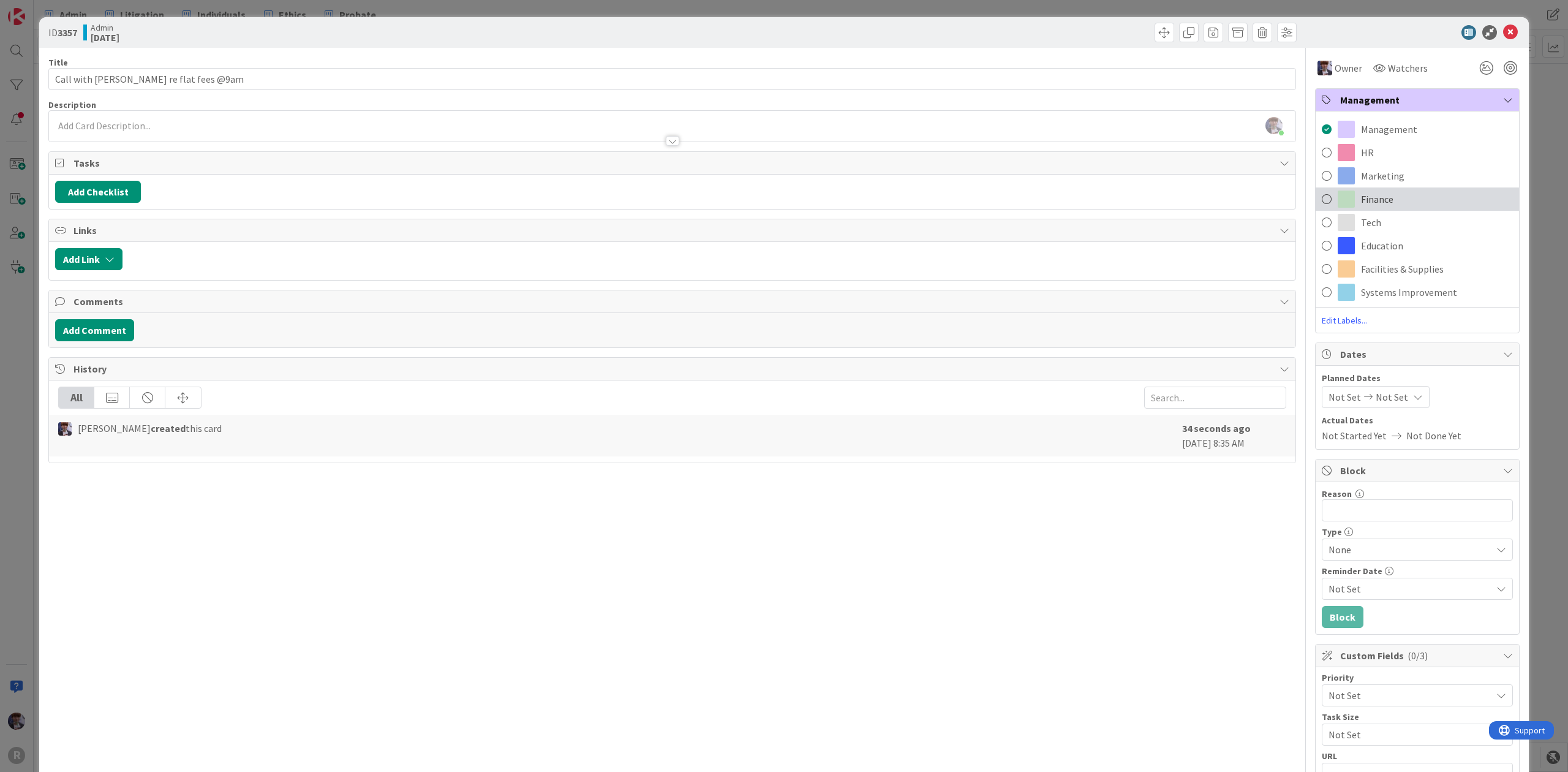
click at [1361, 204] on span "Finance" at bounding box center [1377, 199] width 32 height 15
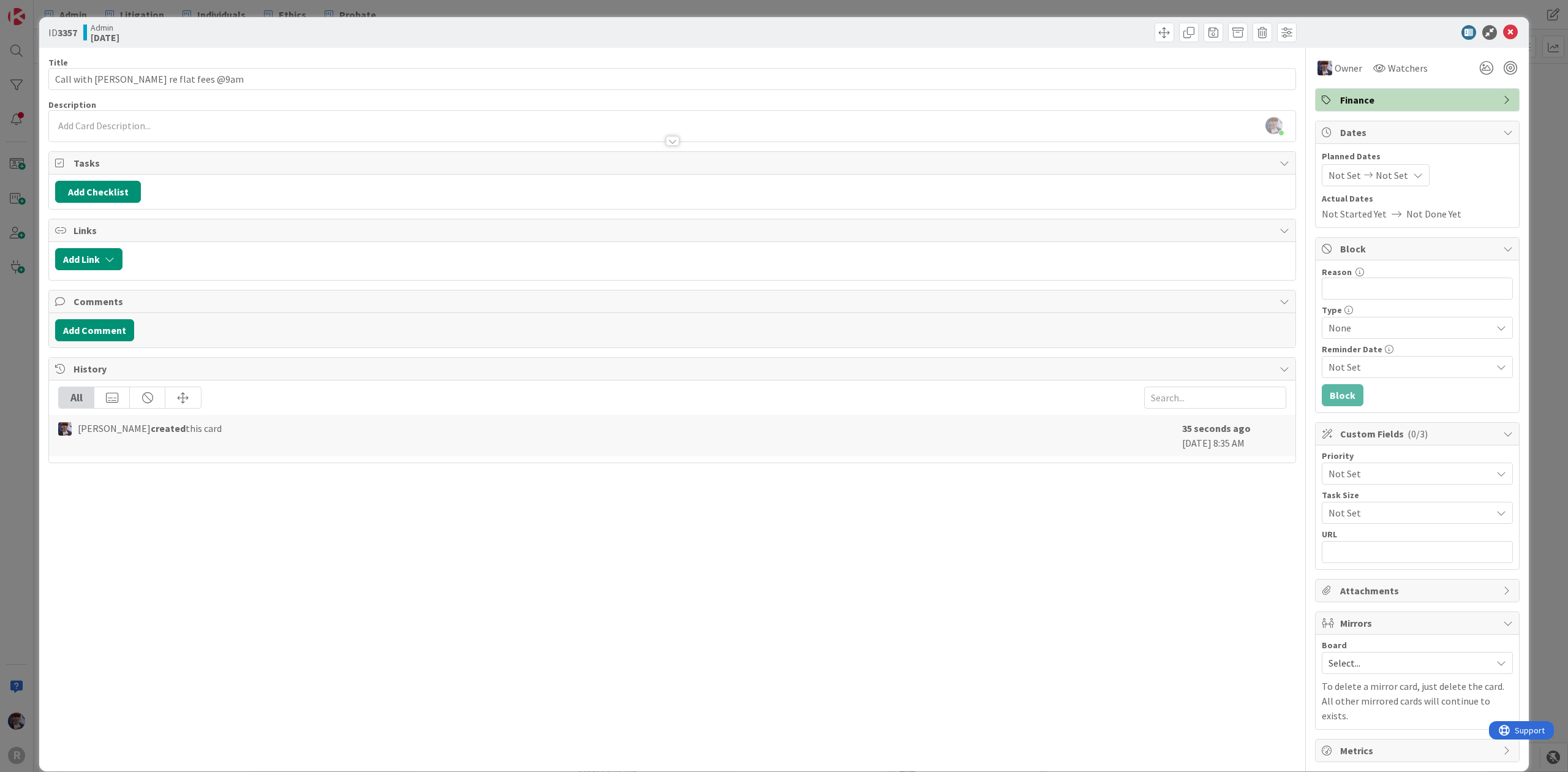
click at [1388, 79] on div "Owner Owner Remove Set as Watcher [PERSON_NAME] [PERSON_NAME] [PERSON_NAME] [PE…" at bounding box center [1417, 405] width 204 height 714
click at [1514, 128] on div "ID 3357 Admin [DATE] Title 33 / 128 Call with [PERSON_NAME] re flat fees @9am D…" at bounding box center [784, 395] width 1490 height 755
click at [1522, 133] on div "ID 3357 Admin [DATE] Title 33 / 128 Call with [PERSON_NAME] re flat fees @9am D…" at bounding box center [784, 386] width 1568 height 772
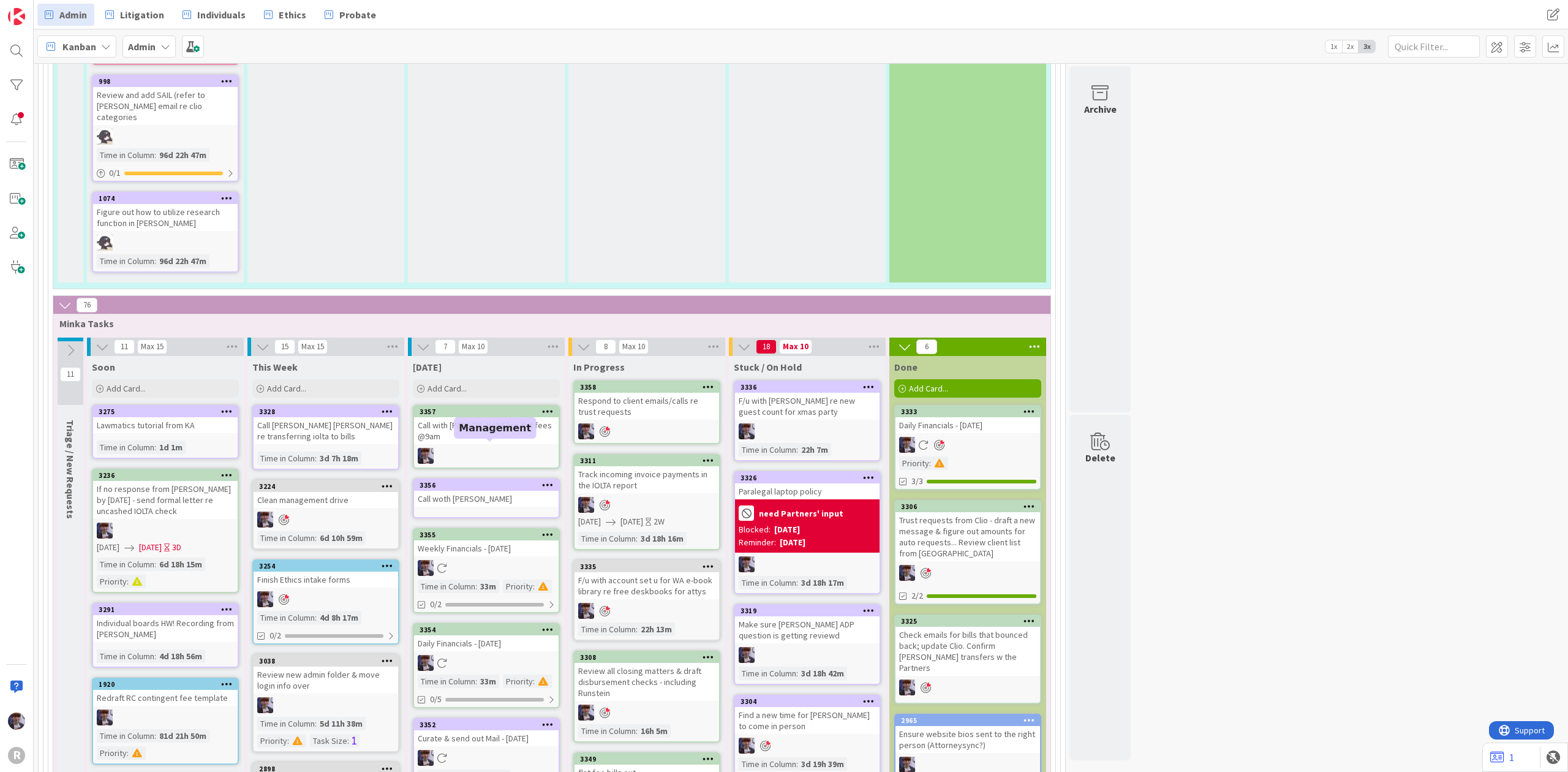
click at [451, 491] on div "Call woth [PERSON_NAME]" at bounding box center [487, 498] width 145 height 16
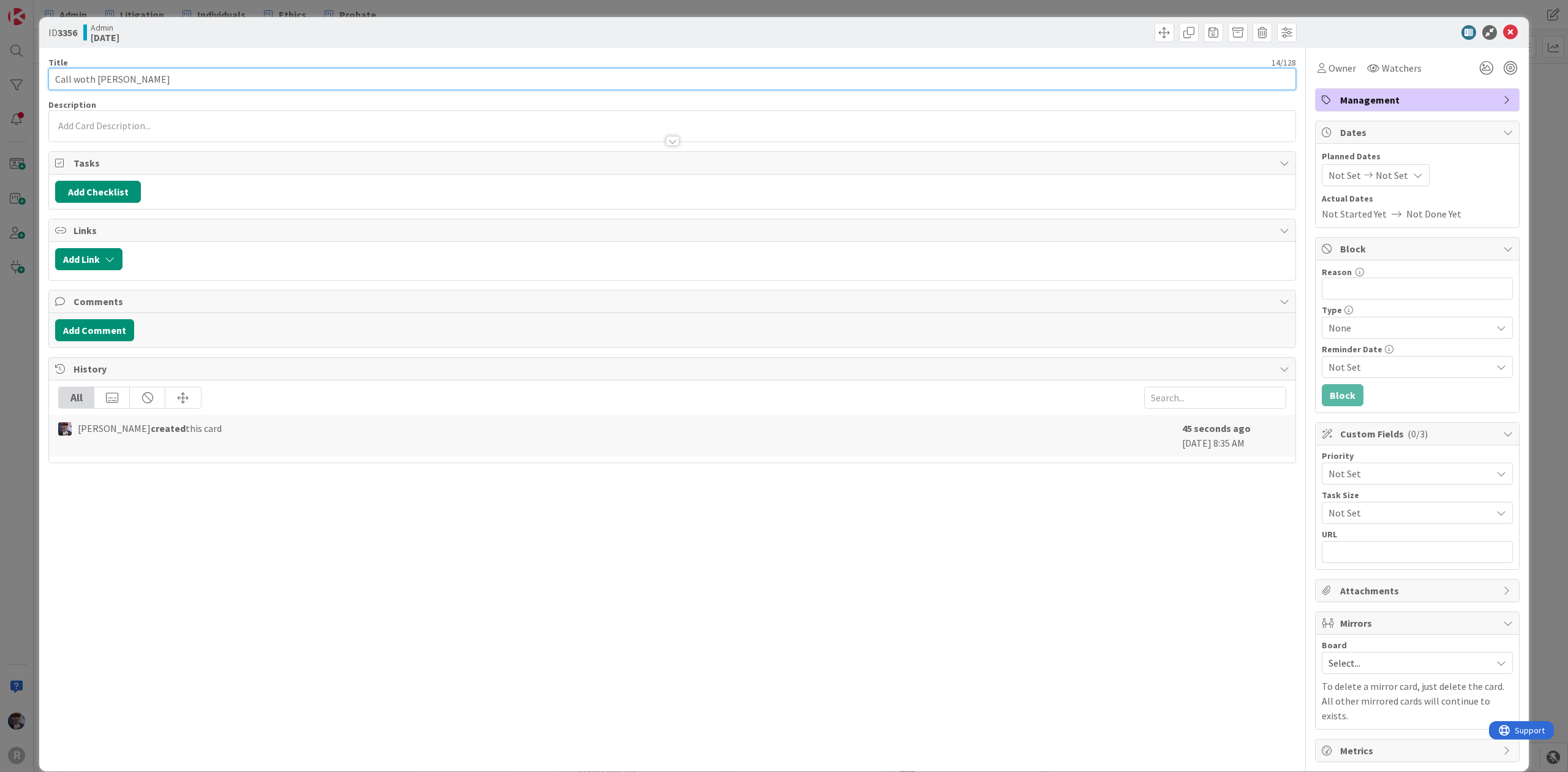
click at [94, 75] on input "Call woth [PERSON_NAME]" at bounding box center [672, 79] width 1248 height 22
click at [130, 87] on input "Call with [PERSON_NAME]" at bounding box center [672, 79] width 1248 height 22
drag, startPoint x: 213, startPoint y: 78, endPoint x: 194, endPoint y: 76, distance: 19.1
click at [194, 76] on input "Call with [PERSON_NAME] - decide on date to come in person" at bounding box center [672, 79] width 1248 height 22
click at [12, 325] on div "ID 3356 Admin [DATE] Title 51 / 128 Call with [PERSON_NAME] - decide on date to…" at bounding box center [784, 386] width 1568 height 772
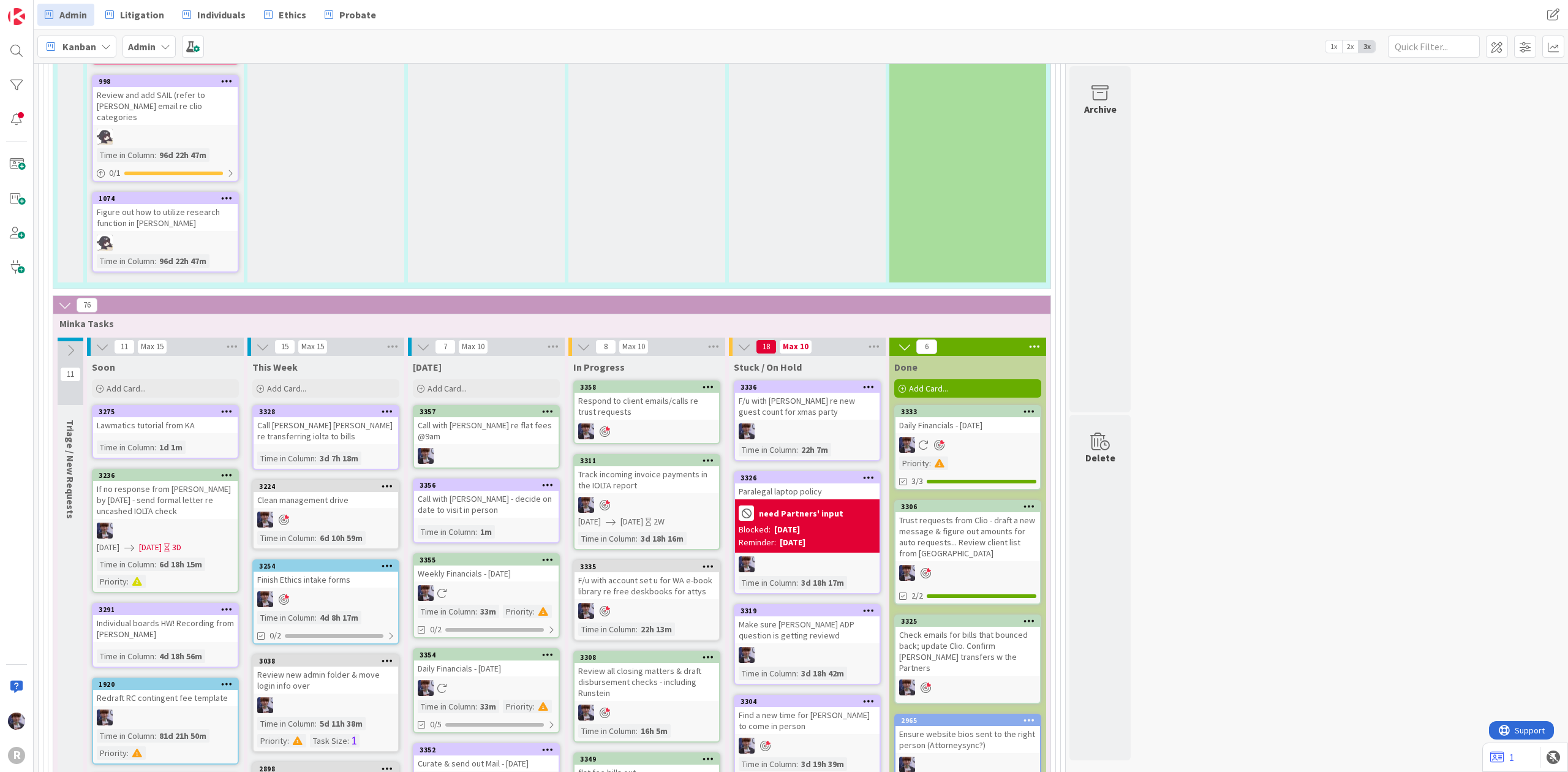
click at [506, 491] on div "Call with [PERSON_NAME] - decide on date to visit in person" at bounding box center [487, 504] width 145 height 27
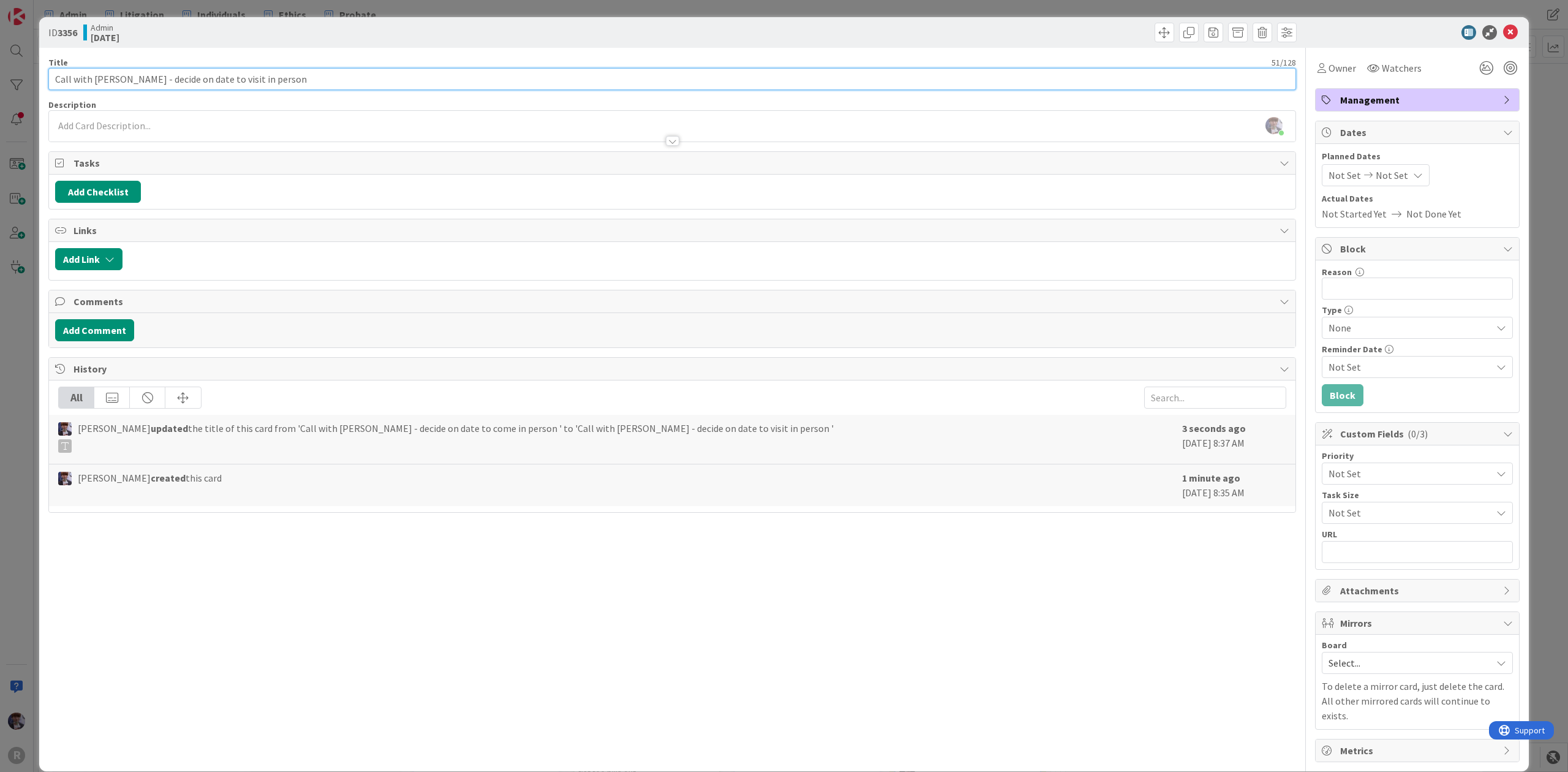
click at [111, 72] on input "Call with [PERSON_NAME] - decide on date to visit in person" at bounding box center [672, 79] width 1248 height 22
click at [23, 350] on div "ID 3356 Admin [DATE] Title 56 / 128 Call with [PERSON_NAME] @2pm - decide on da…" at bounding box center [784, 386] width 1568 height 772
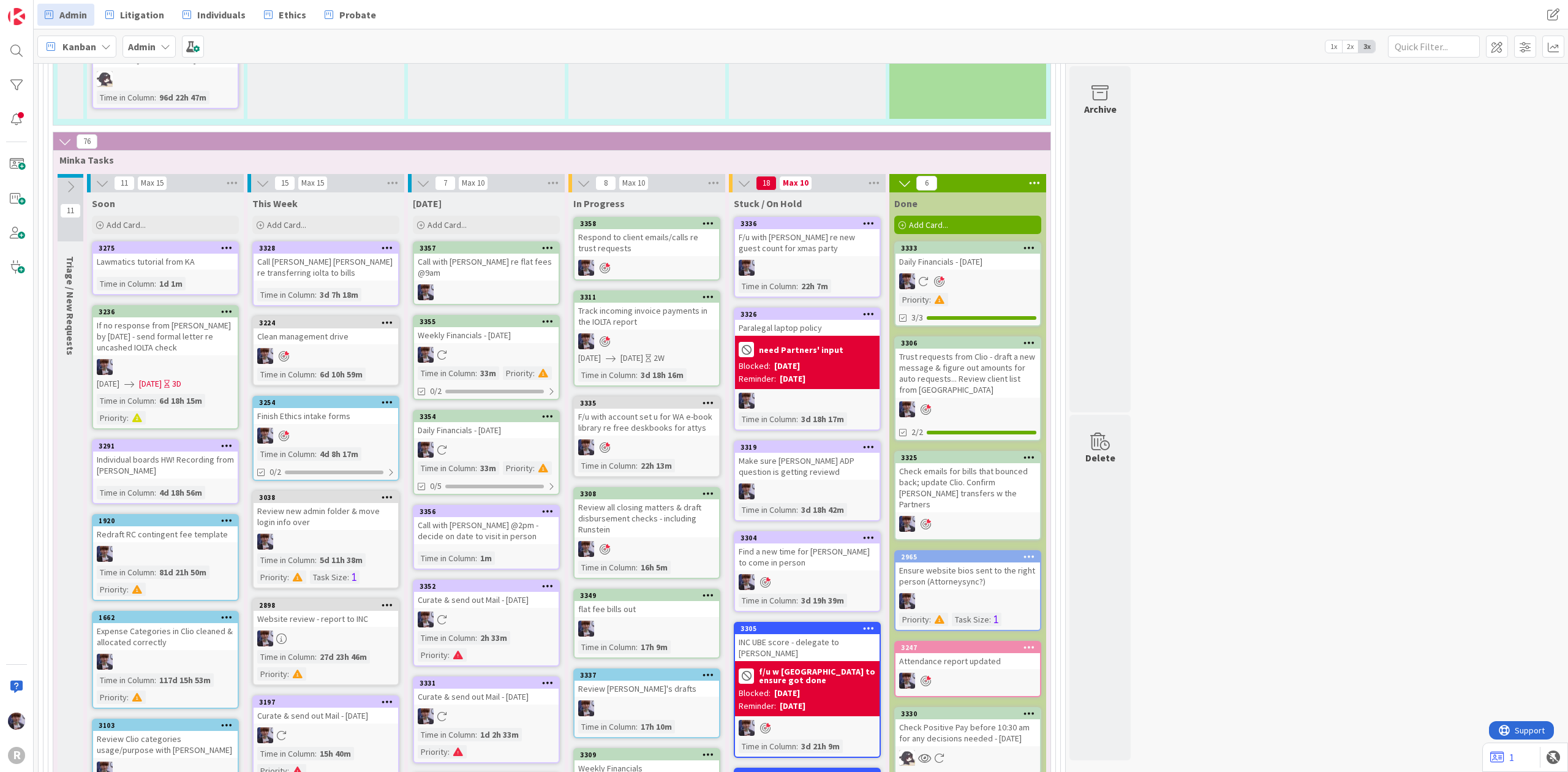
click at [548, 317] on icon at bounding box center [548, 321] width 12 height 8
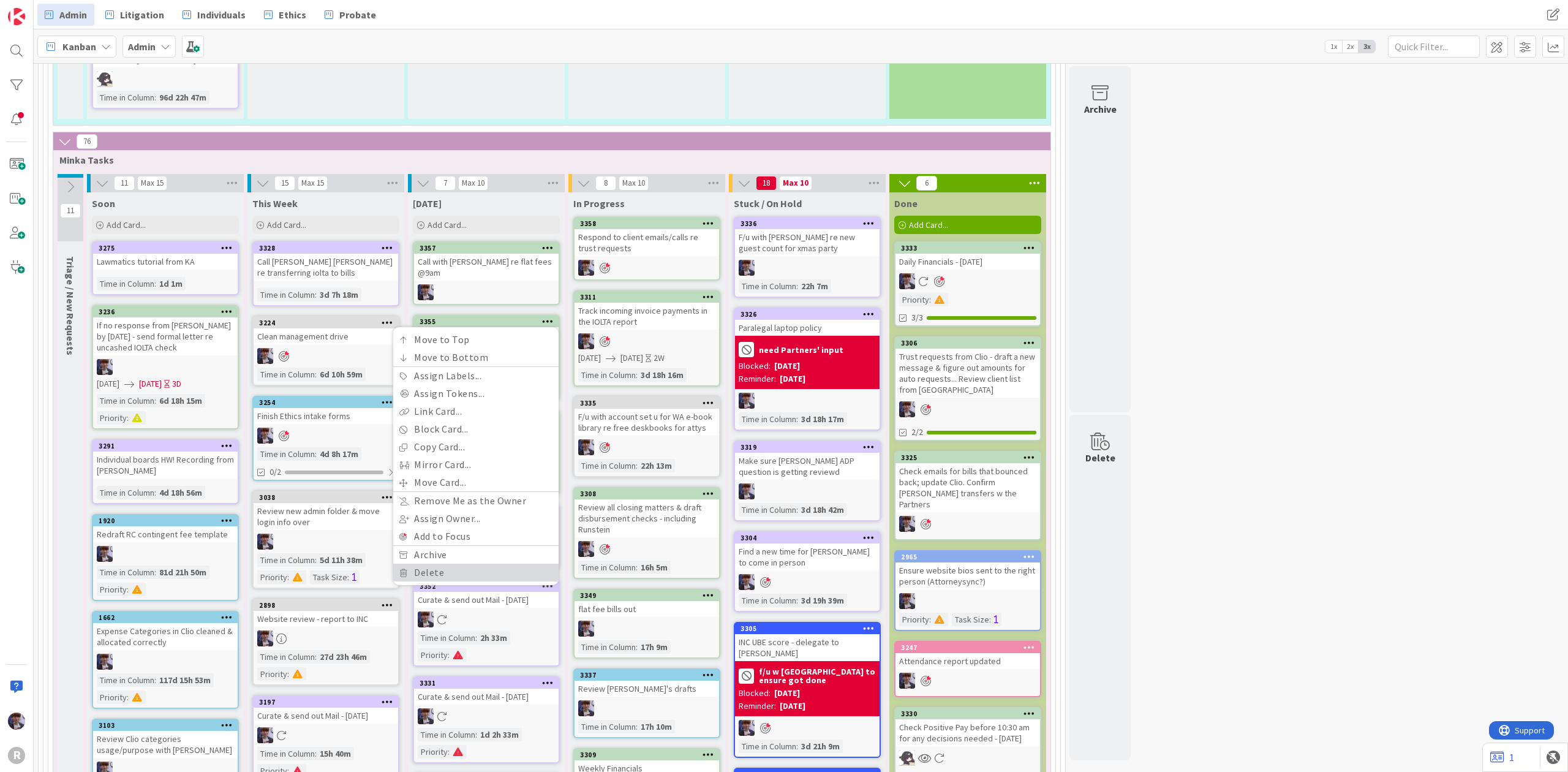
click at [441, 564] on link "Delete" at bounding box center [476, 573] width 166 height 18
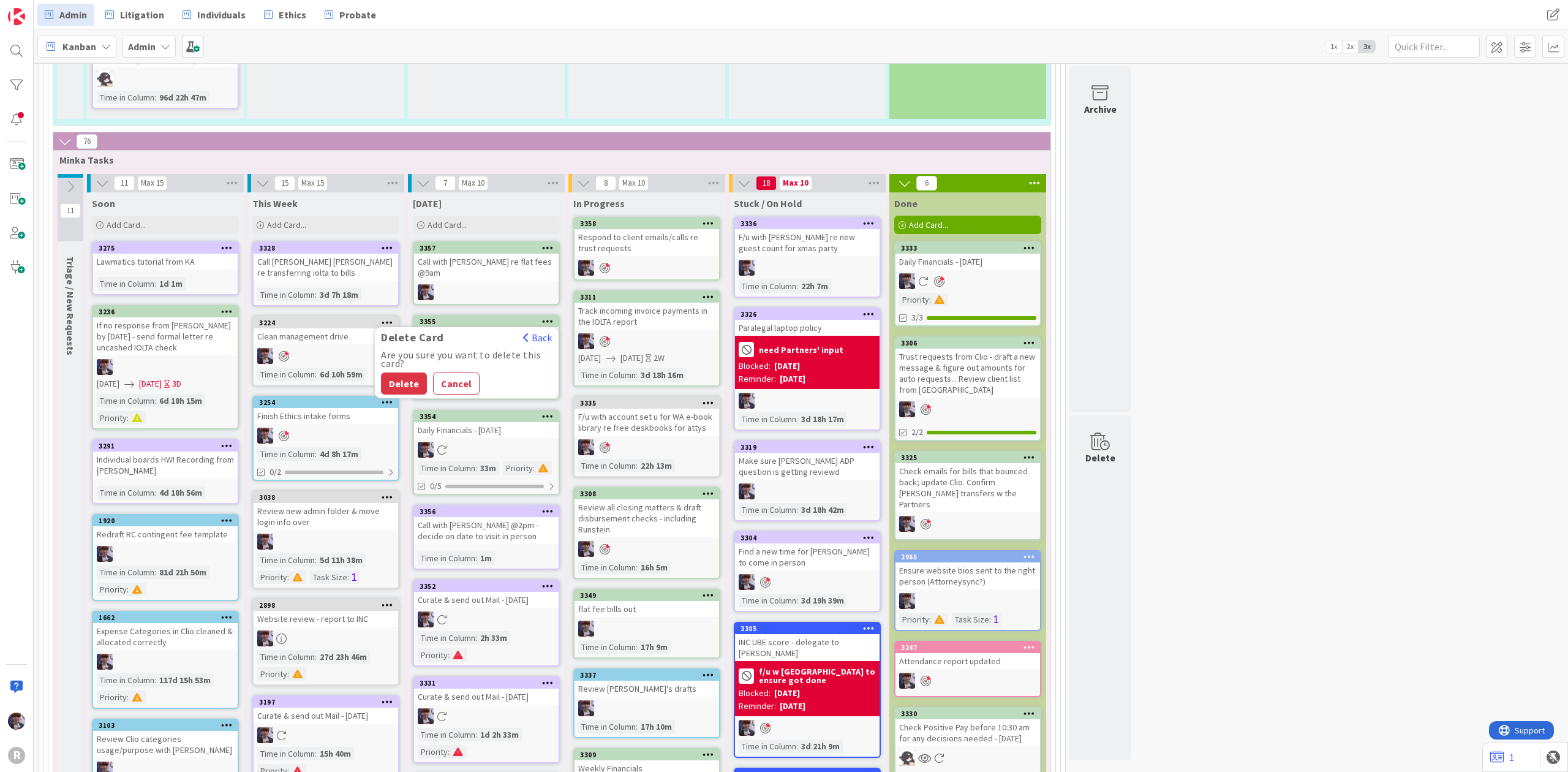
click at [389, 372] on button "Delete" at bounding box center [404, 383] width 46 height 22
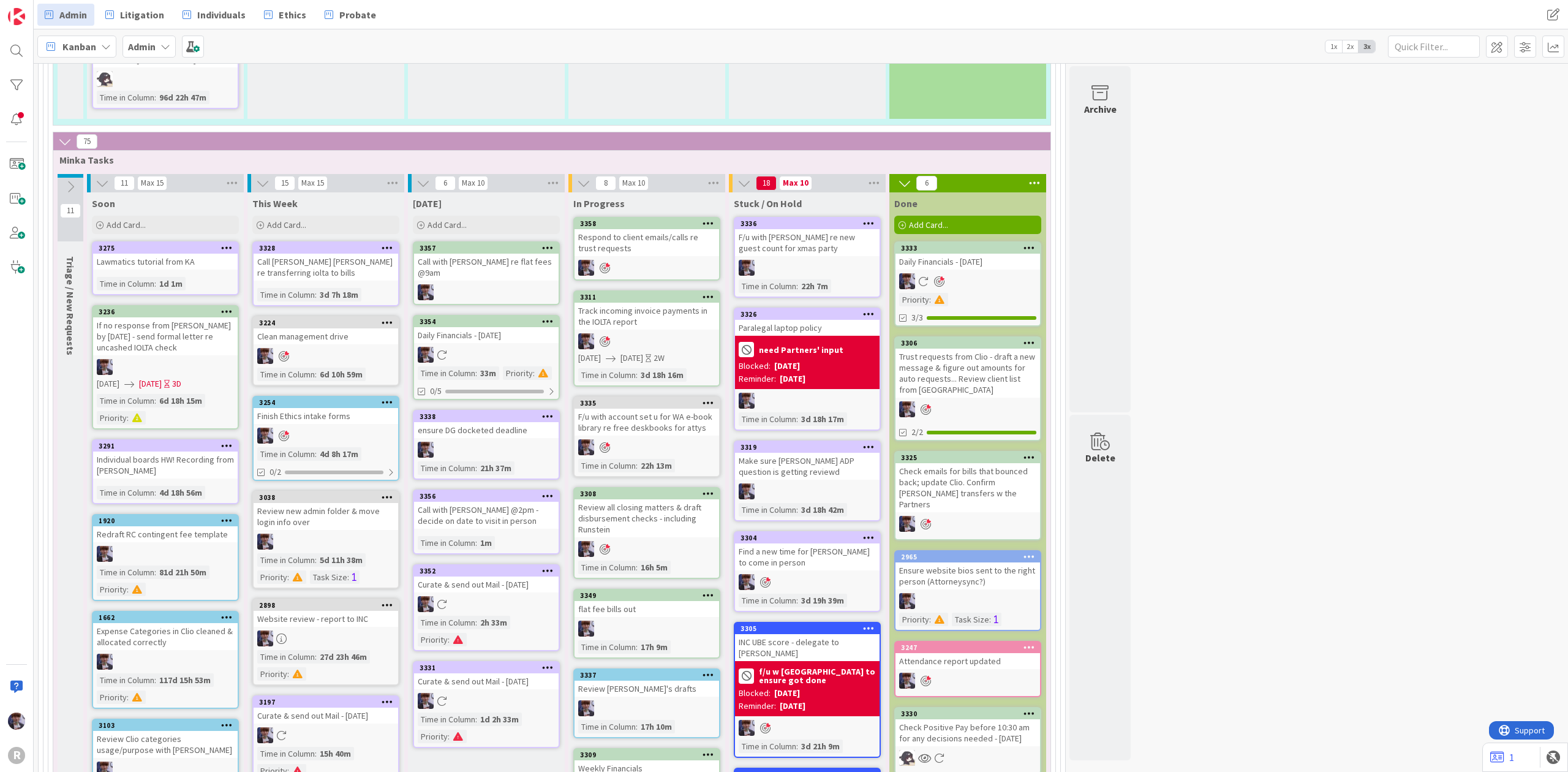
scroll to position [2217, 0]
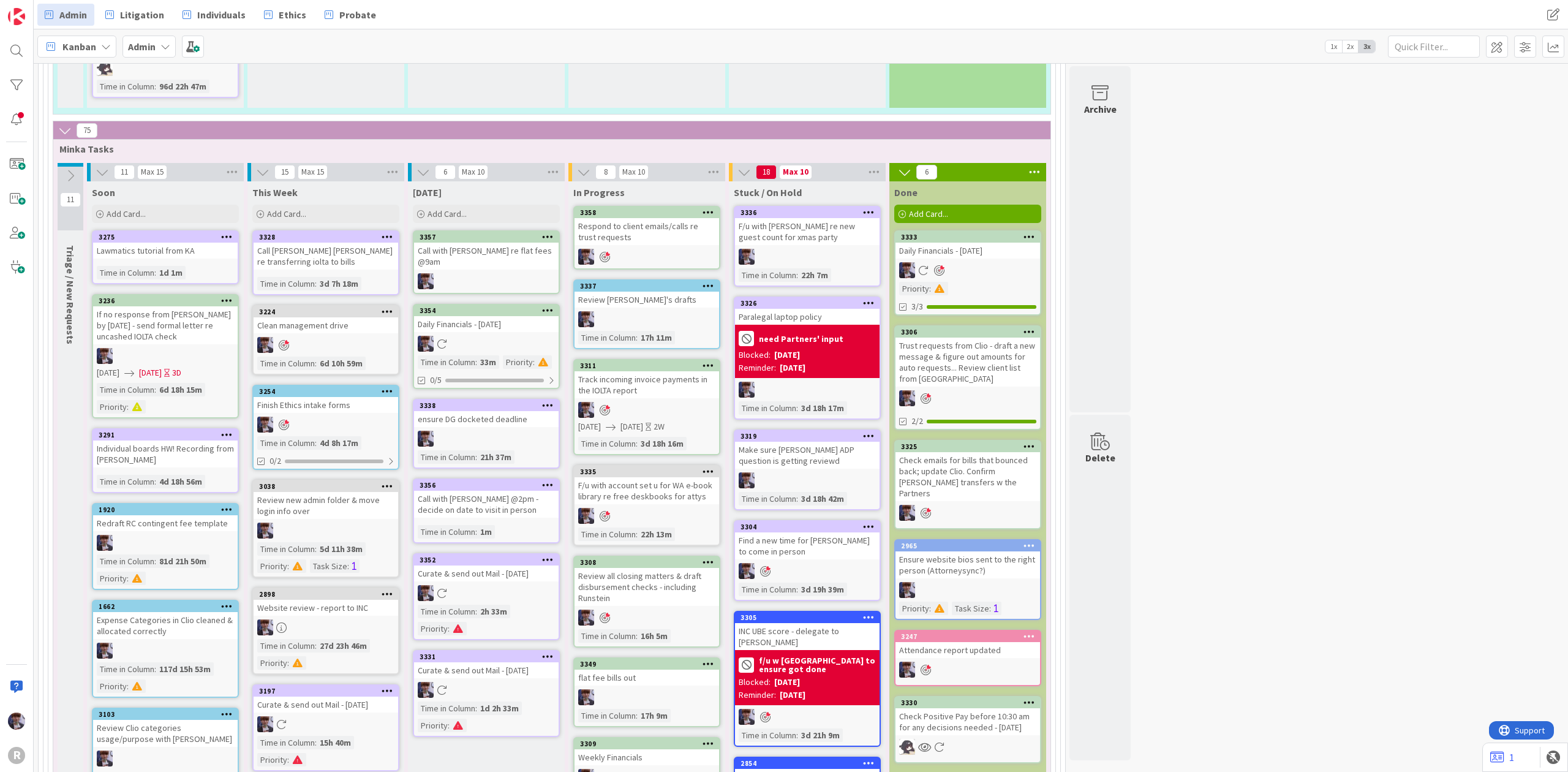
click at [672, 218] on div "Respond to client emails/calls re trust requests" at bounding box center [647, 232] width 145 height 27
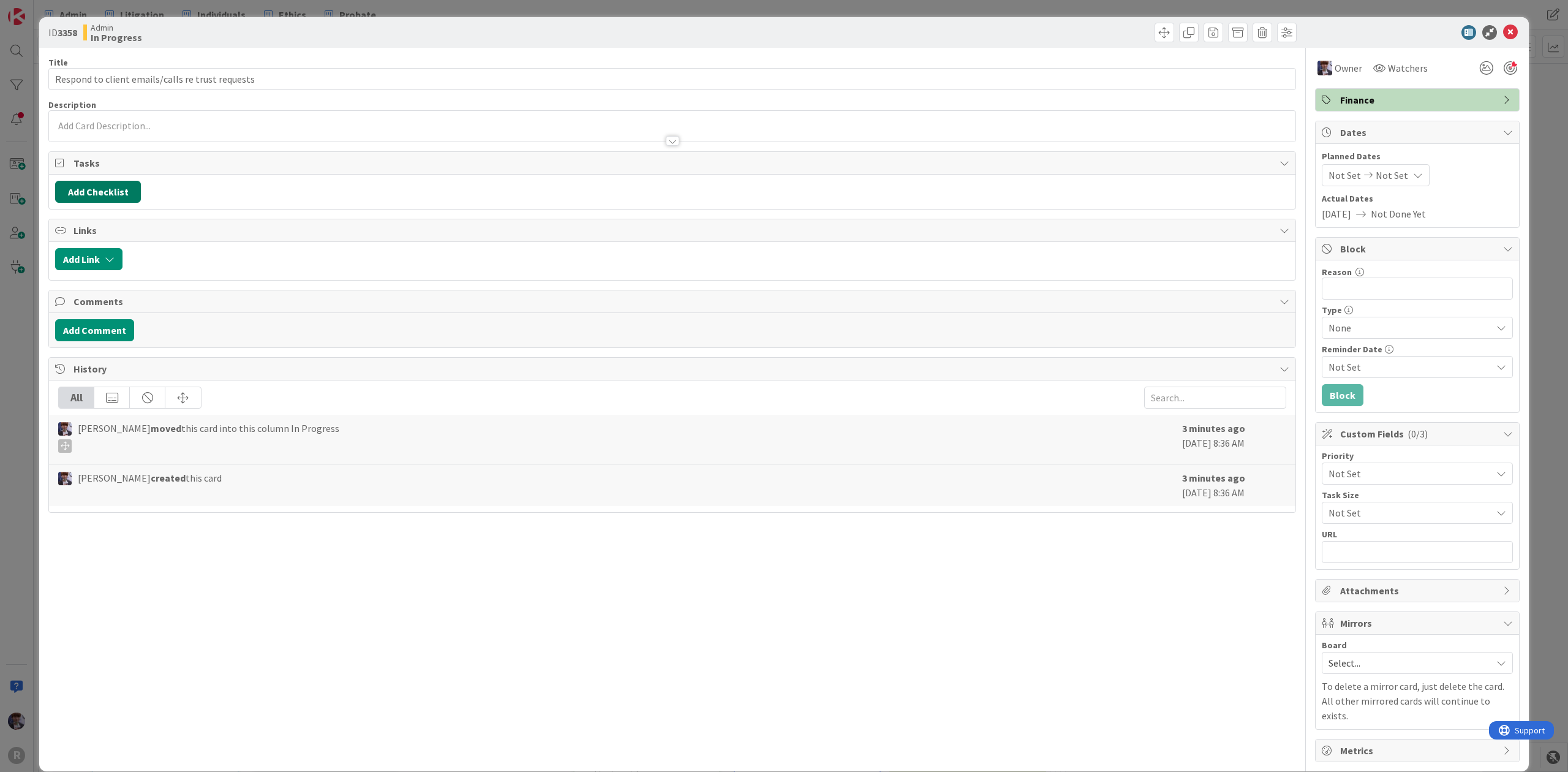
click at [99, 199] on button "Add Checklist" at bounding box center [98, 191] width 86 height 22
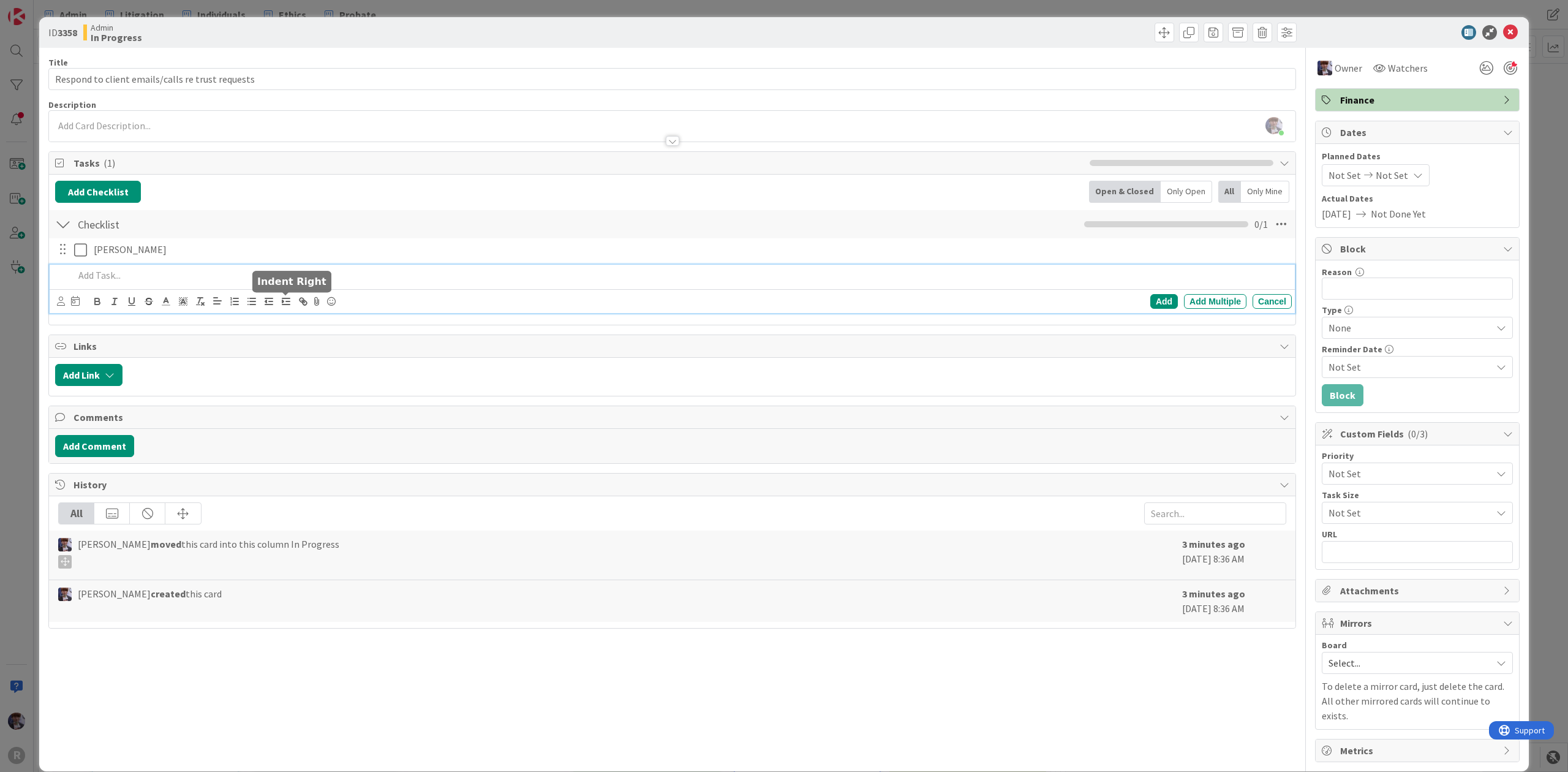
click at [268, 264] on div "[PERSON_NAME] Update Cancel Add Add Multiple Cancel" at bounding box center [672, 278] width 1234 height 79
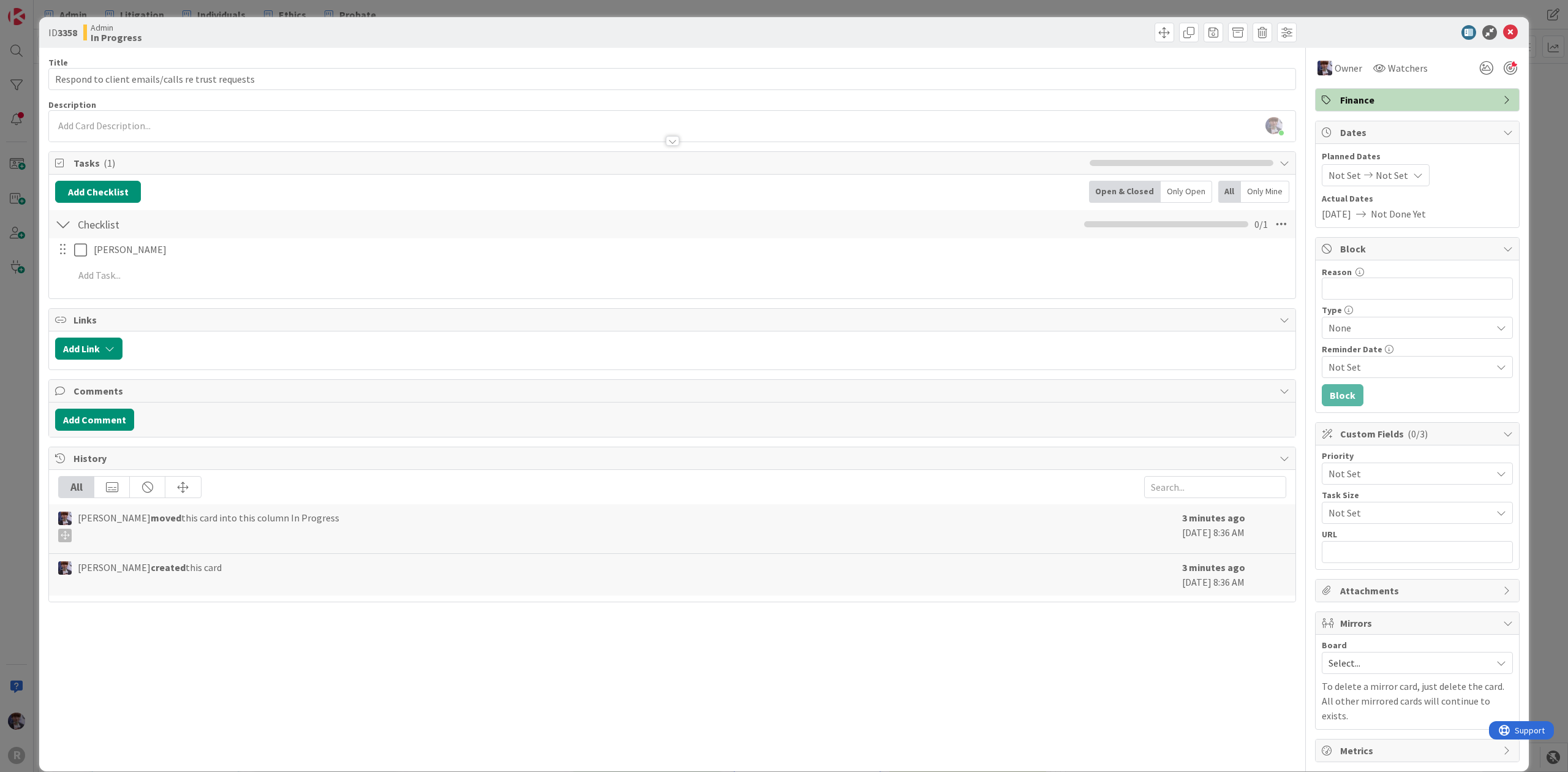
click at [170, 264] on div "[PERSON_NAME] Update Cancel Add Add Multiple Cancel" at bounding box center [672, 264] width 1234 height 53
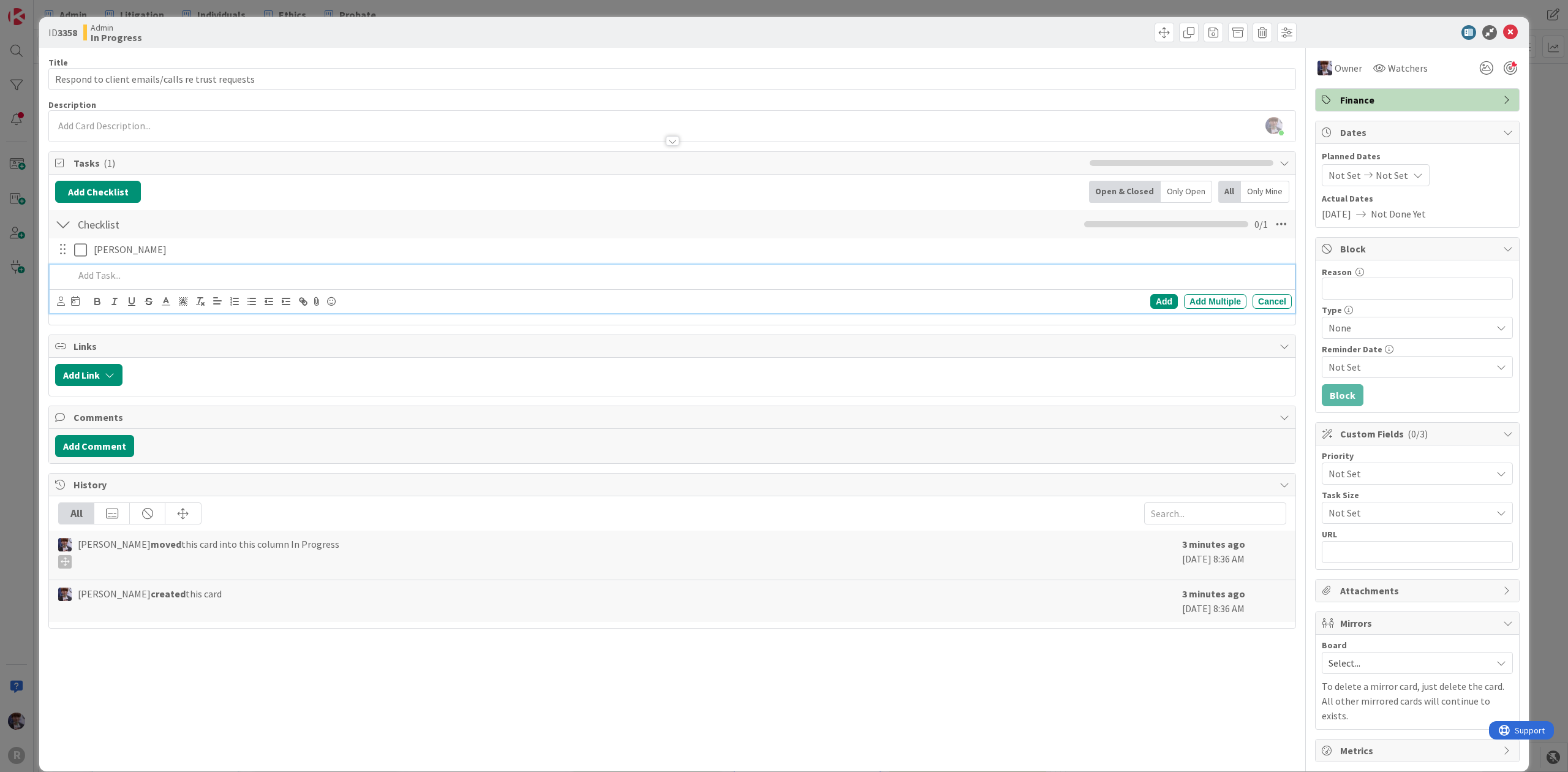
click at [165, 270] on p at bounding box center [680, 275] width 1213 height 14
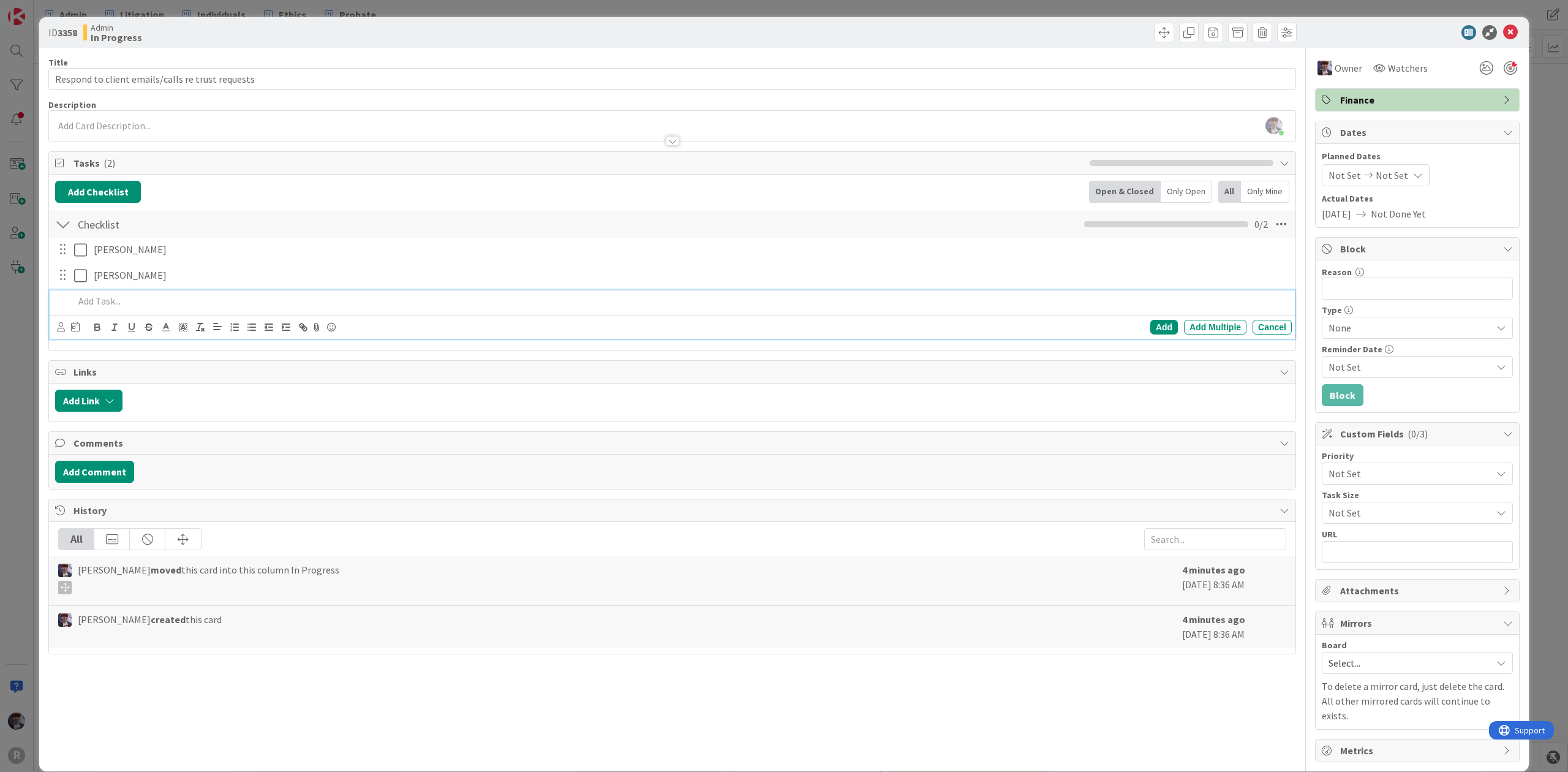
click at [169, 297] on p at bounding box center [680, 301] width 1213 height 14
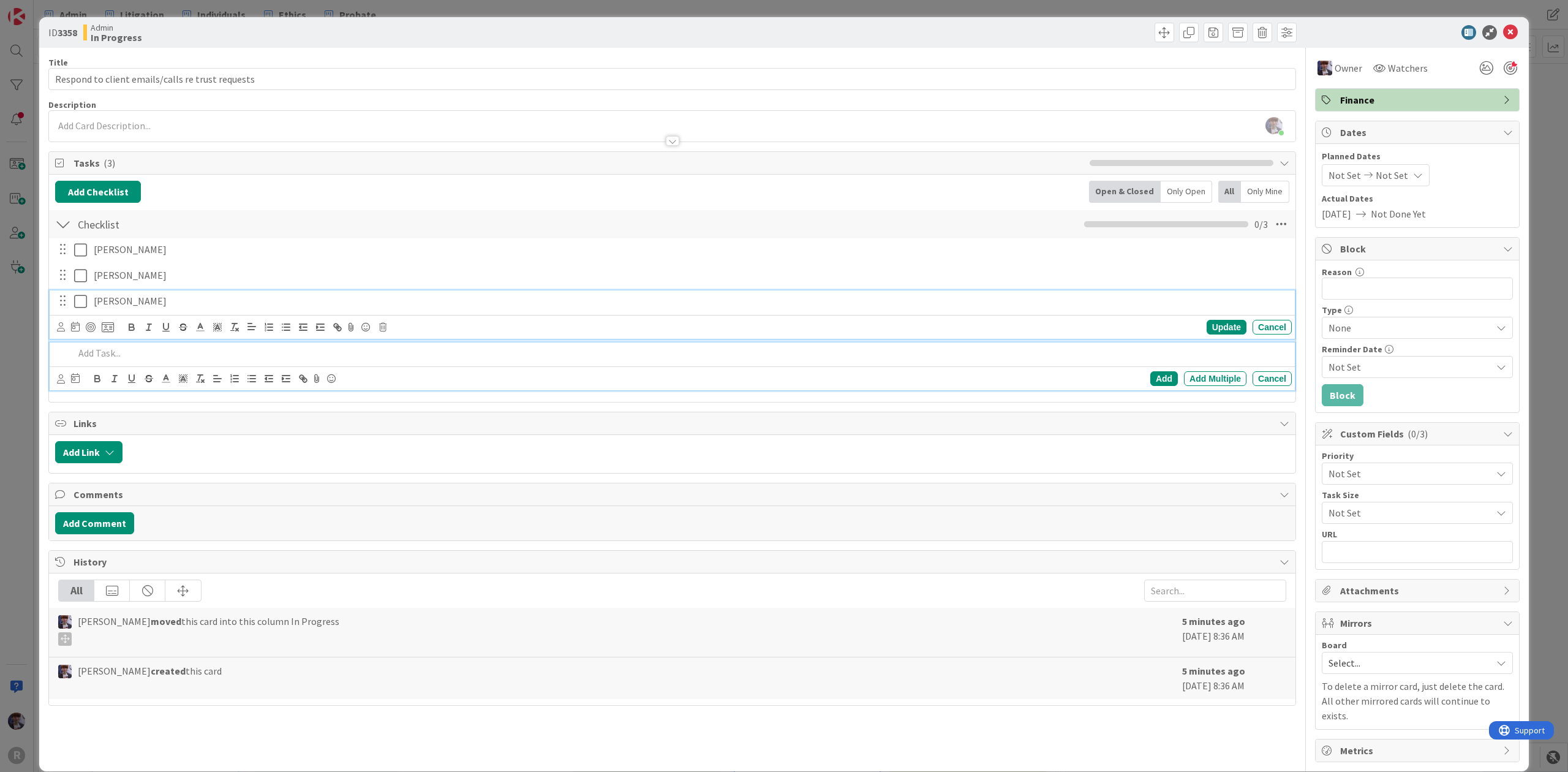
click at [78, 300] on icon at bounding box center [81, 302] width 13 height 15
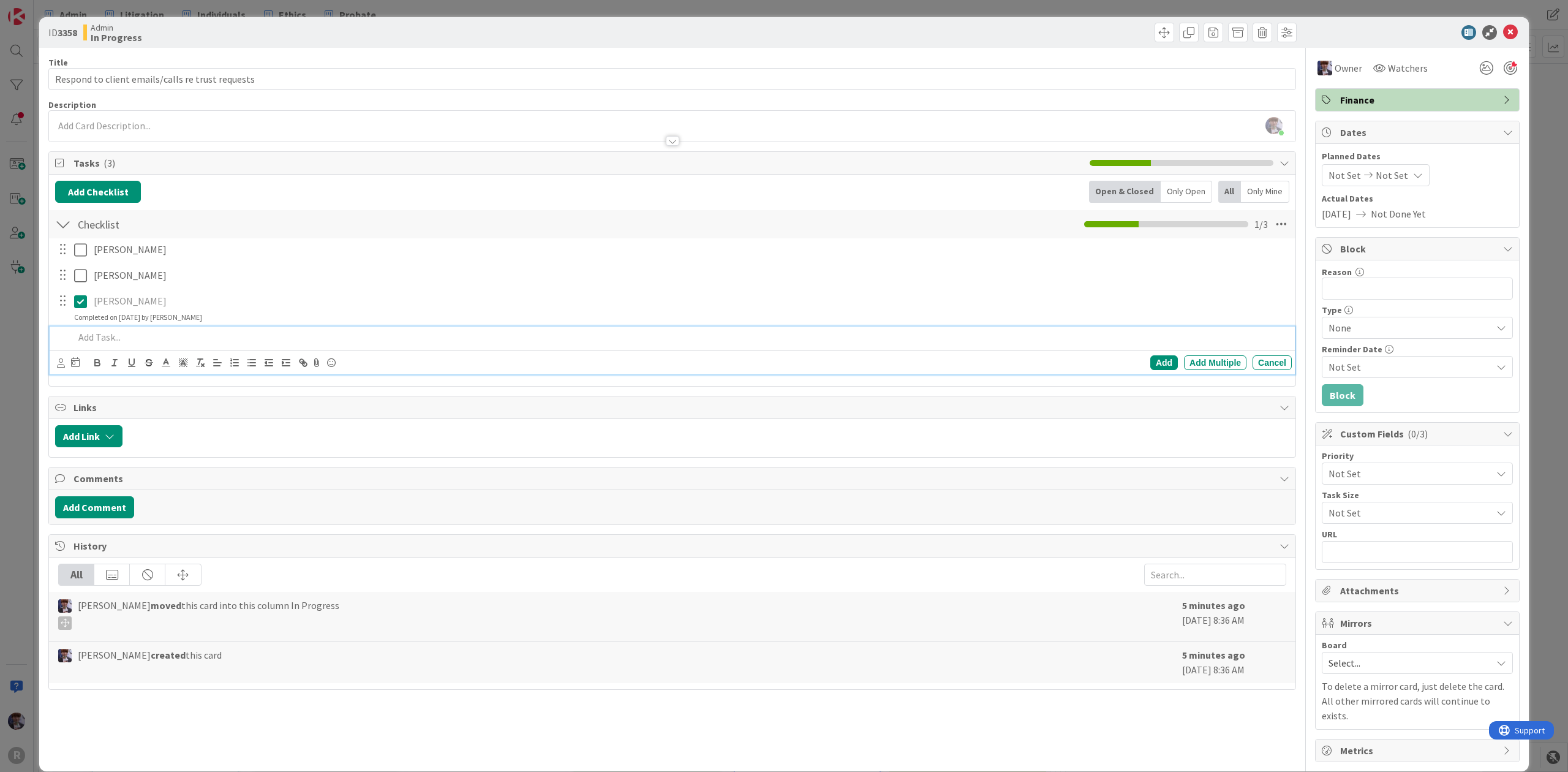
click at [83, 331] on div at bounding box center [680, 337] width 1223 height 21
click at [109, 336] on p at bounding box center [680, 337] width 1213 height 14
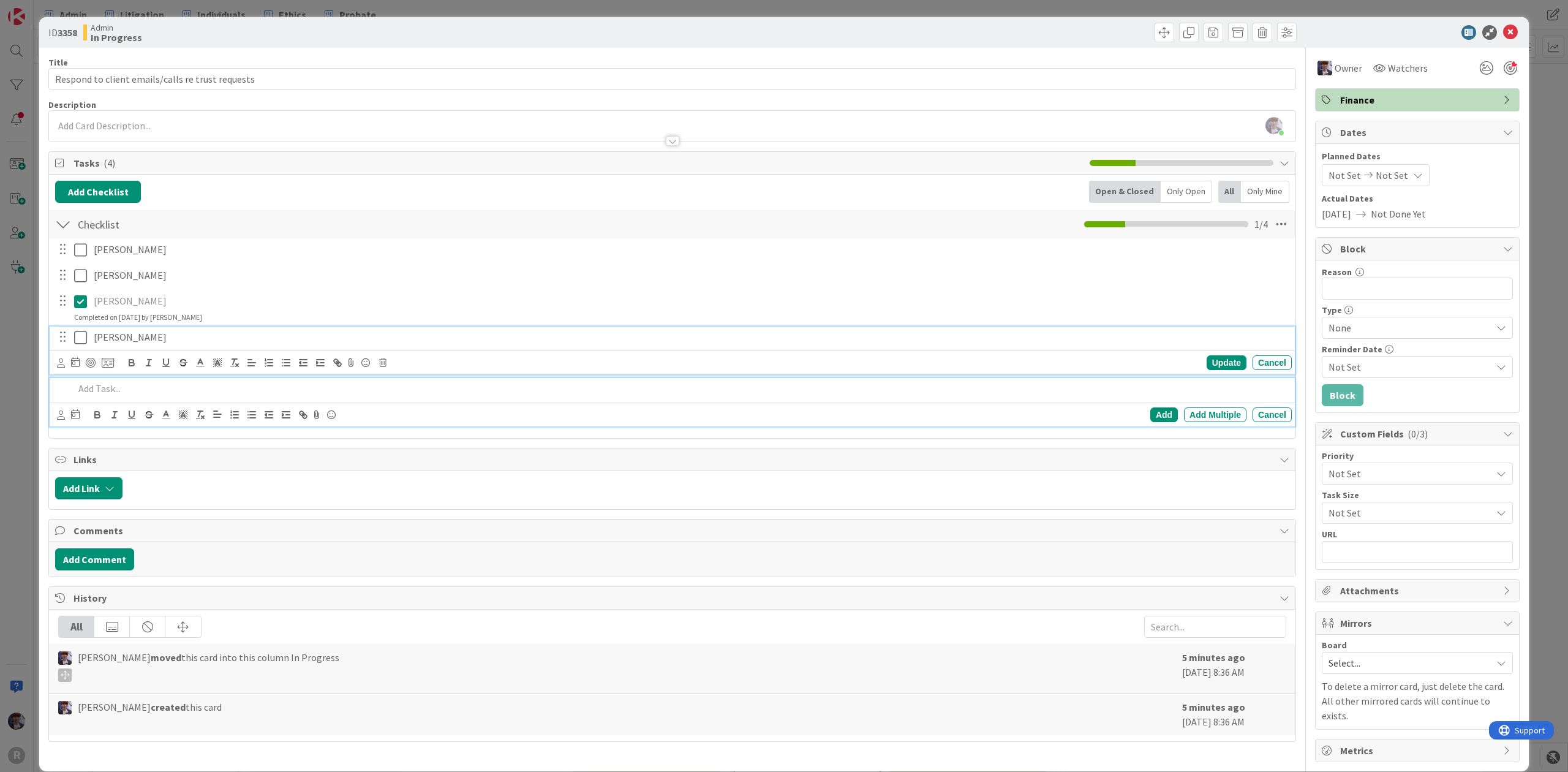
click at [160, 344] on p "[PERSON_NAME]" at bounding box center [690, 337] width 1193 height 14
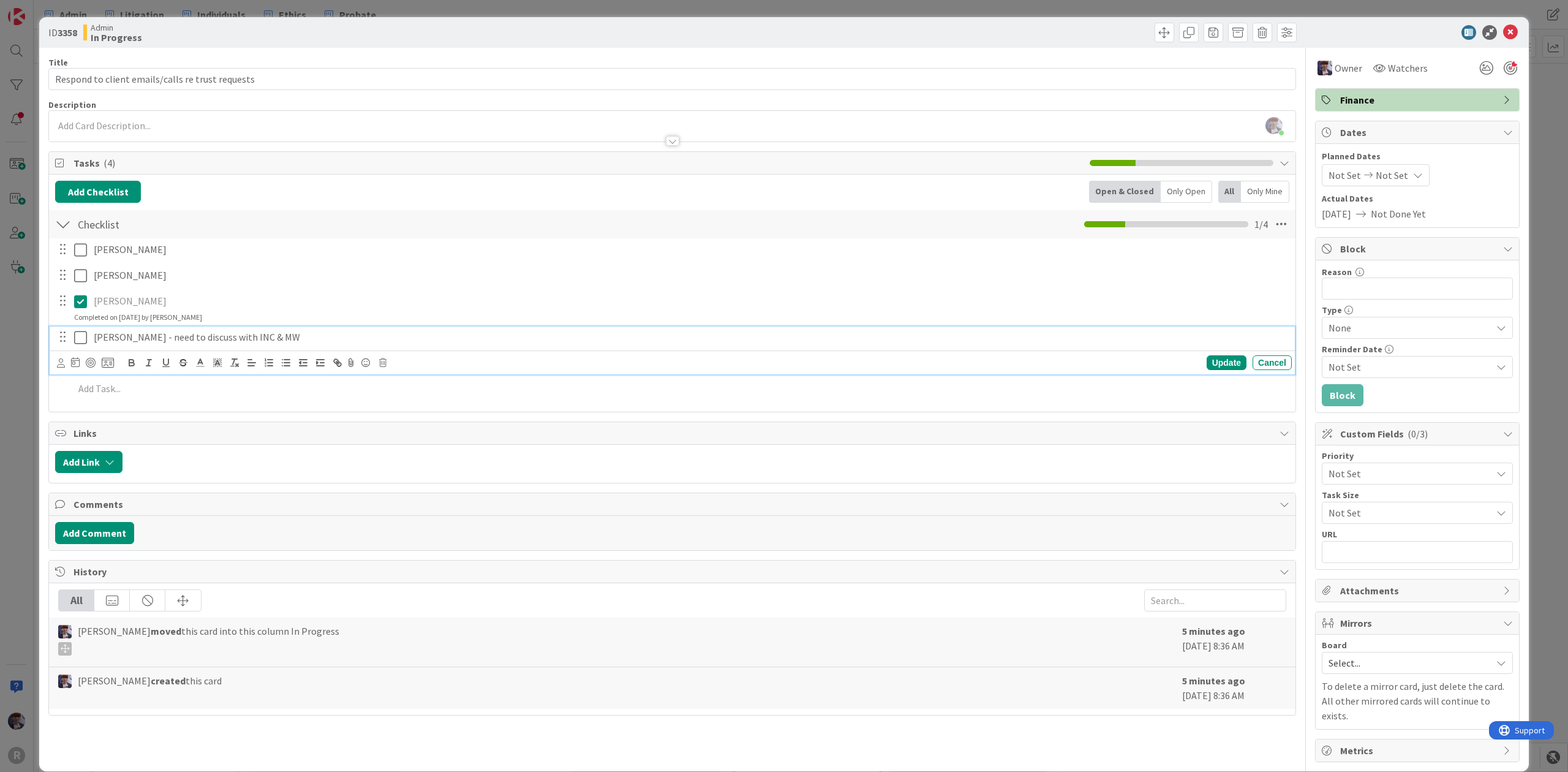
click at [274, 337] on p "[PERSON_NAME] - need to discuss with INC & MW" at bounding box center [690, 337] width 1193 height 14
click at [362, 379] on div "[PERSON_NAME] Update Cancel [PERSON_NAME] Update Cancel [PERSON_NAME] Update Ca…" at bounding box center [672, 321] width 1234 height 166
click at [207, 348] on div "[PERSON_NAME] - need to discuss with INC & MW" at bounding box center [690, 337] width 1203 height 21
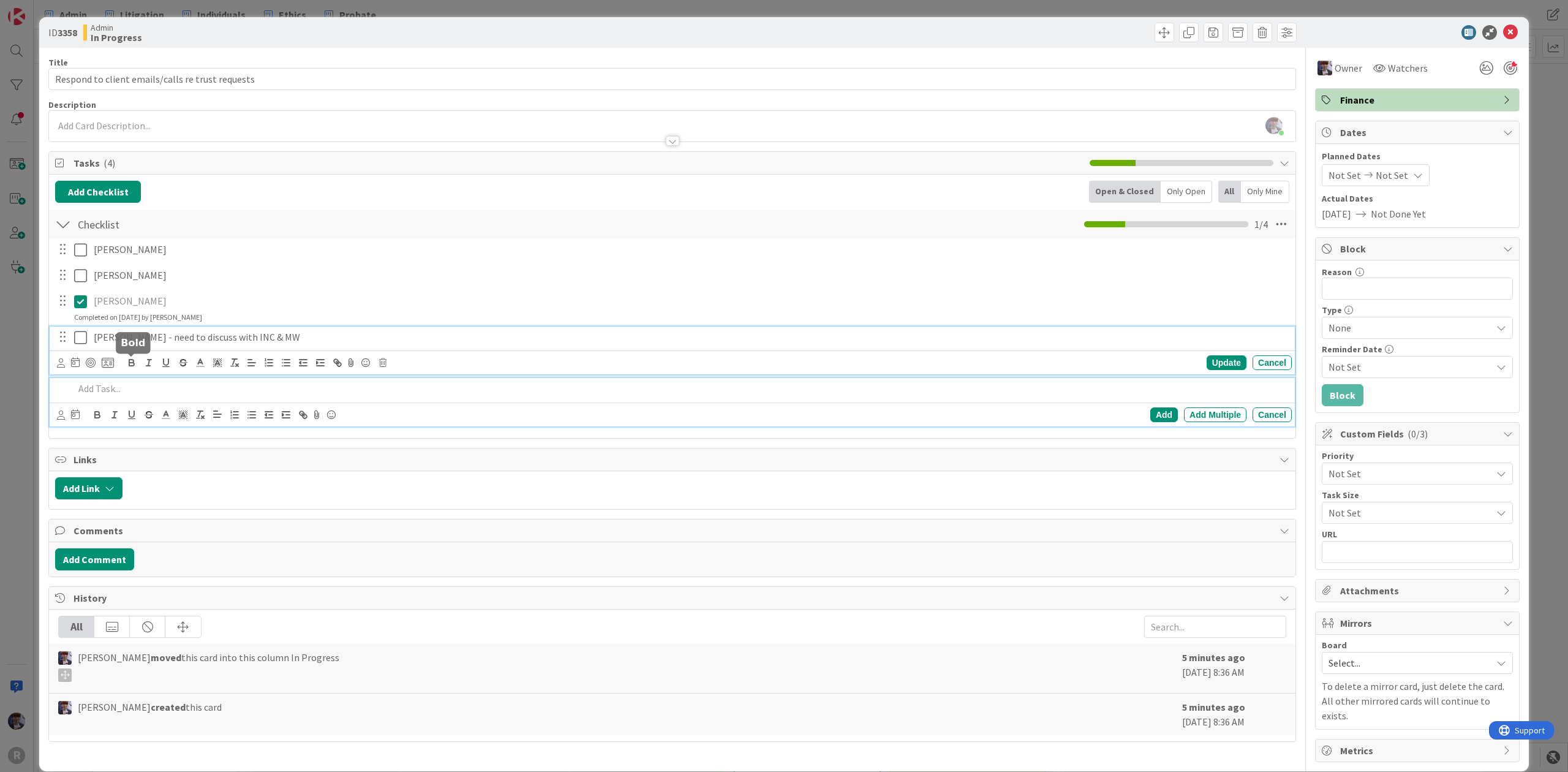
click at [86, 391] on p at bounding box center [680, 388] width 1213 height 14
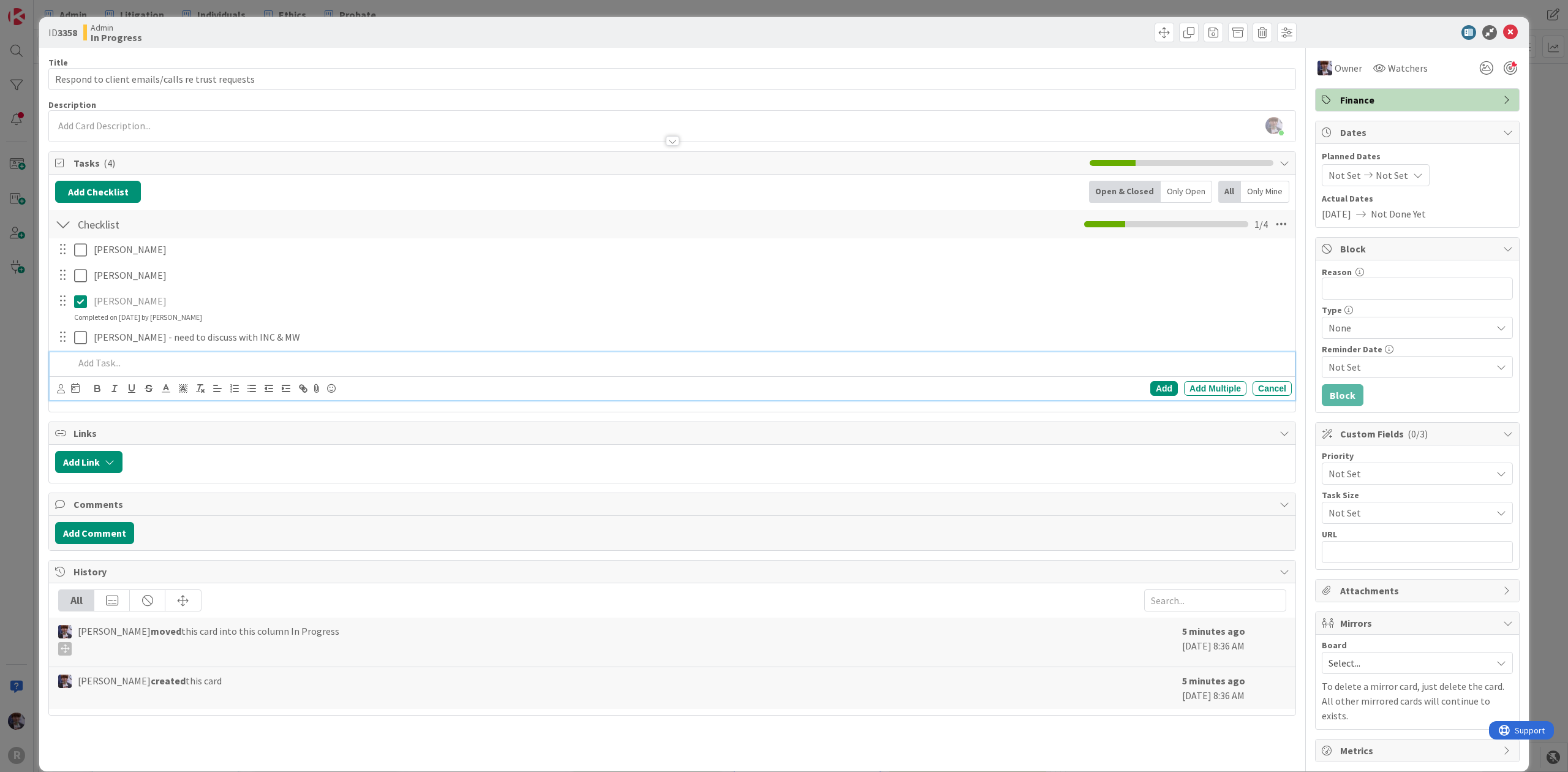
click at [147, 369] on p at bounding box center [680, 363] width 1213 height 14
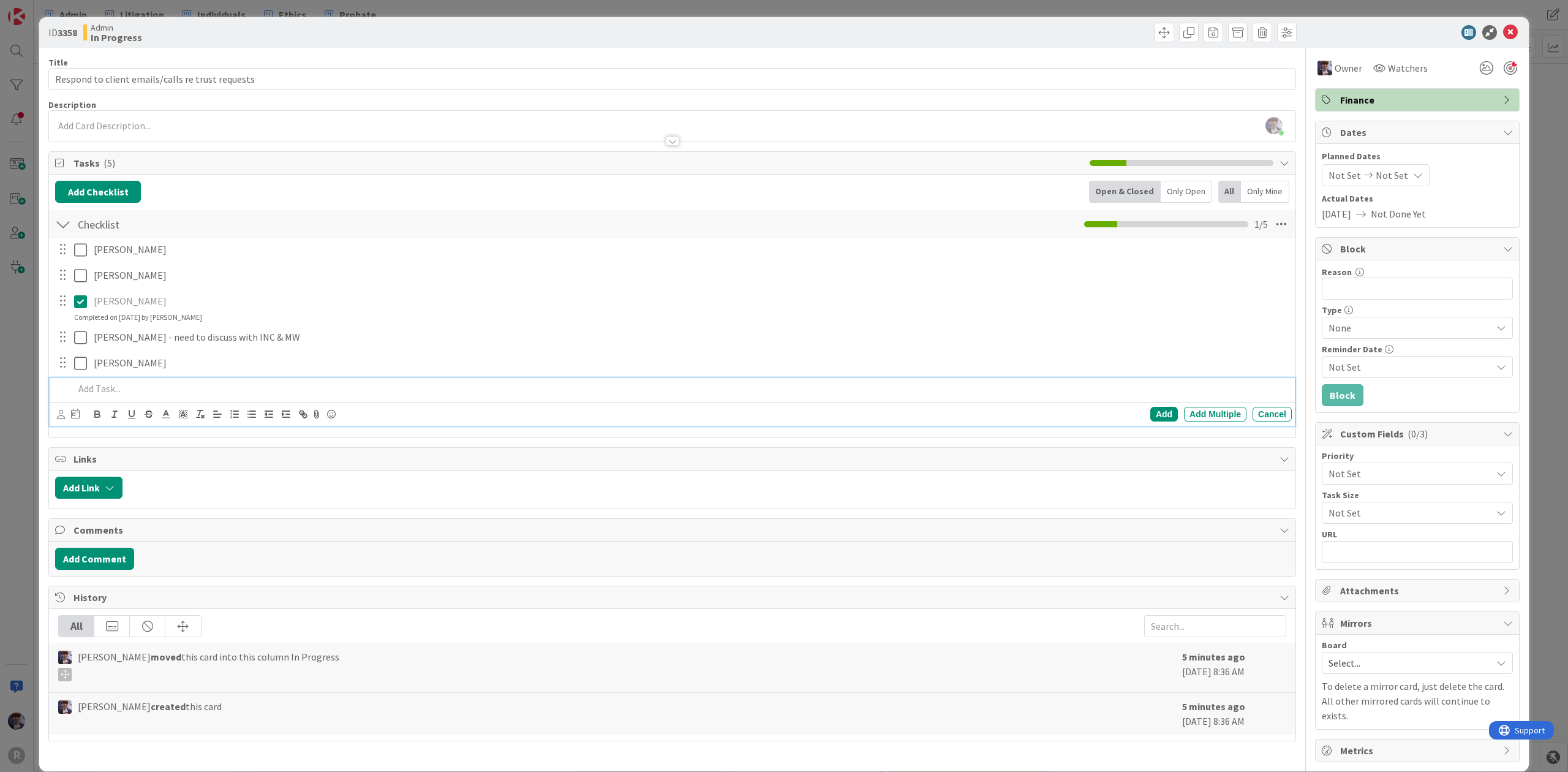
click at [99, 390] on p at bounding box center [680, 388] width 1213 height 14
click at [147, 391] on p at bounding box center [680, 388] width 1213 height 14
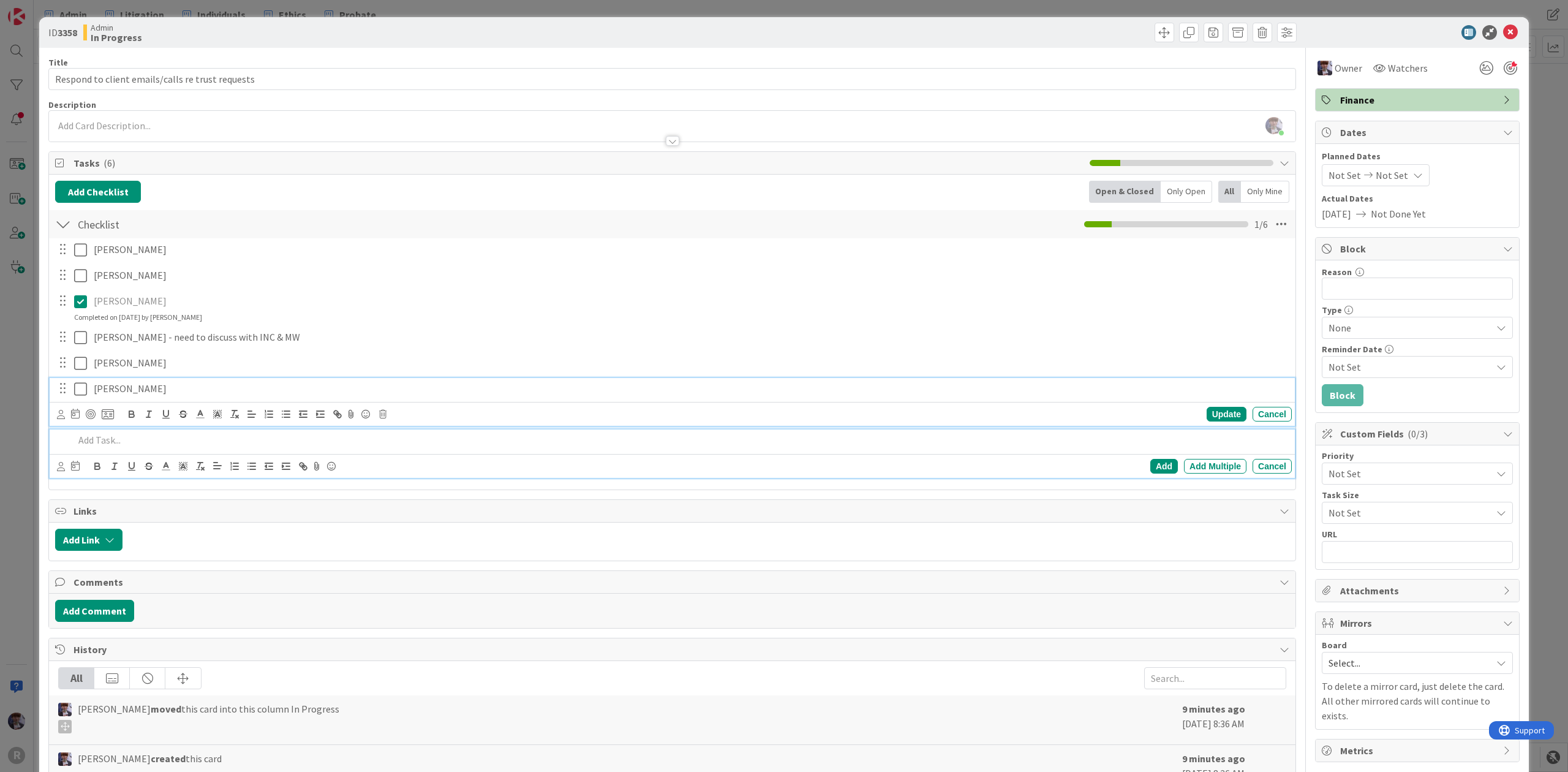
click at [147, 385] on p "[PERSON_NAME]" at bounding box center [690, 388] width 1193 height 14
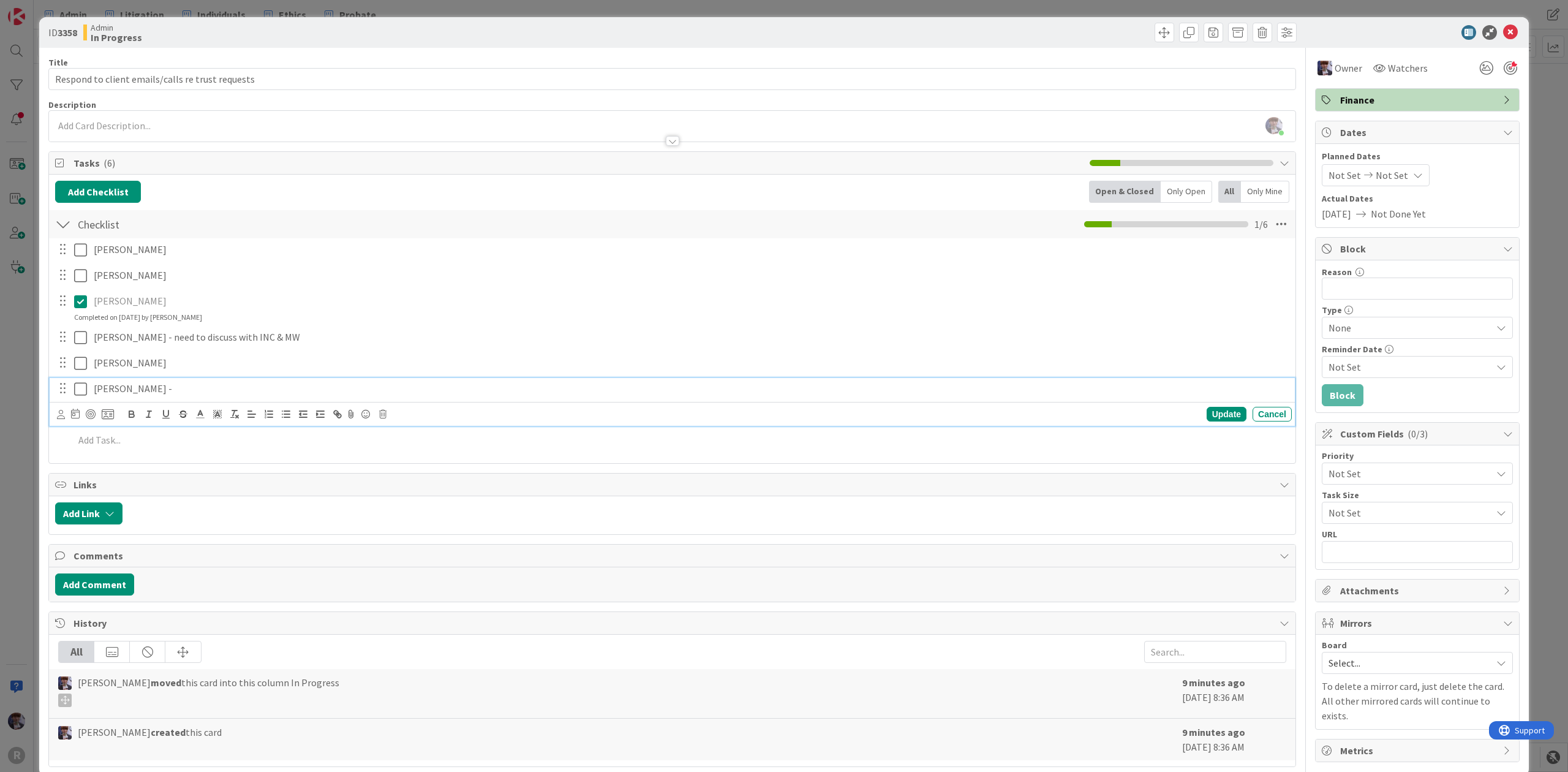
click at [33, 365] on div "ID 3358 Admin In Progress Title 49 / 128 Respond to client emails/calls re trus…" at bounding box center [784, 386] width 1568 height 772
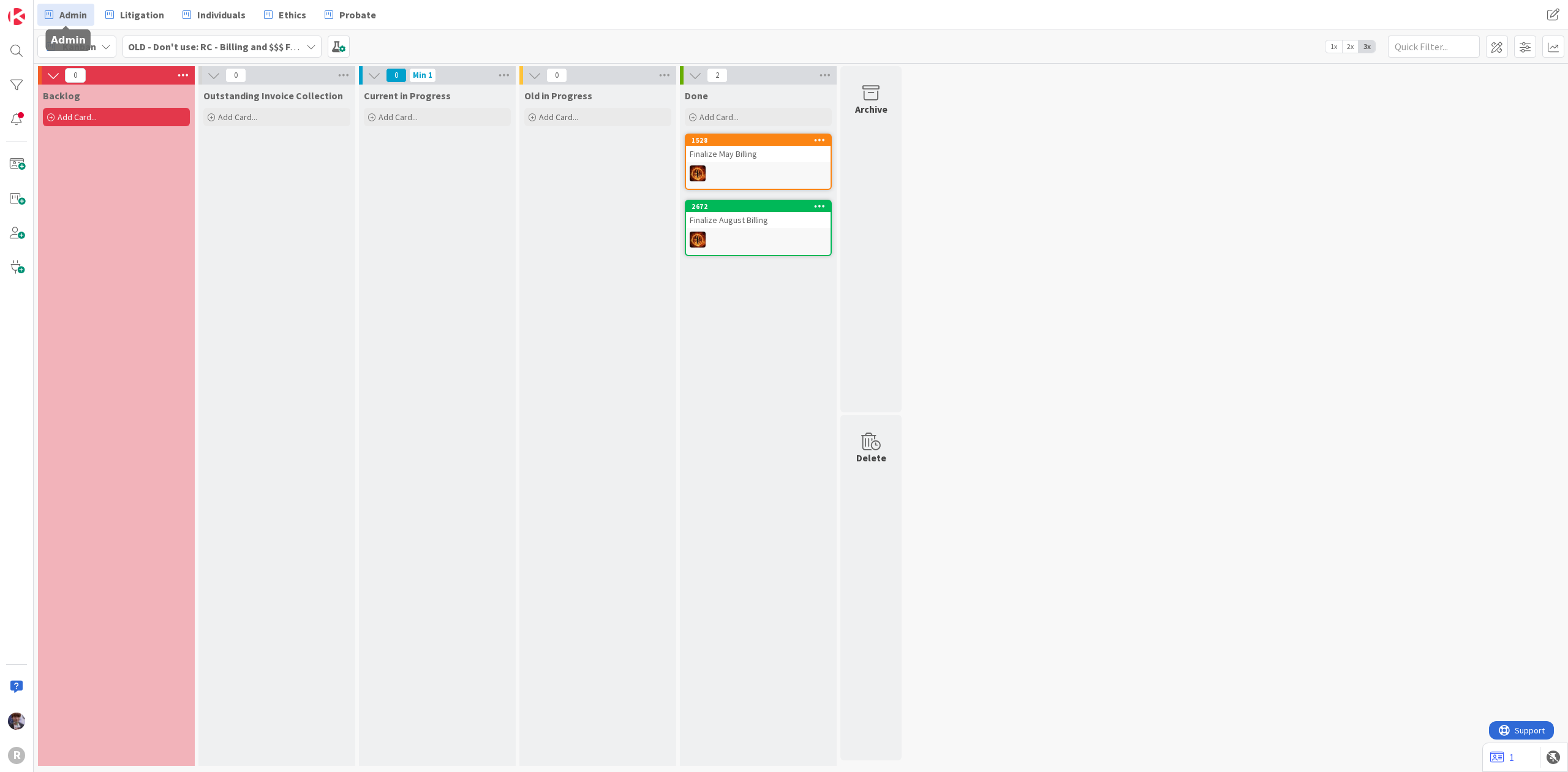
click at [88, 21] on link "Admin" at bounding box center [65, 14] width 57 height 22
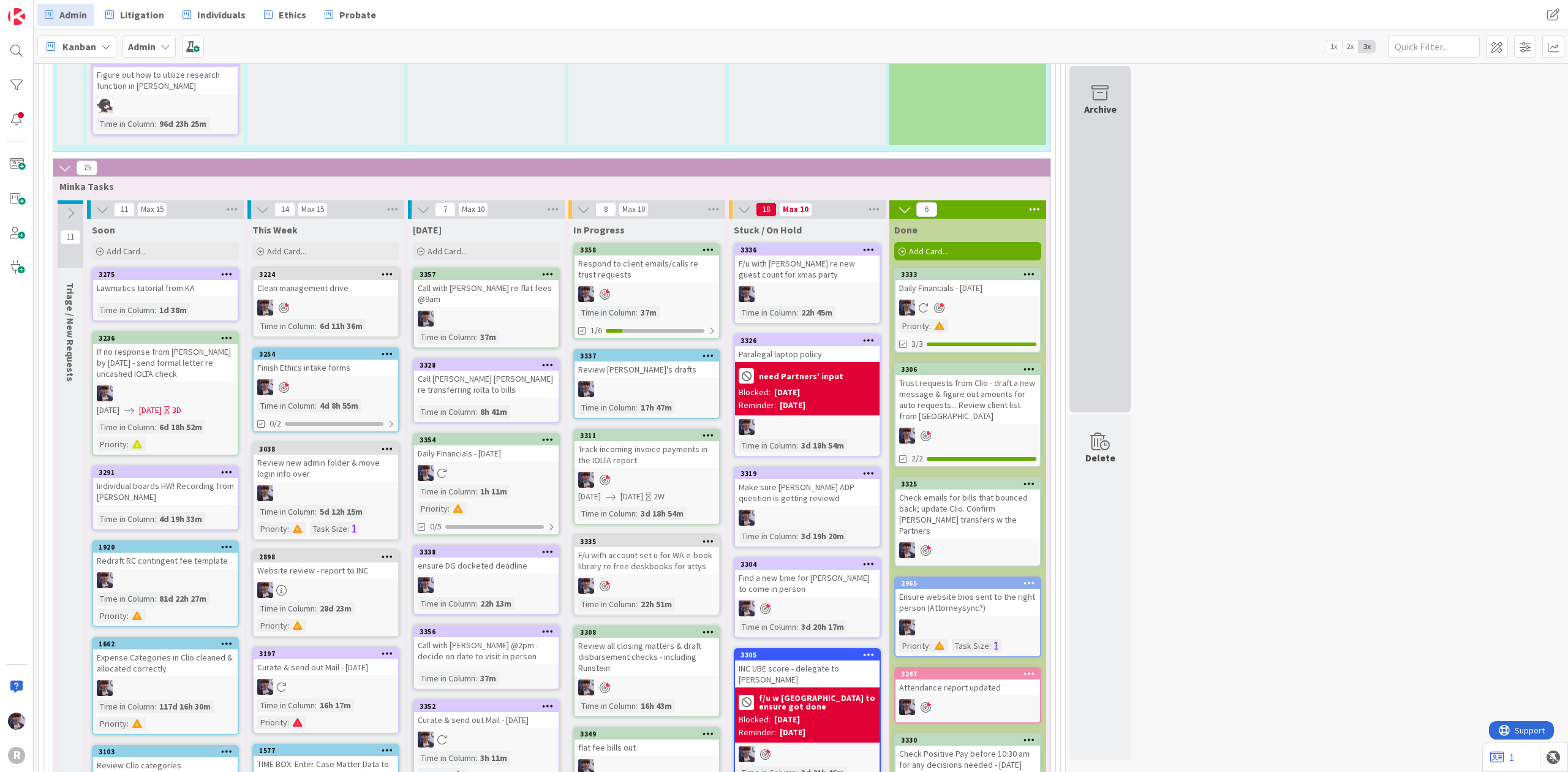
scroll to position [2206, 0]
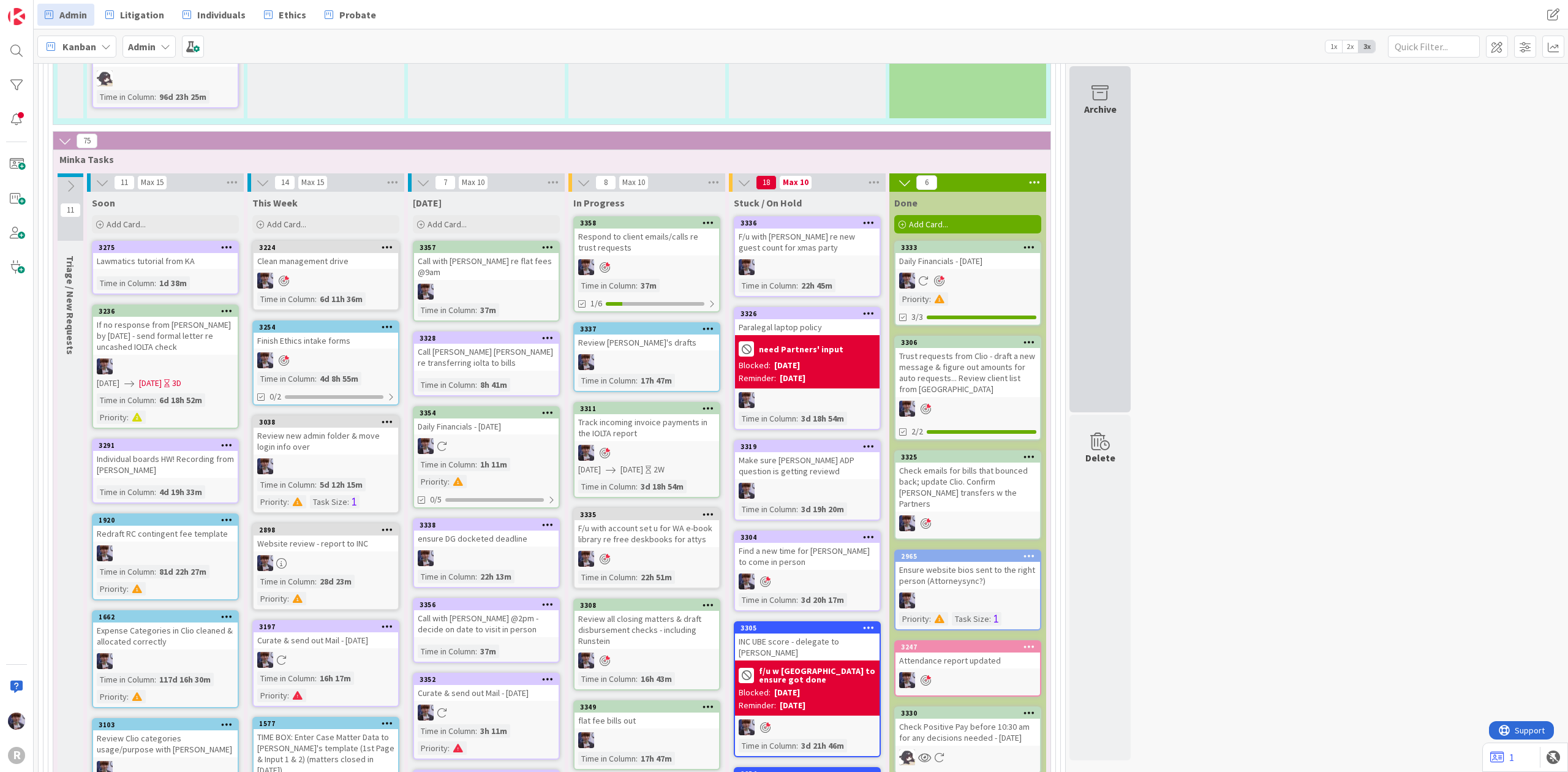
click at [1104, 141] on div "Archive" at bounding box center [1100, 239] width 61 height 346
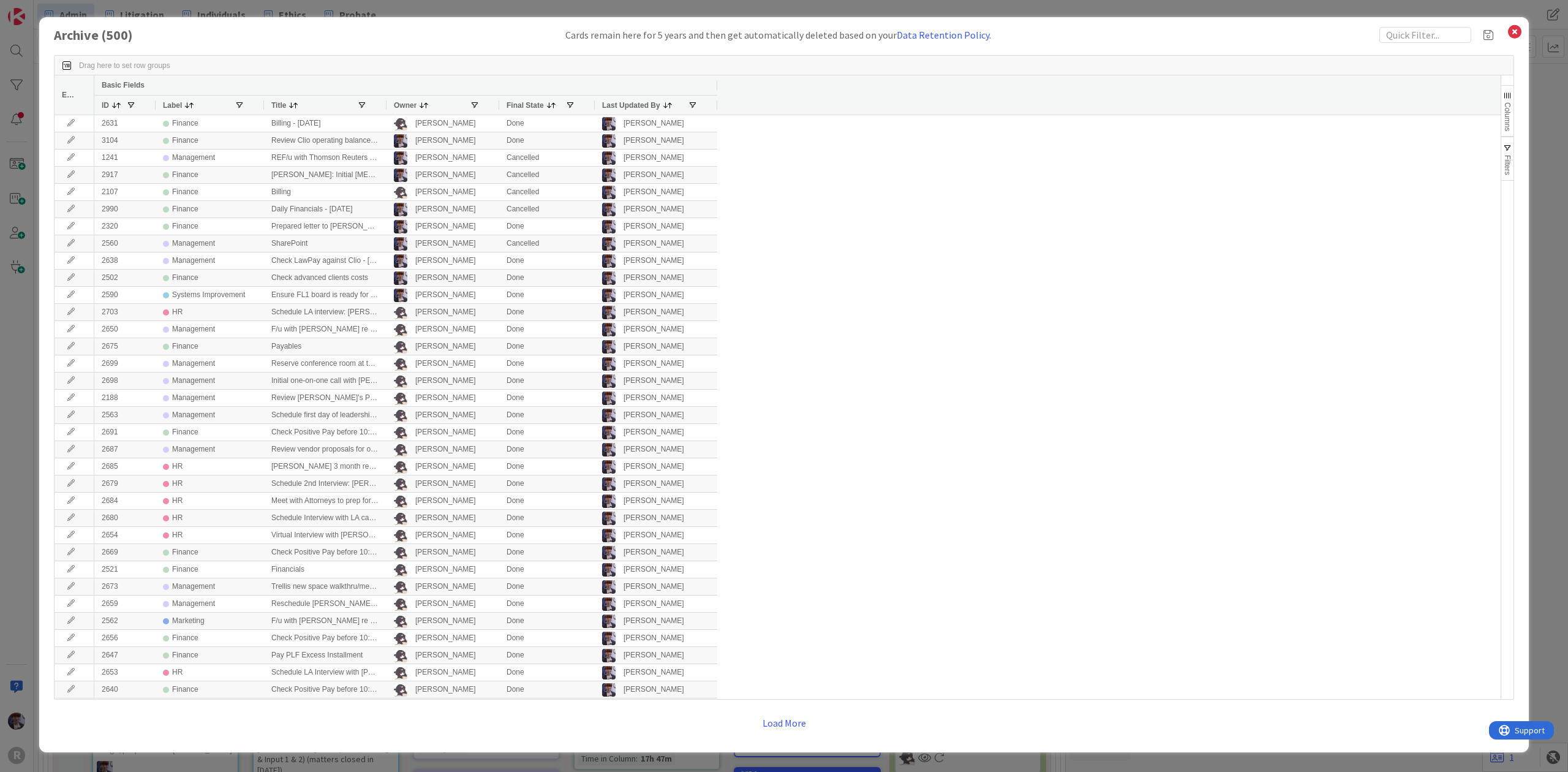
click at [1444, 45] on div "Drag here to set row groups Drag here to set column labels Edit Basic Fields ID…" at bounding box center [783, 395] width 1460 height 704
click at [1445, 35] on input "text" at bounding box center [1426, 35] width 92 height 16
type input "billing"
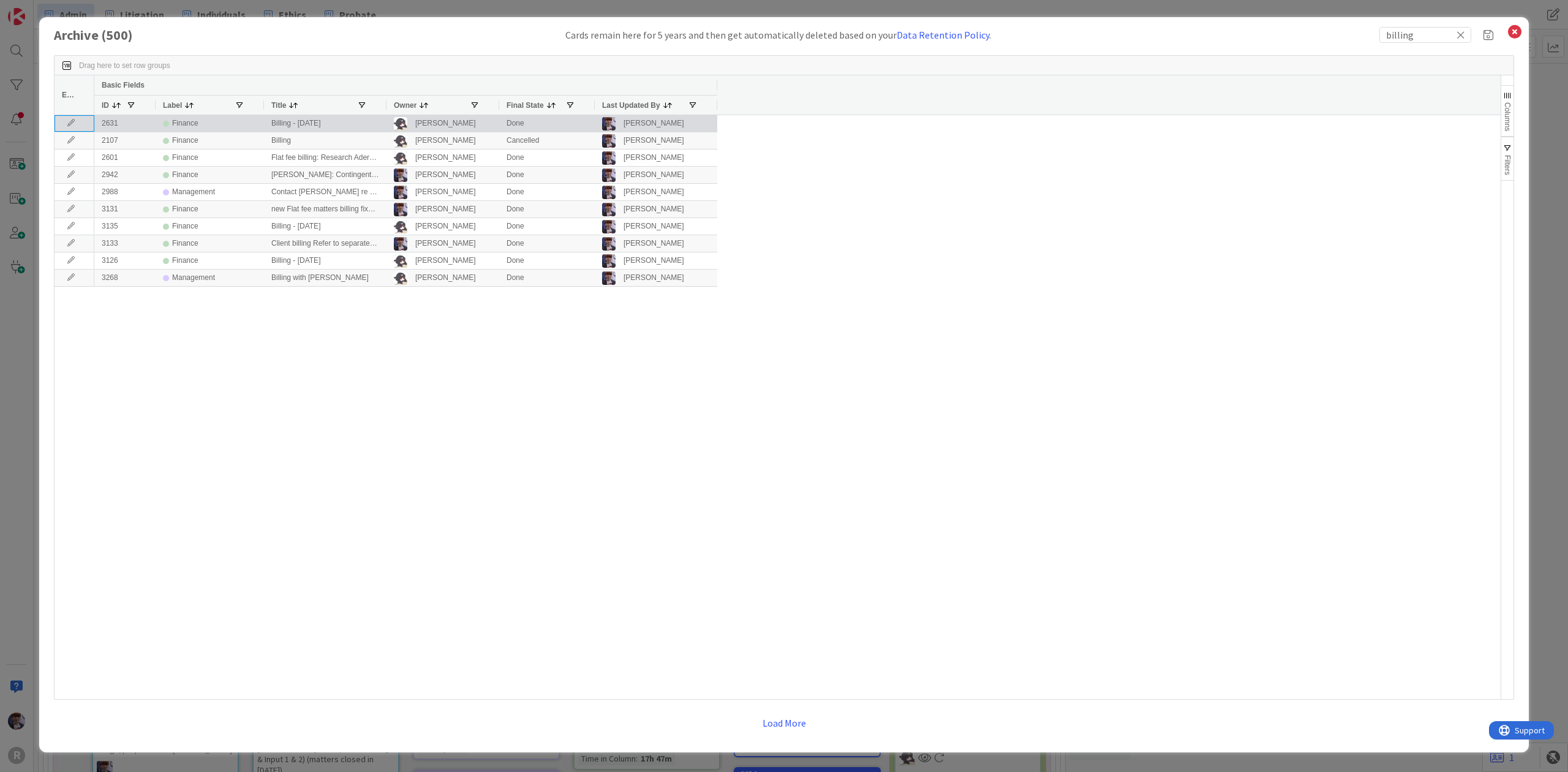
click at [72, 120] on icon at bounding box center [71, 123] width 18 height 7
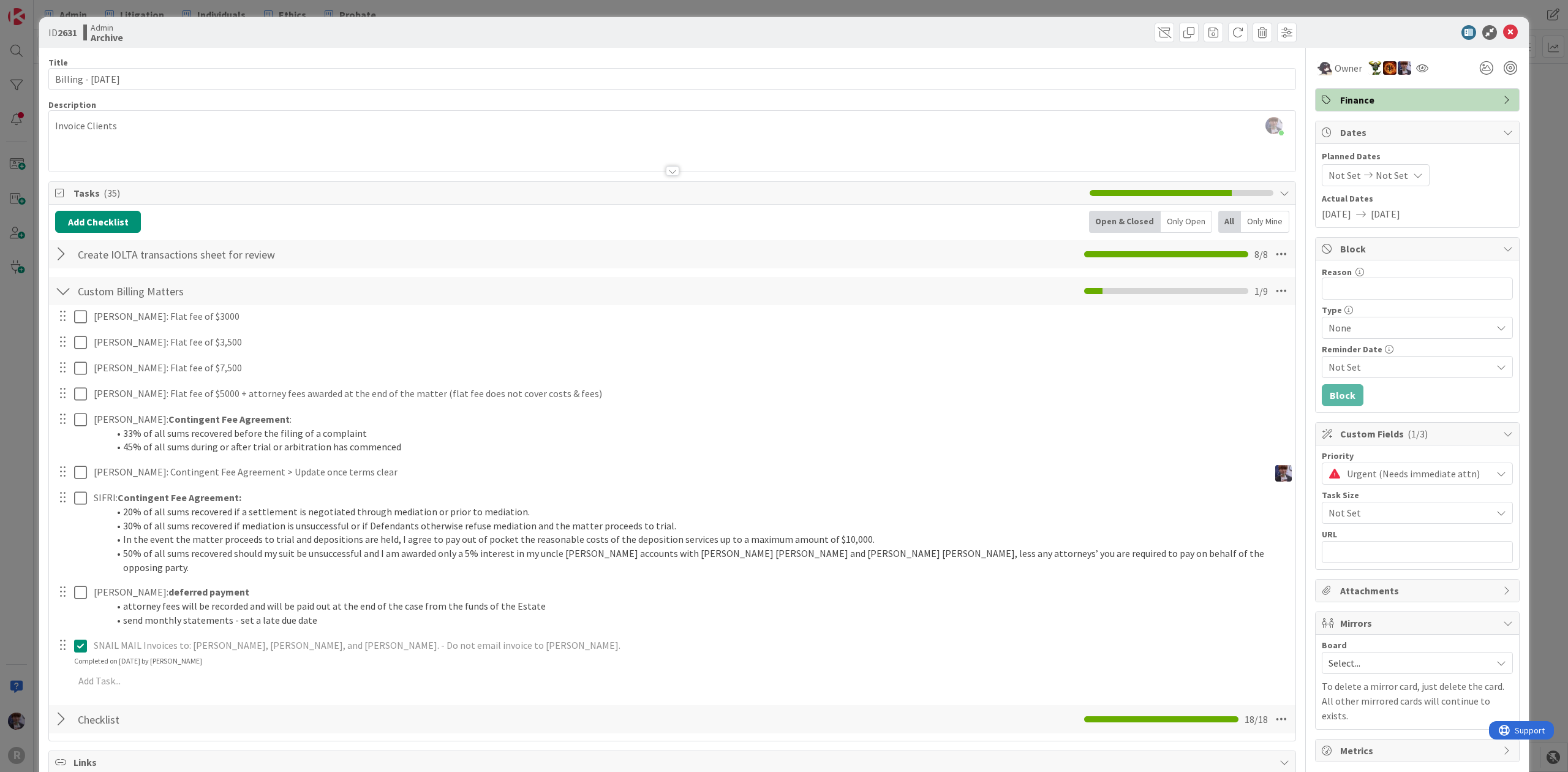
scroll to position [82, 0]
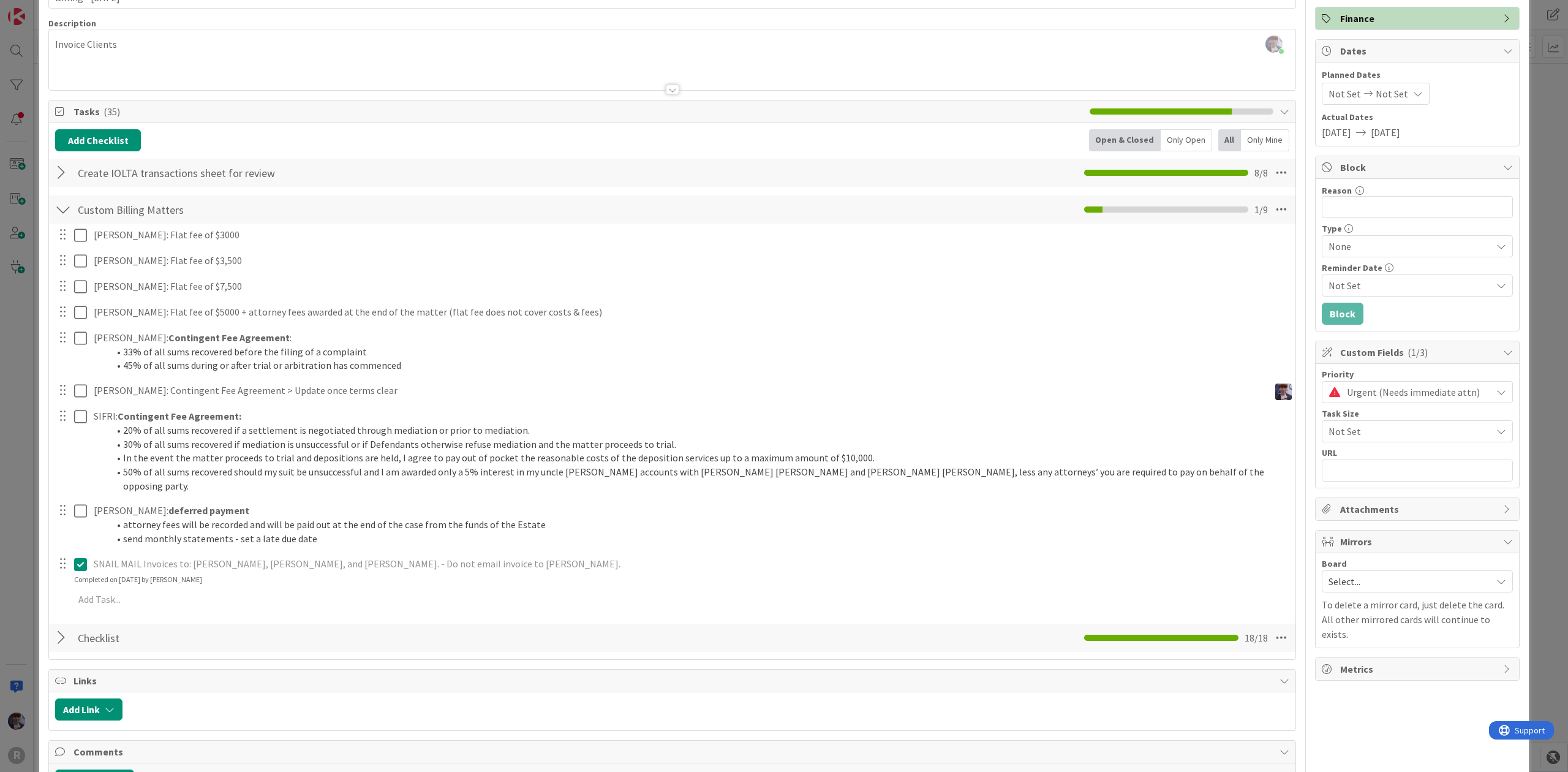
click at [21, 461] on div "ID 2631 Admin Archive Title 20 / 128 Billing - 09/01/2025 Description Minka Lai…" at bounding box center [784, 386] width 1568 height 772
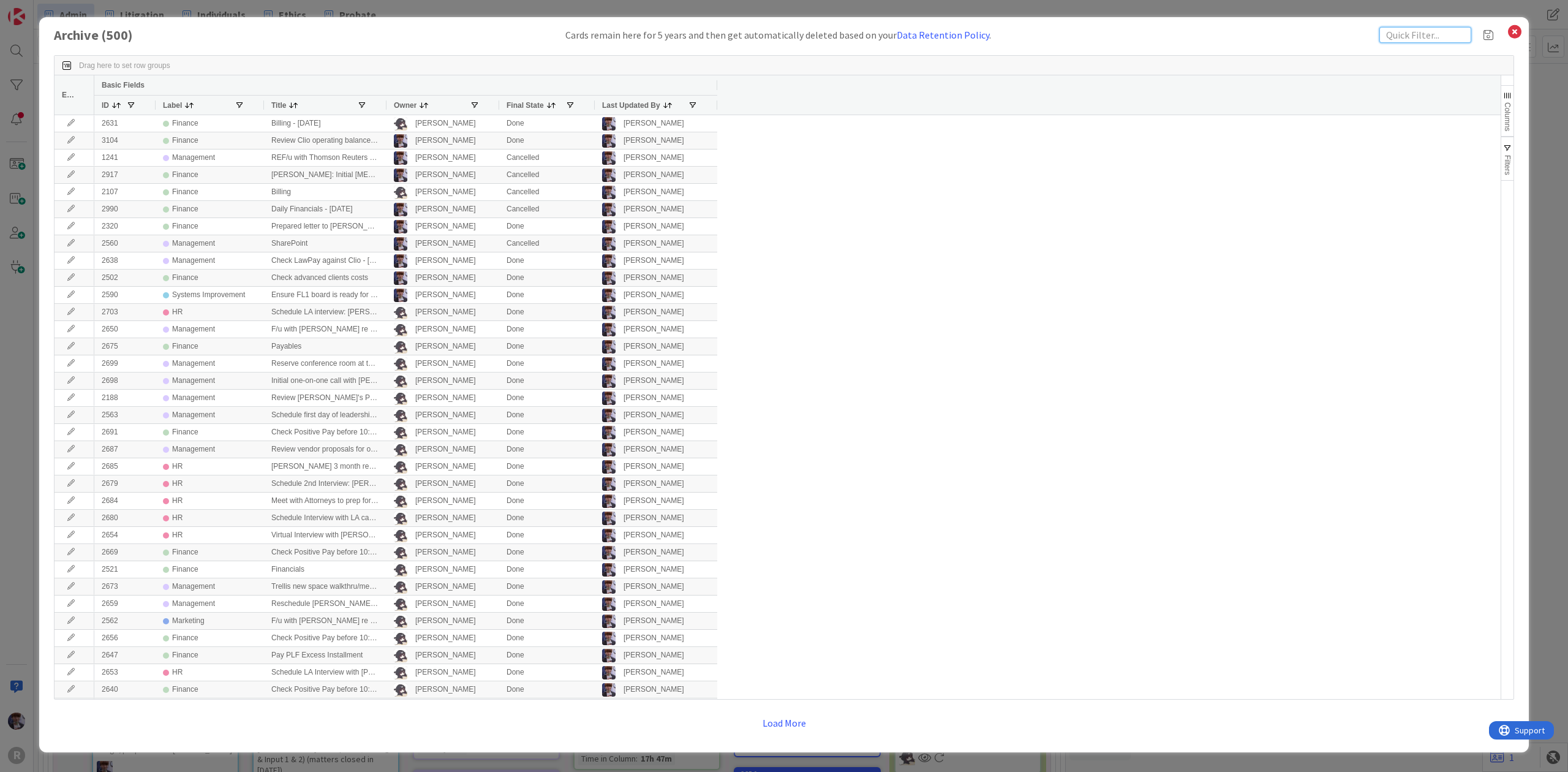
click at [1402, 30] on input "text" at bounding box center [1426, 35] width 92 height 16
type input "billing"
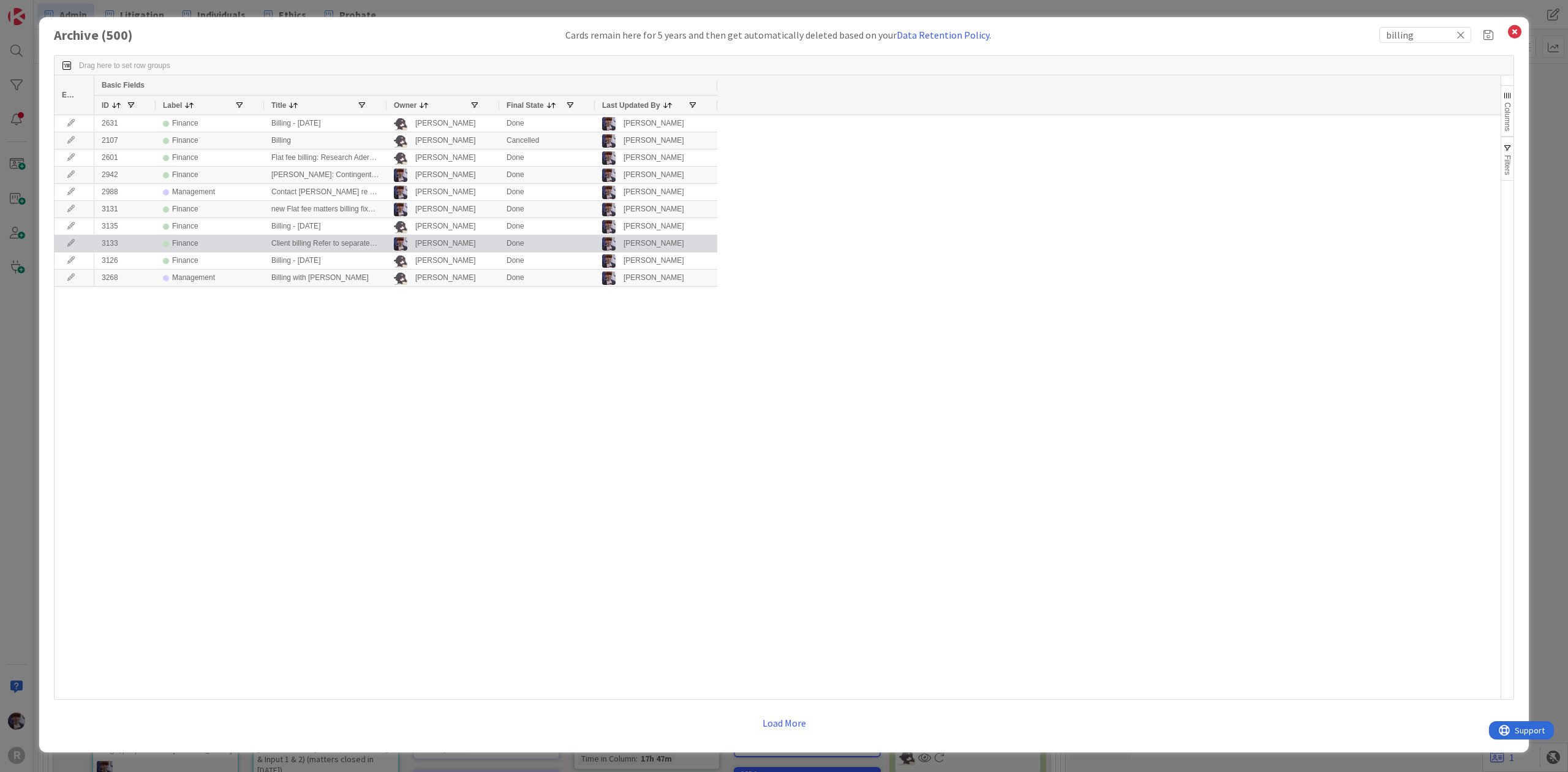
click at [68, 246] on icon at bounding box center [71, 243] width 18 height 7
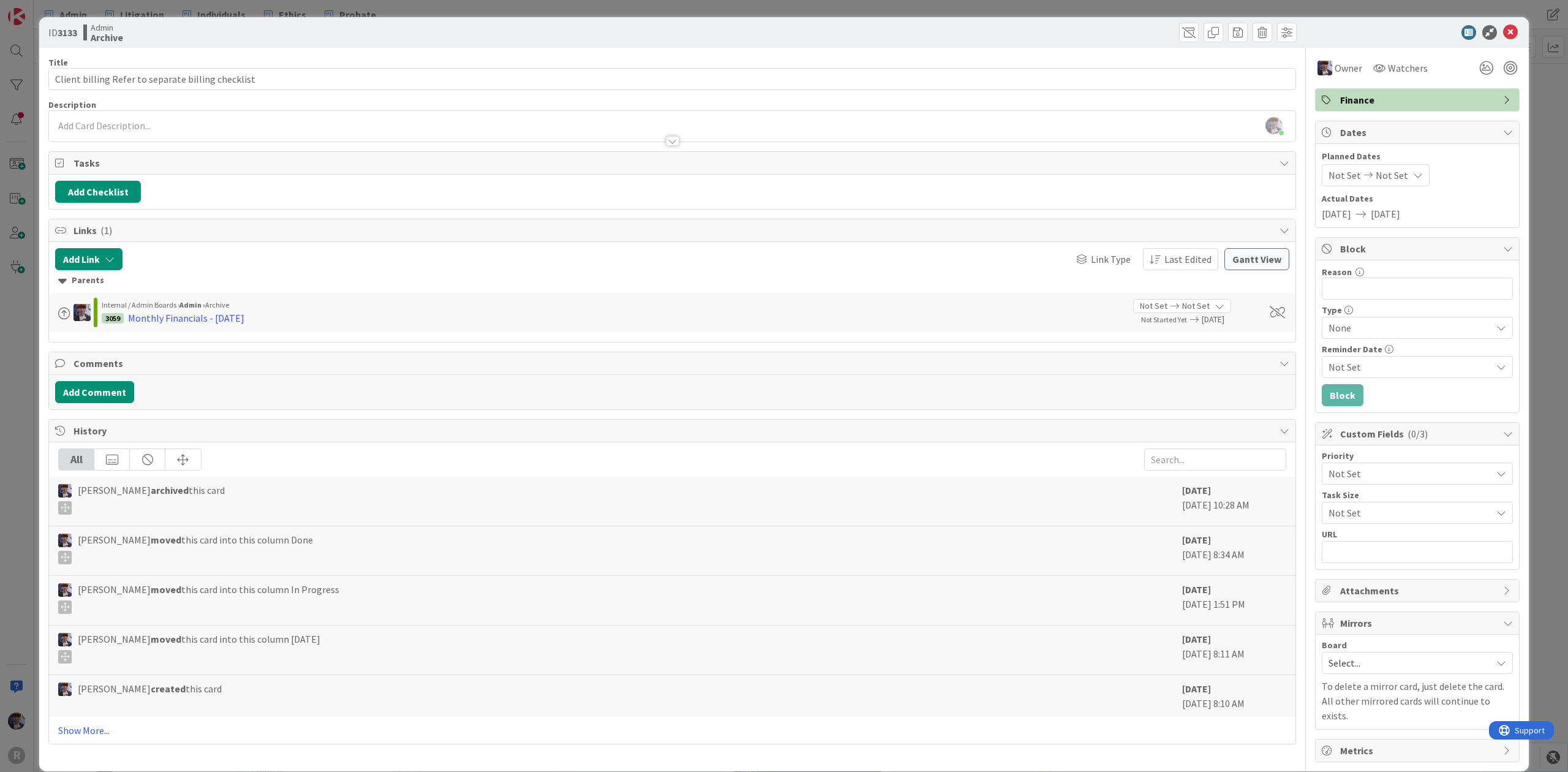
click at [33, 306] on div "ID 3133 Admin Archive Title 50 / 128 Client billing Refer to separate billing c…" at bounding box center [784, 386] width 1568 height 772
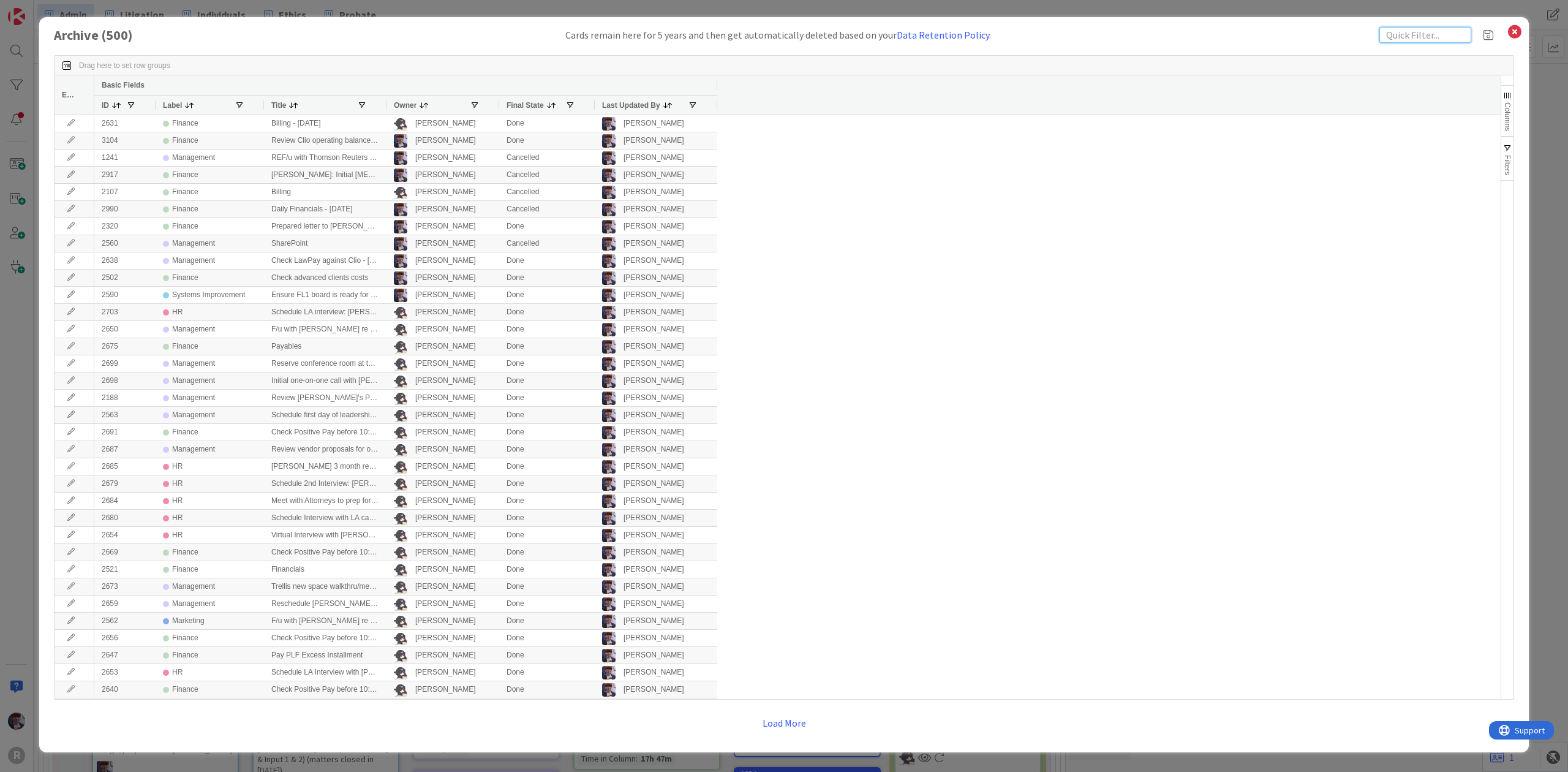
click at [1398, 35] on input "text" at bounding box center [1426, 35] width 92 height 16
type input "billing"
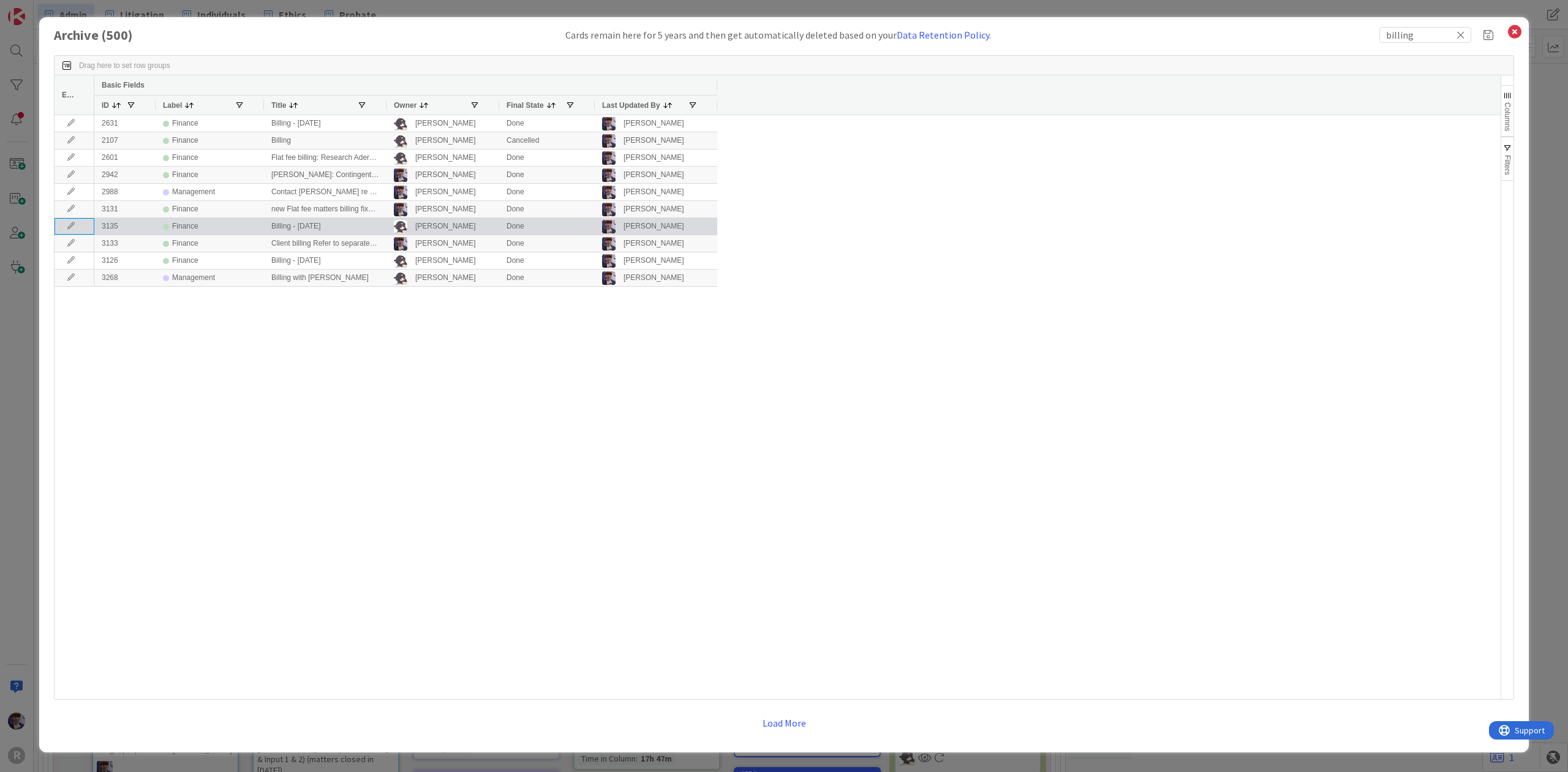
click at [68, 224] on icon at bounding box center [71, 226] width 18 height 7
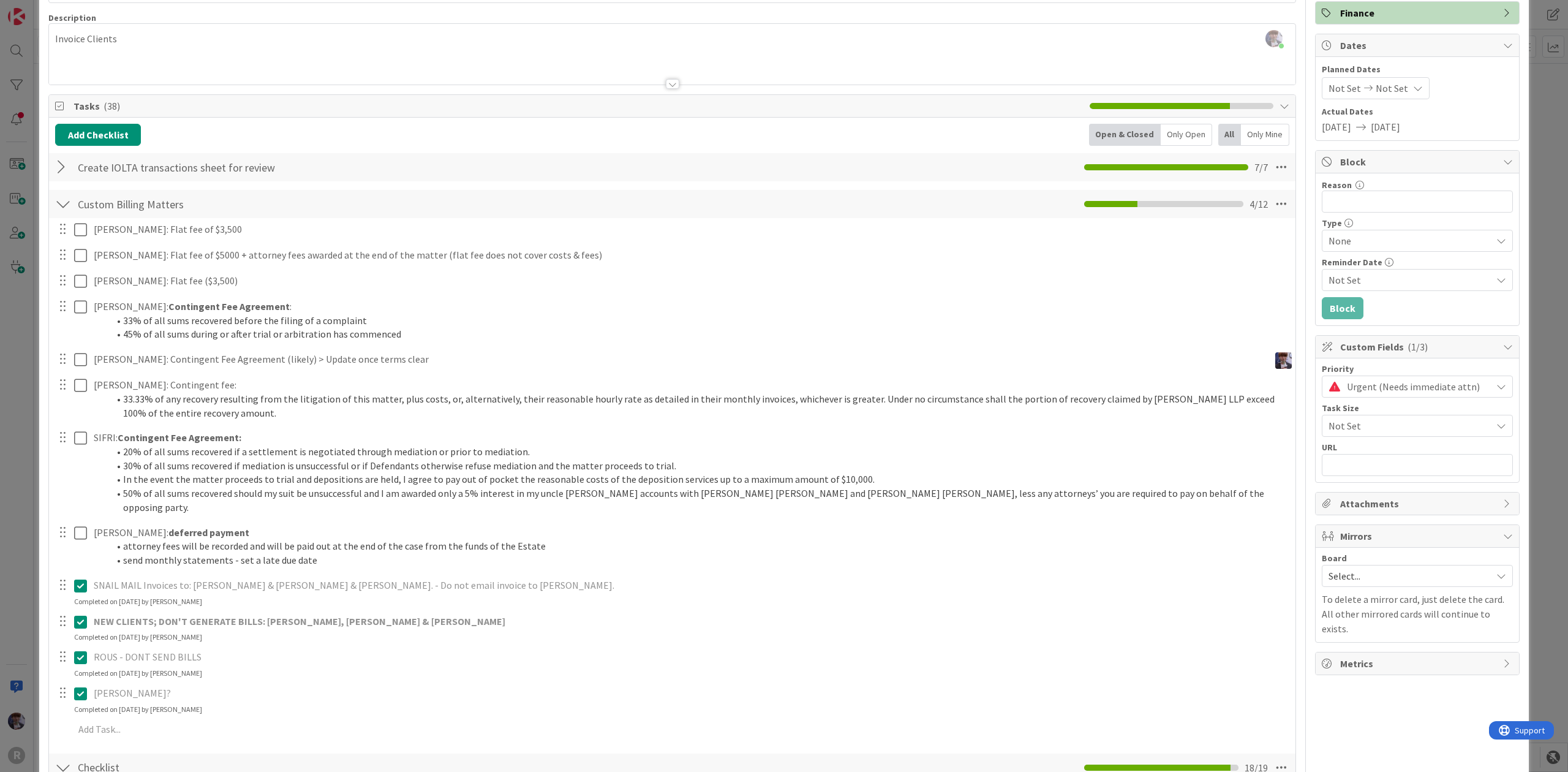
scroll to position [82, 0]
